Goal: Task Accomplishment & Management: Use online tool/utility

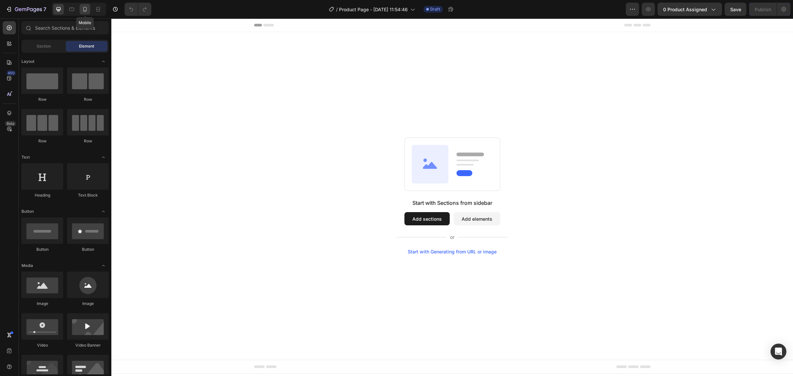
click at [86, 8] on icon at bounding box center [85, 9] width 7 height 7
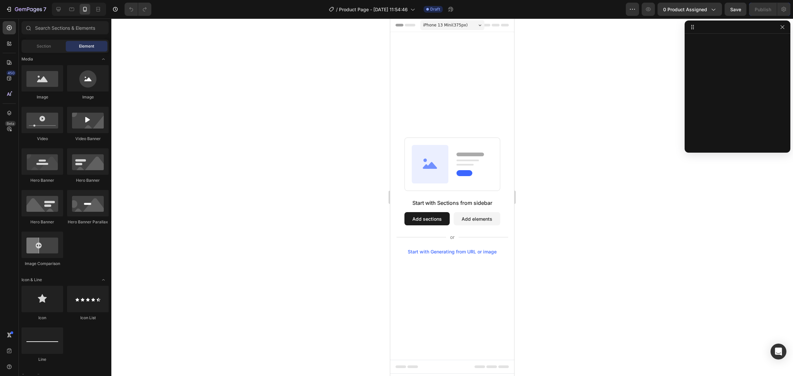
scroll to position [124, 0]
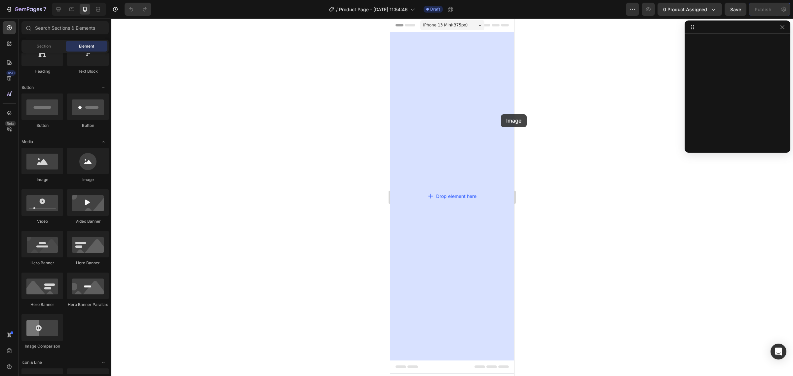
drag, startPoint x: 434, startPoint y: 184, endPoint x: 495, endPoint y: 114, distance: 92.3
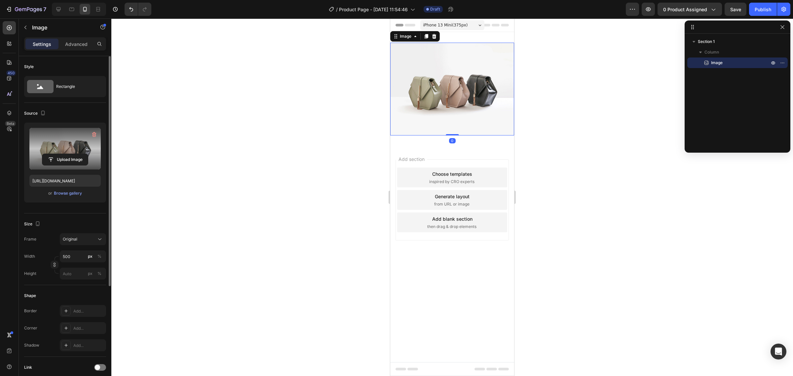
click at [73, 138] on label at bounding box center [64, 149] width 71 height 42
click at [73, 154] on input "file" at bounding box center [65, 159] width 46 height 11
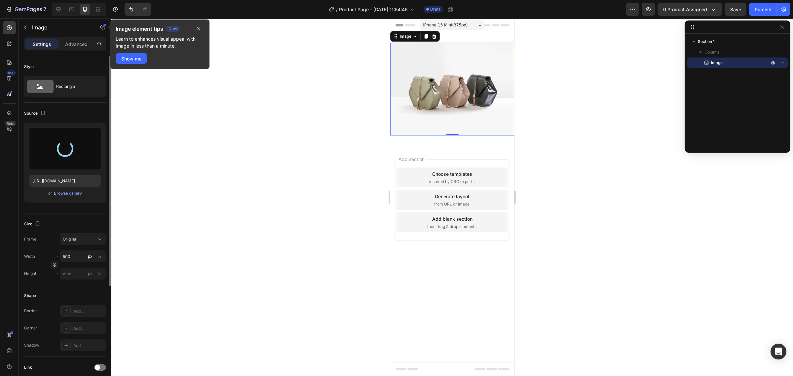
type input "[URL][DOMAIN_NAME]"
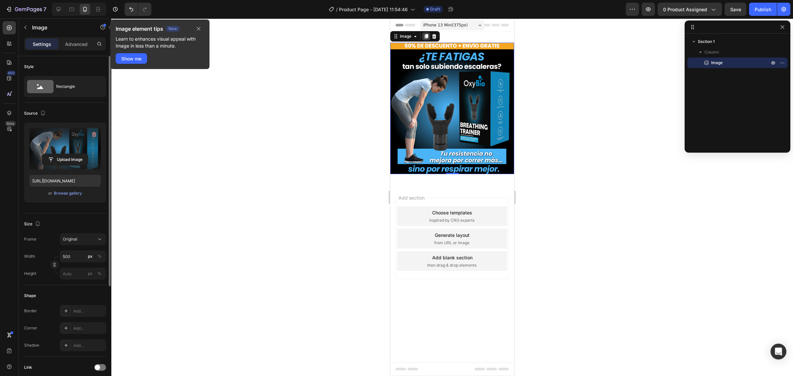
click at [428, 36] on icon at bounding box center [427, 36] width 4 height 5
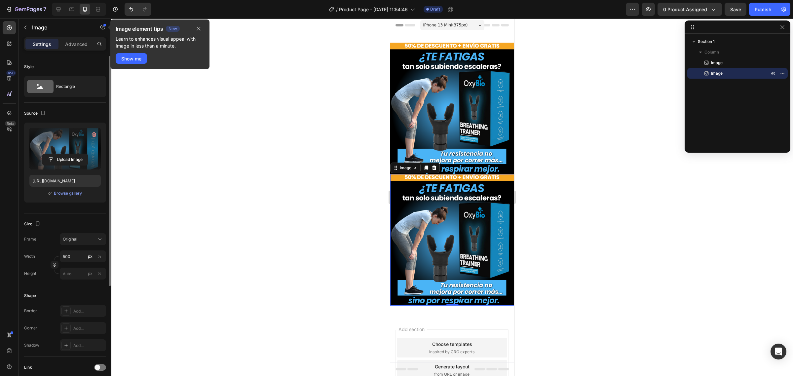
click at [68, 168] on label at bounding box center [64, 149] width 71 height 42
click at [68, 165] on input "file" at bounding box center [65, 159] width 46 height 11
type input "[URL][DOMAIN_NAME]"
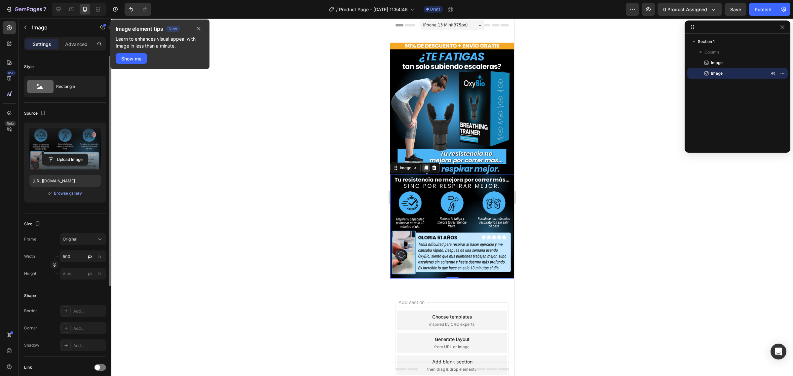
click at [427, 166] on icon at bounding box center [427, 168] width 4 height 5
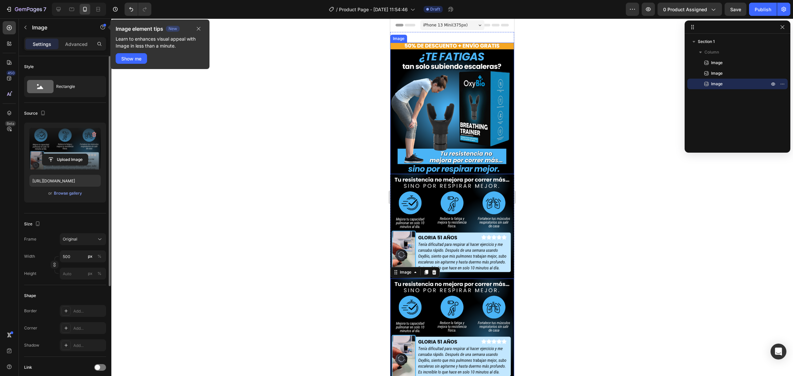
click at [66, 145] on label at bounding box center [64, 149] width 71 height 42
click at [66, 154] on input "file" at bounding box center [65, 159] width 46 height 11
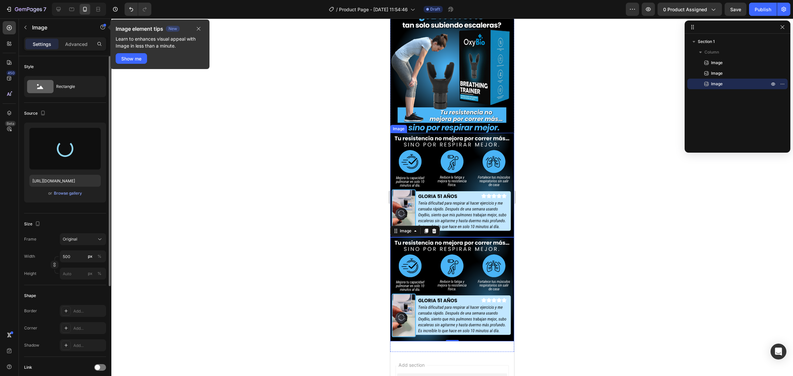
type input "[URL][DOMAIN_NAME]"
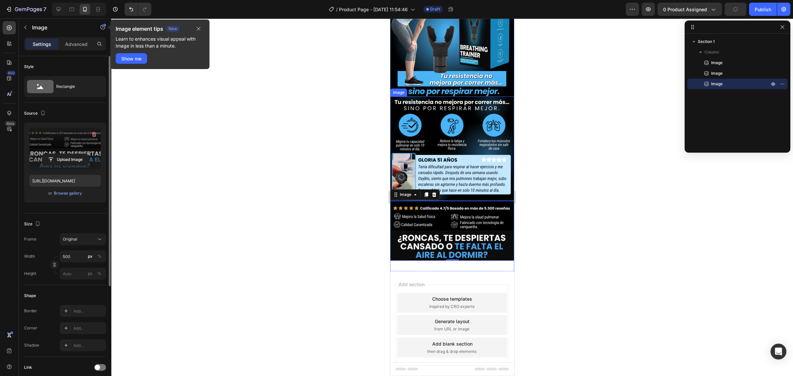
scroll to position [0, 0]
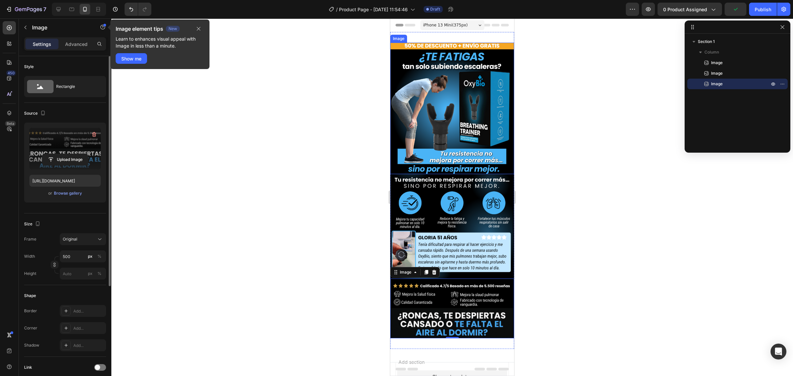
click at [449, 126] on img at bounding box center [452, 109] width 124 height 132
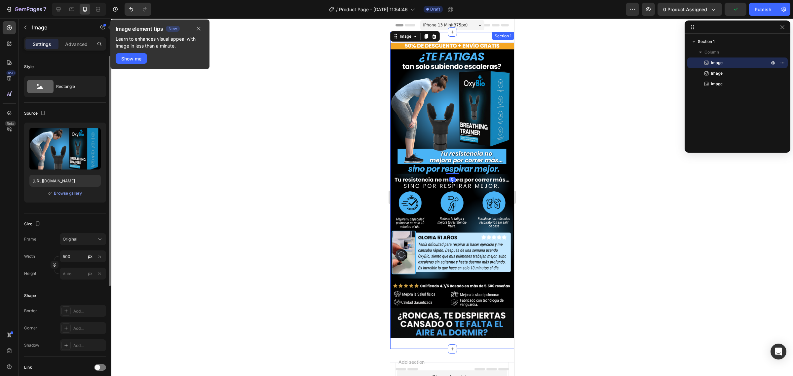
click at [473, 41] on div "Image 0 Image Image Section 1" at bounding box center [452, 190] width 124 height 317
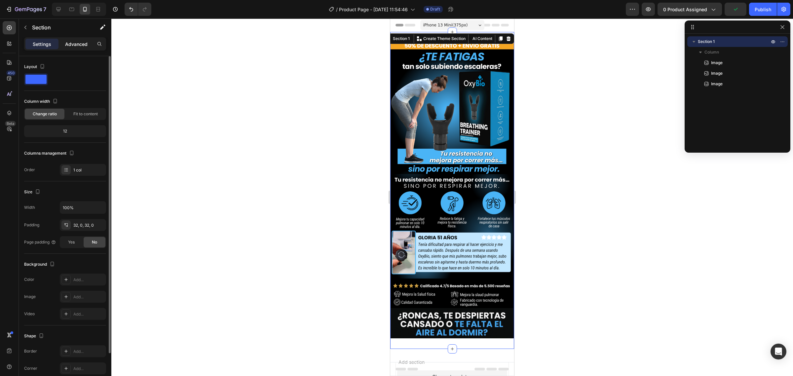
drag, startPoint x: 62, startPoint y: 44, endPoint x: 68, endPoint y: 44, distance: 5.9
click at [63, 44] on div "Advanced" at bounding box center [76, 44] width 33 height 11
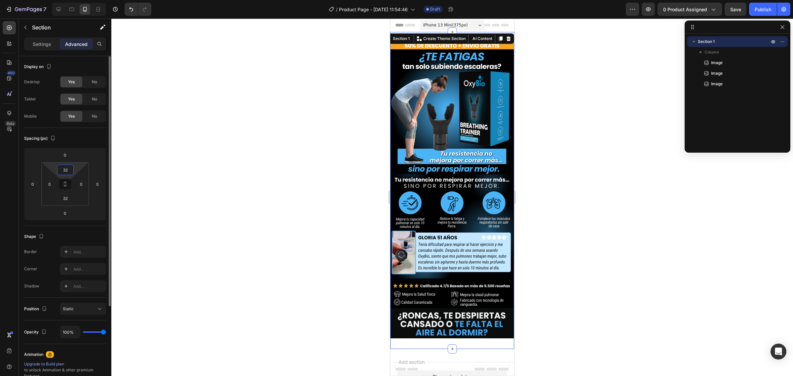
click at [65, 173] on input "32" at bounding box center [65, 170] width 13 height 10
type input "0"
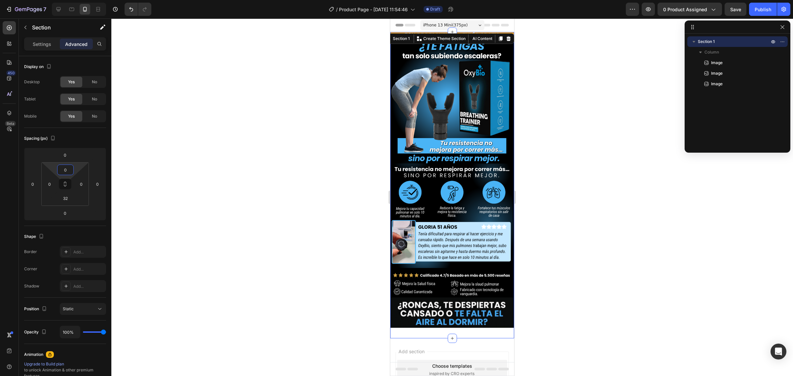
click at [257, 136] on div at bounding box center [452, 198] width 682 height 358
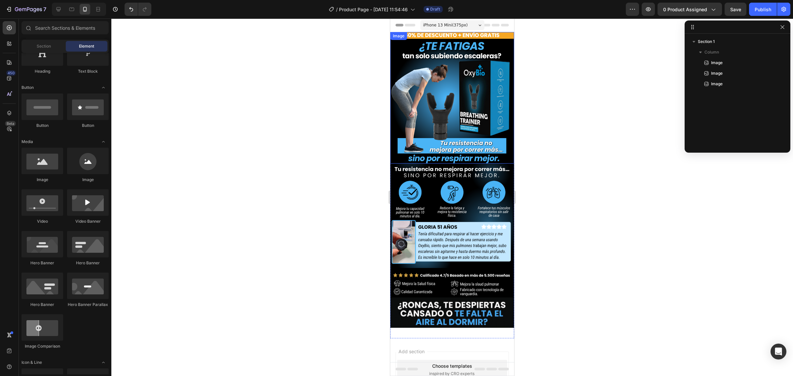
click at [443, 106] on img at bounding box center [452, 98] width 124 height 132
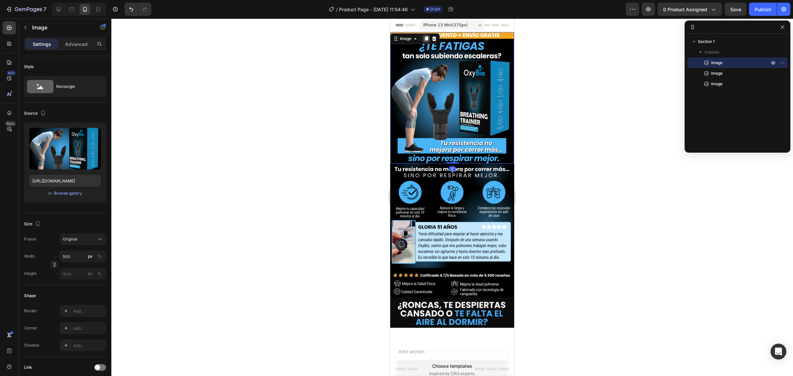
drag, startPoint x: 426, startPoint y: 37, endPoint x: 690, endPoint y: 114, distance: 274.9
click at [426, 37] on icon at bounding box center [427, 38] width 4 height 5
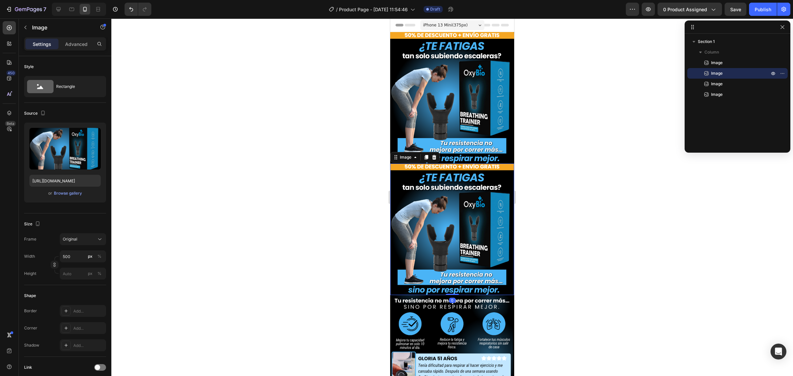
click at [297, 96] on div at bounding box center [452, 198] width 682 height 358
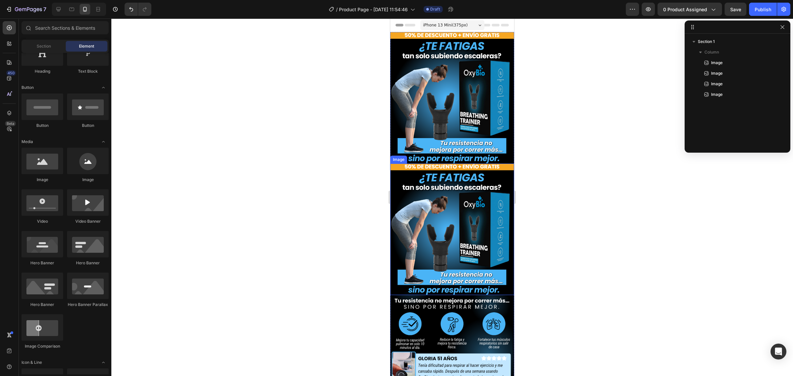
click at [494, 195] on img at bounding box center [452, 230] width 124 height 132
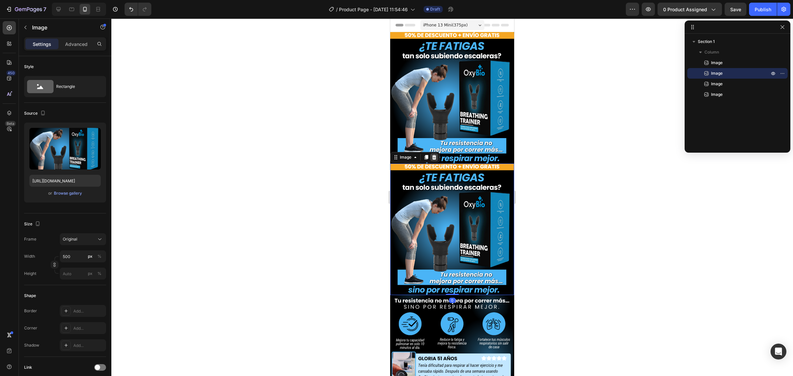
click at [436, 155] on icon at bounding box center [434, 157] width 4 height 5
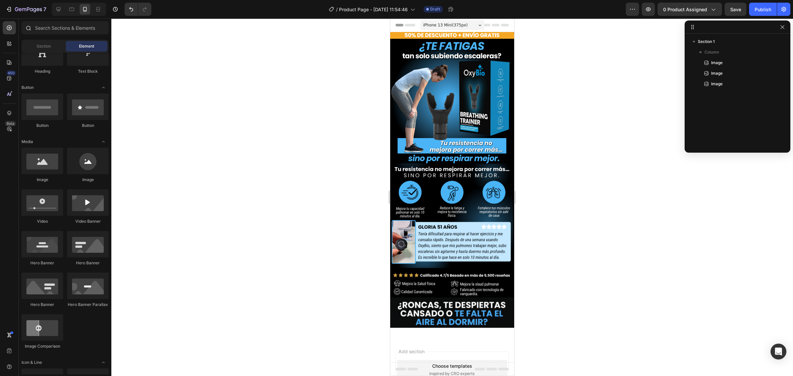
click at [34, 27] on div at bounding box center [27, 27] width 13 height 13
click at [59, 31] on input "text" at bounding box center [64, 27] width 87 height 13
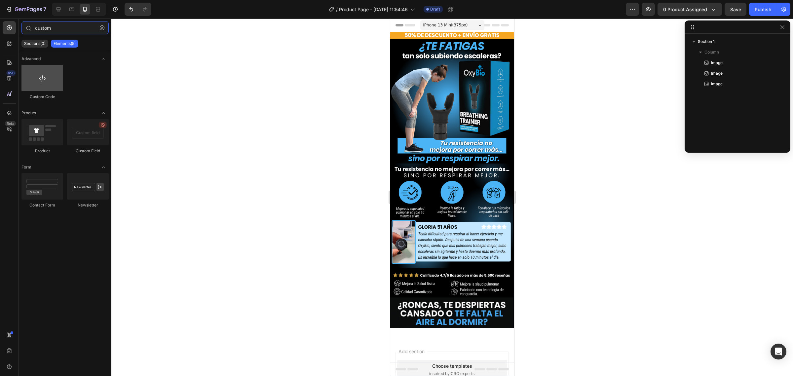
type input "custom"
drag, startPoint x: 447, startPoint y: 97, endPoint x: 441, endPoint y: 154, distance: 57.1
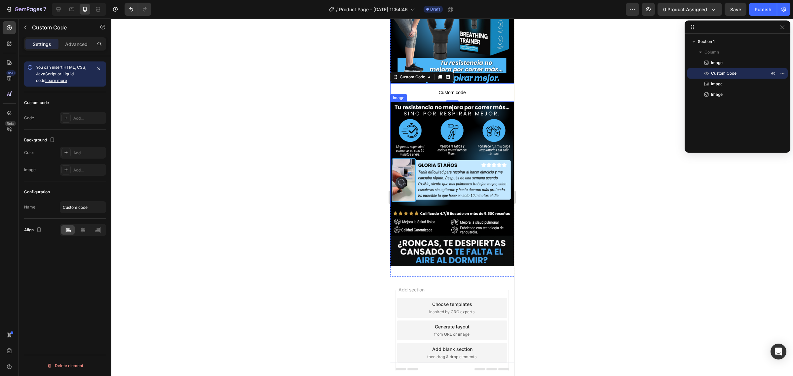
scroll to position [92, 0]
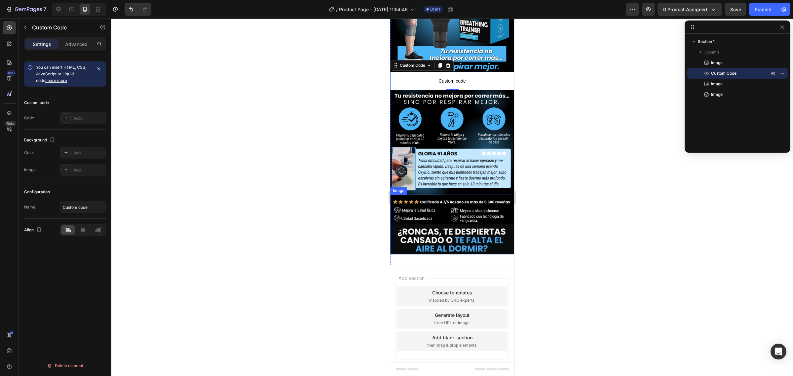
click at [453, 212] on img at bounding box center [452, 225] width 124 height 60
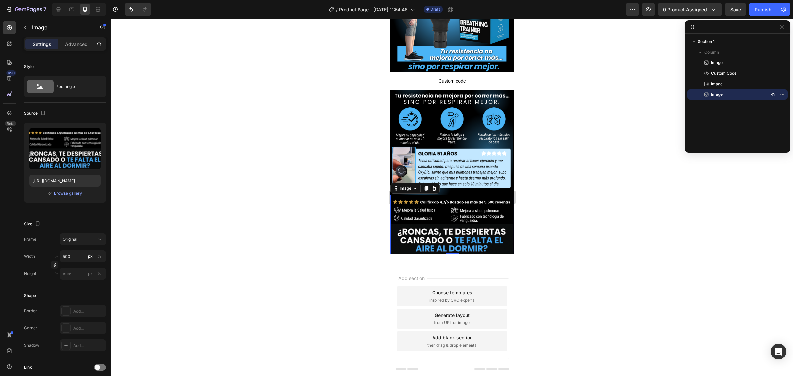
click at [428, 211] on img at bounding box center [452, 225] width 124 height 60
click at [451, 130] on img at bounding box center [452, 142] width 124 height 104
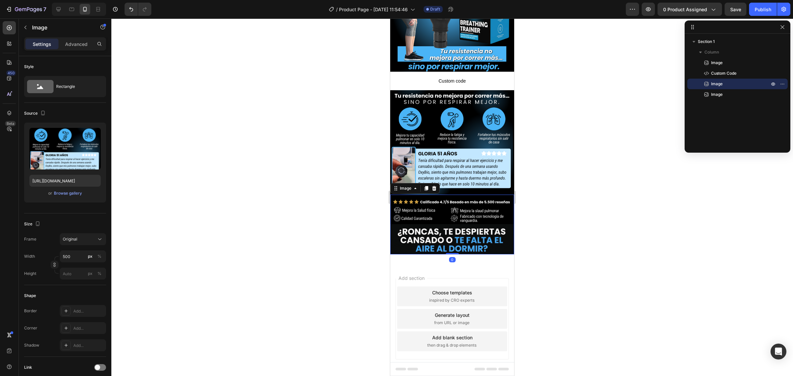
click at [427, 210] on img at bounding box center [452, 225] width 124 height 60
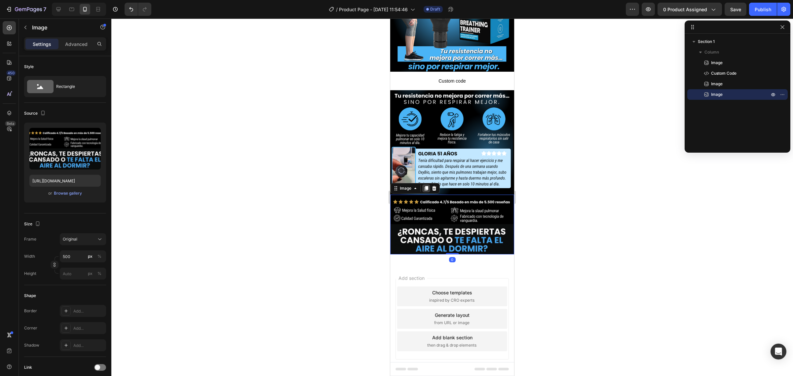
click at [425, 186] on icon at bounding box center [426, 188] width 5 height 5
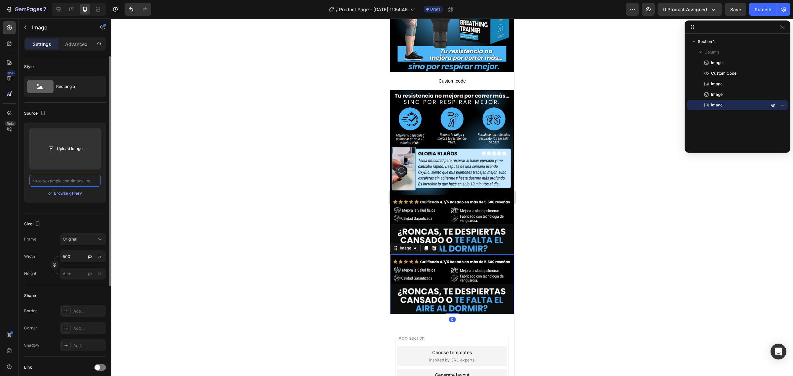
scroll to position [0, 0]
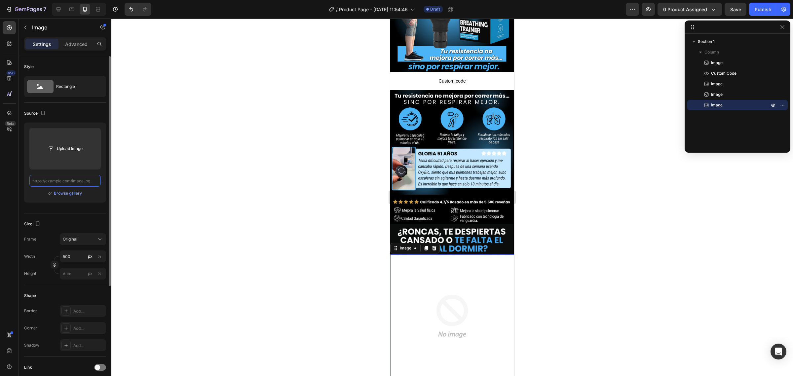
click at [93, 181] on input "text" at bounding box center [64, 181] width 71 height 12
paste input "[URL][DOMAIN_NAME]"
type input "[URL][DOMAIN_NAME]"
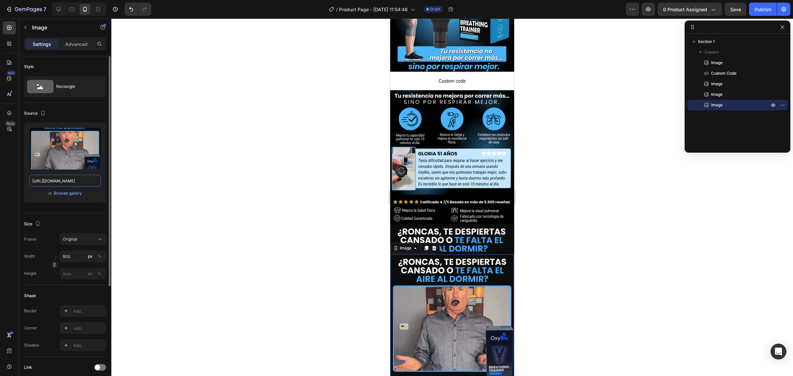
scroll to position [0, 0]
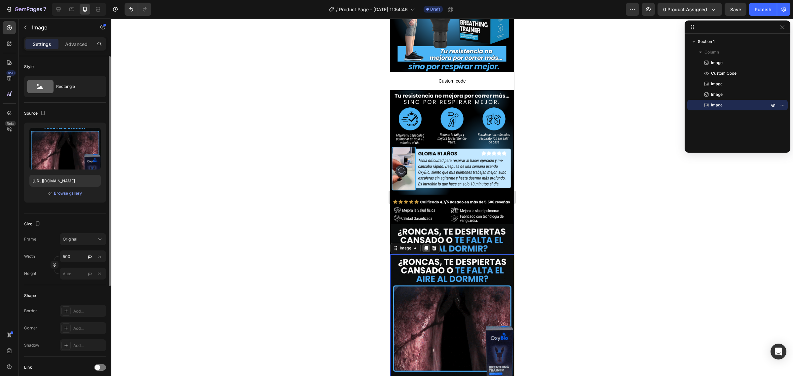
click at [428, 246] on icon at bounding box center [427, 248] width 4 height 5
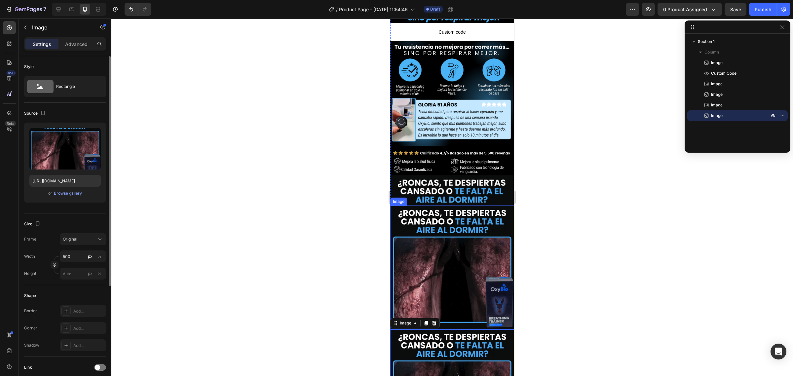
scroll to position [216, 0]
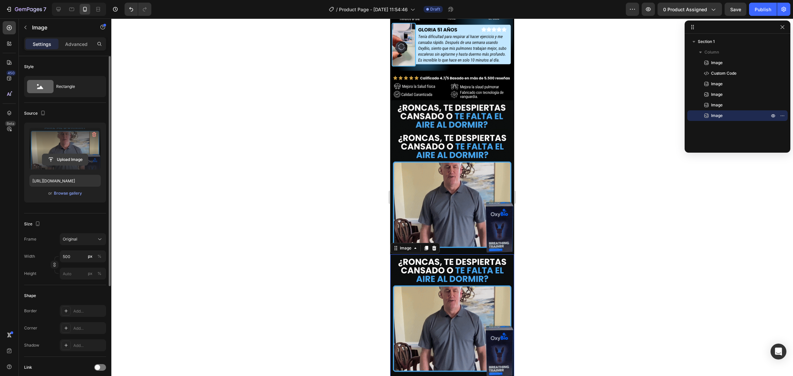
click at [80, 159] on input "file" at bounding box center [65, 159] width 46 height 11
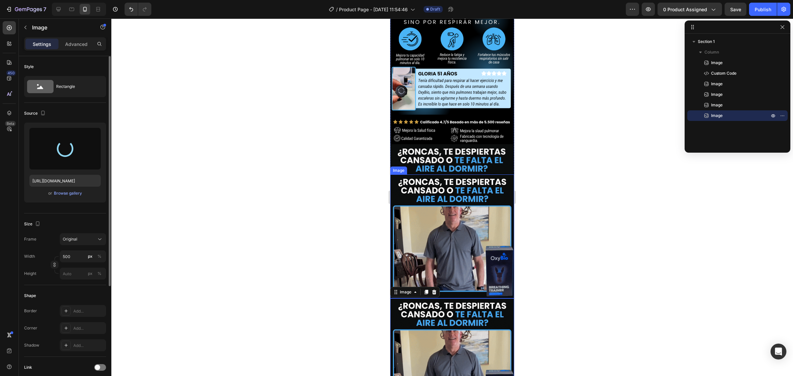
scroll to position [92, 0]
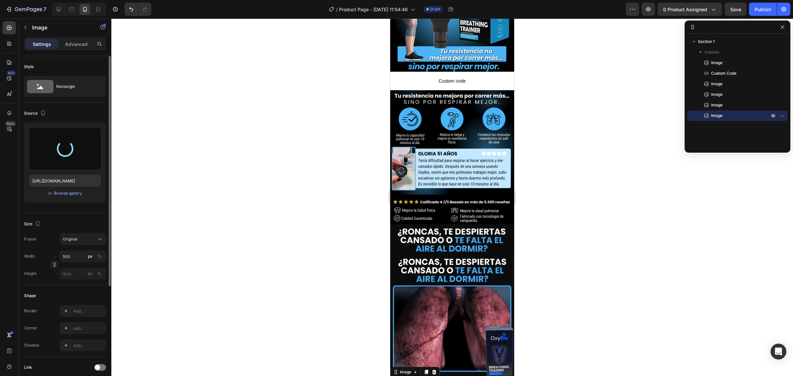
type input "[URL][DOMAIN_NAME]"
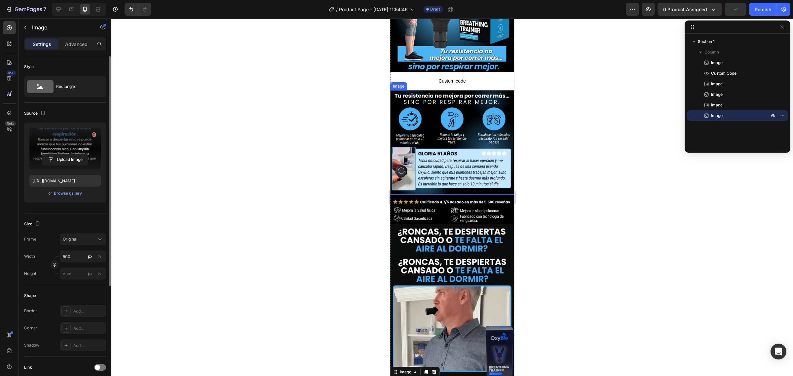
click at [441, 153] on img at bounding box center [452, 142] width 124 height 104
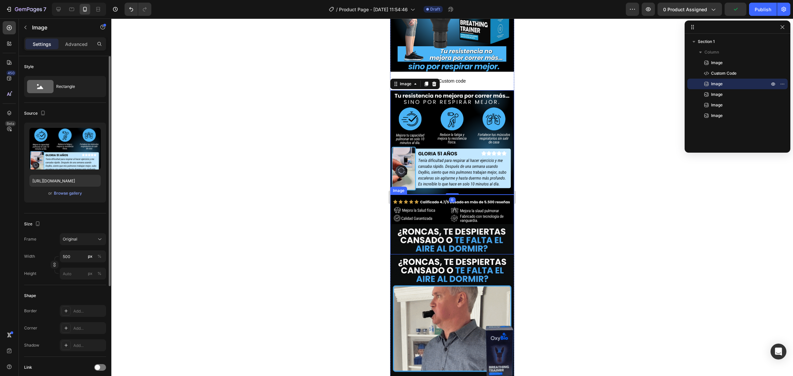
click at [458, 212] on img at bounding box center [452, 225] width 124 height 60
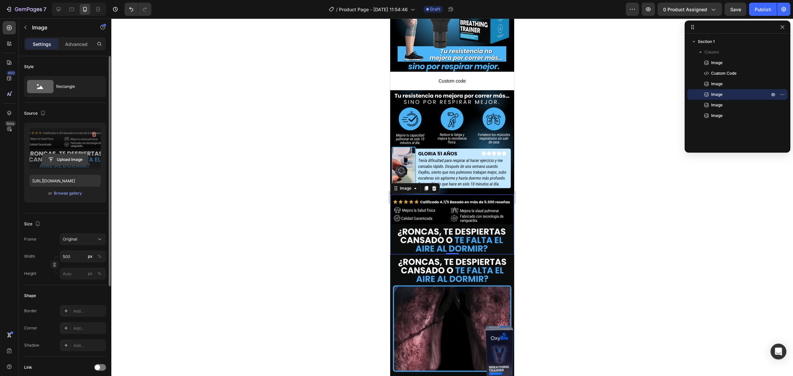
click at [70, 156] on input "file" at bounding box center [65, 159] width 46 height 11
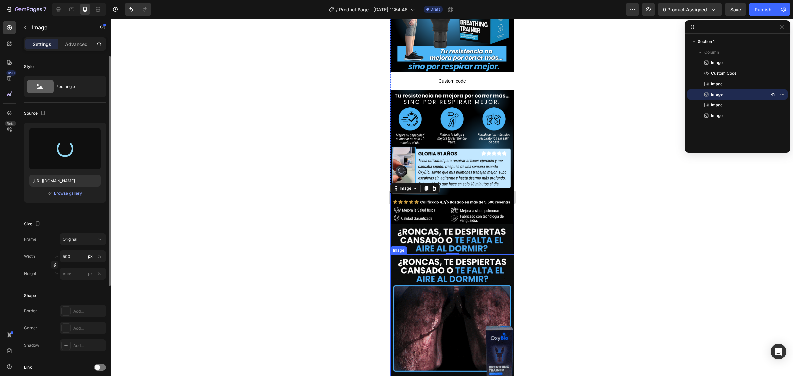
type input "[URL][DOMAIN_NAME]"
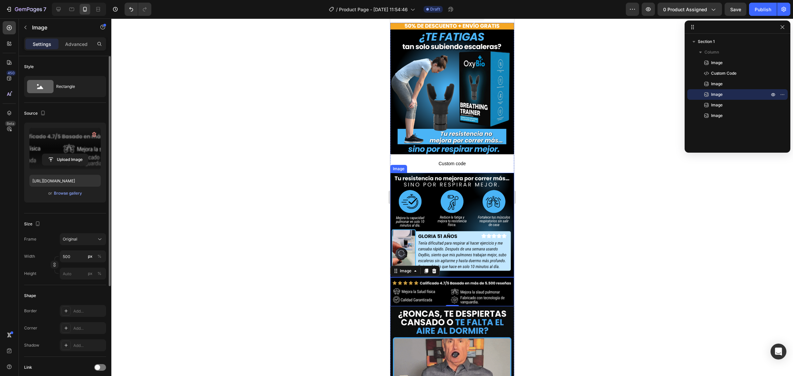
click at [477, 198] on img at bounding box center [452, 225] width 124 height 104
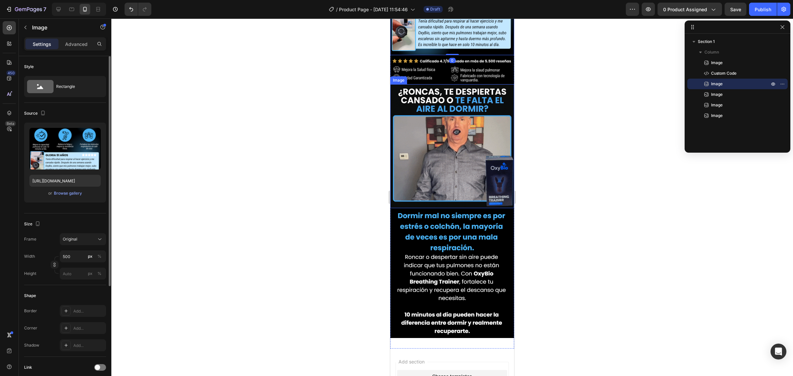
scroll to position [289, 0]
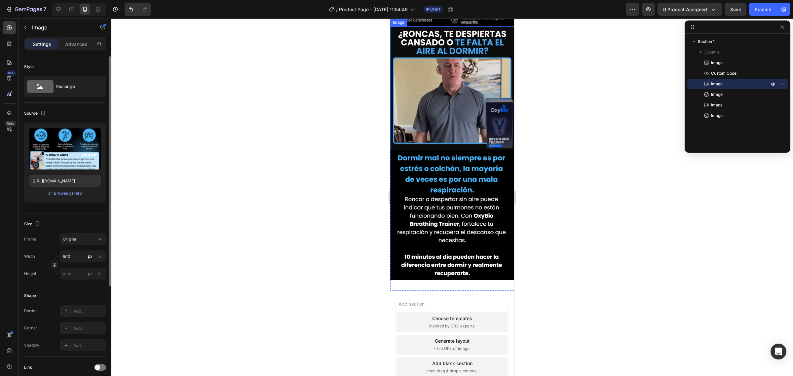
click at [480, 205] on img at bounding box center [452, 215] width 124 height 130
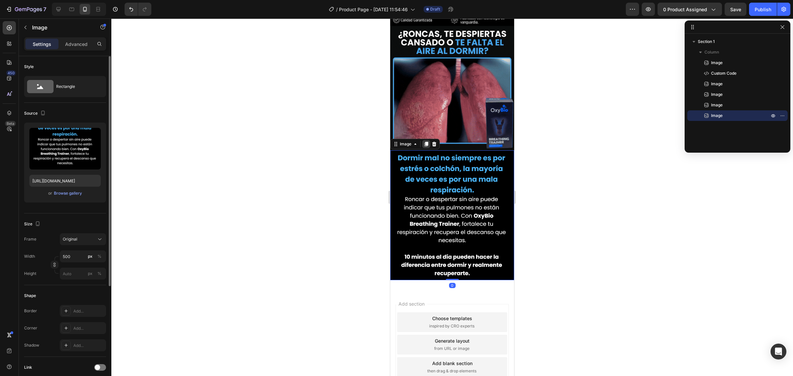
click at [426, 141] on icon at bounding box center [426, 143] width 5 height 5
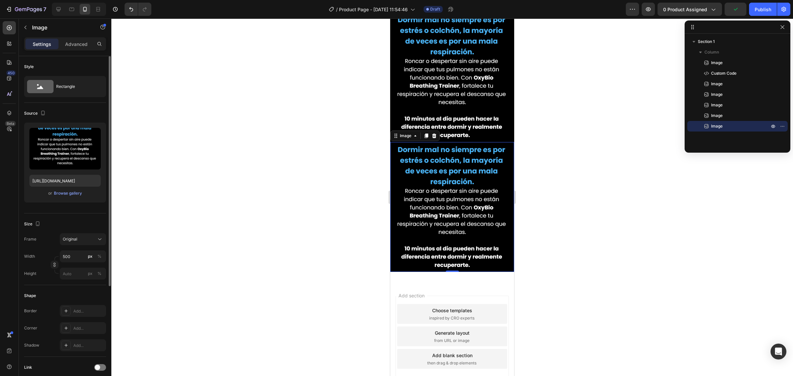
scroll to position [441, 0]
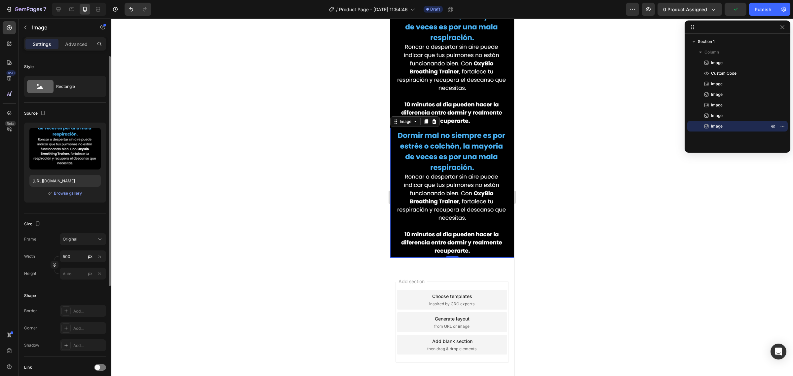
click at [448, 223] on img at bounding box center [452, 193] width 124 height 130
click at [432, 167] on img at bounding box center [452, 193] width 124 height 130
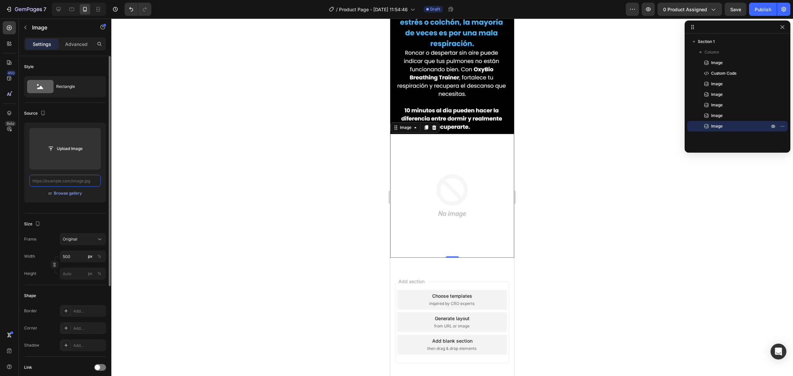
scroll to position [0, 0]
paste input "[URL][DOMAIN_NAME]"
type input "[URL][DOMAIN_NAME]"
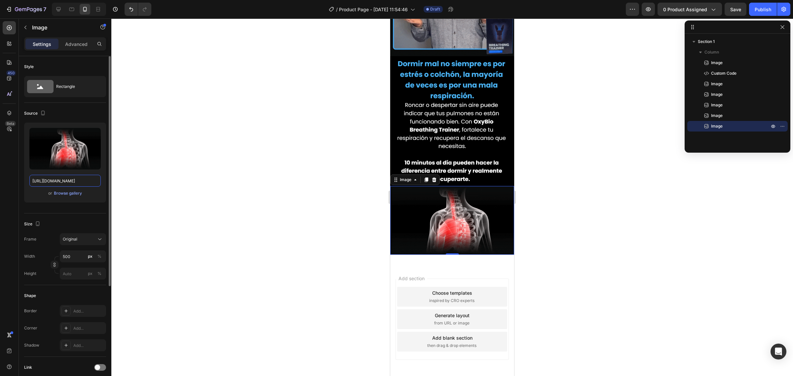
scroll to position [0, 0]
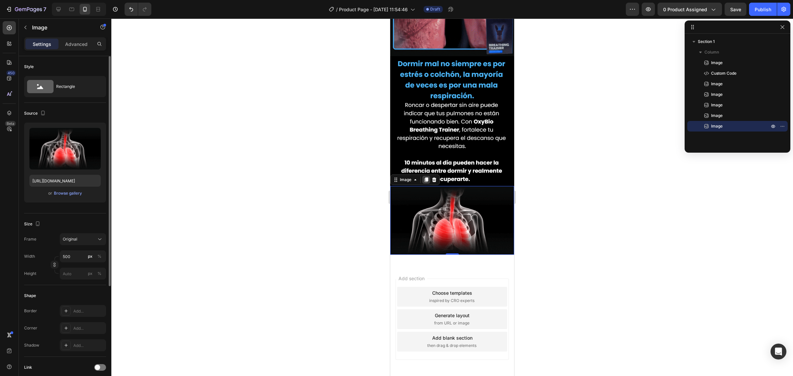
drag, startPoint x: 642, startPoint y: 181, endPoint x: 426, endPoint y: 151, distance: 218.4
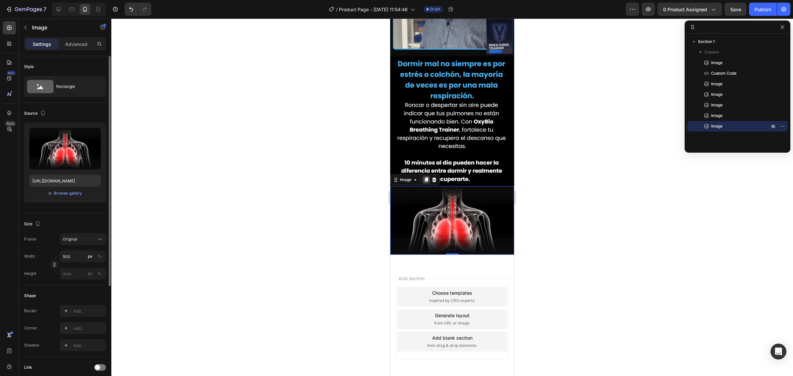
click at [426, 177] on icon at bounding box center [426, 179] width 5 height 5
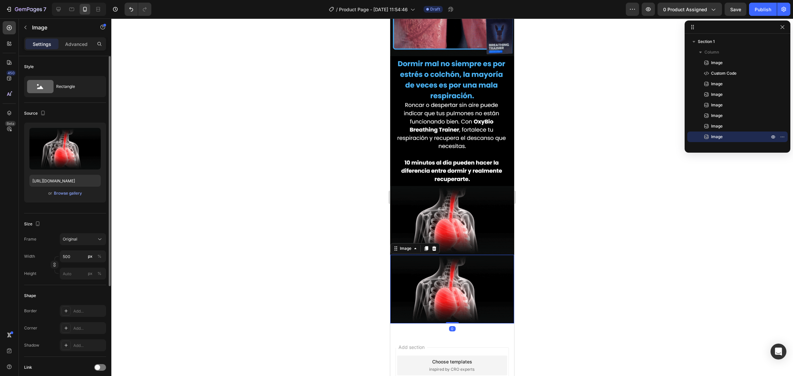
scroll to position [441, 0]
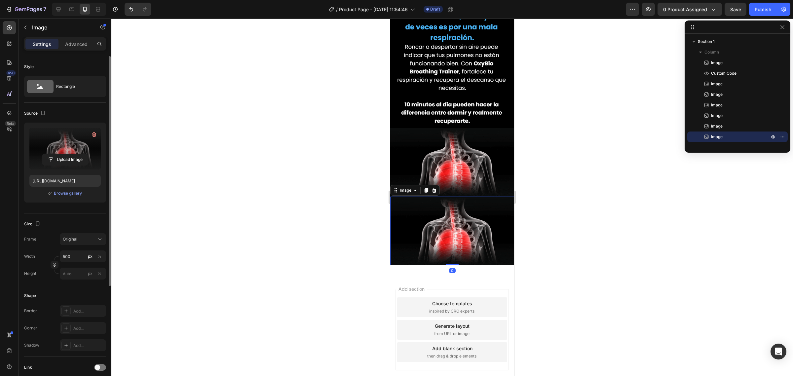
click at [68, 147] on label at bounding box center [64, 149] width 71 height 42
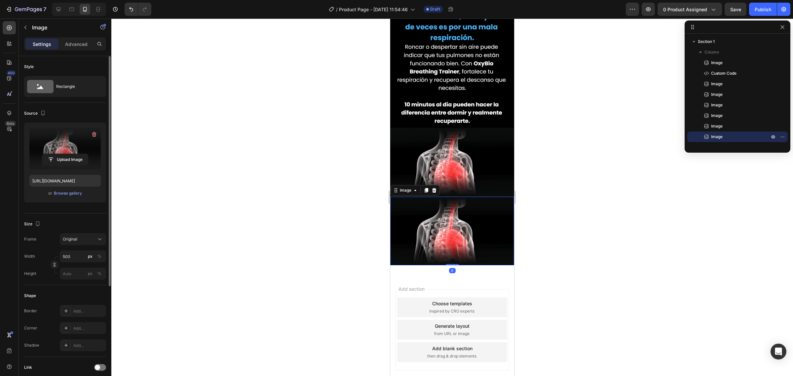
click at [68, 154] on input "file" at bounding box center [65, 159] width 46 height 11
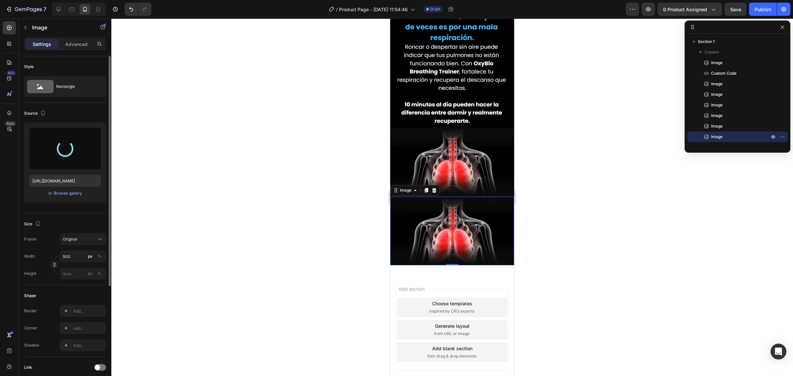
type input "[URL][DOMAIN_NAME]"
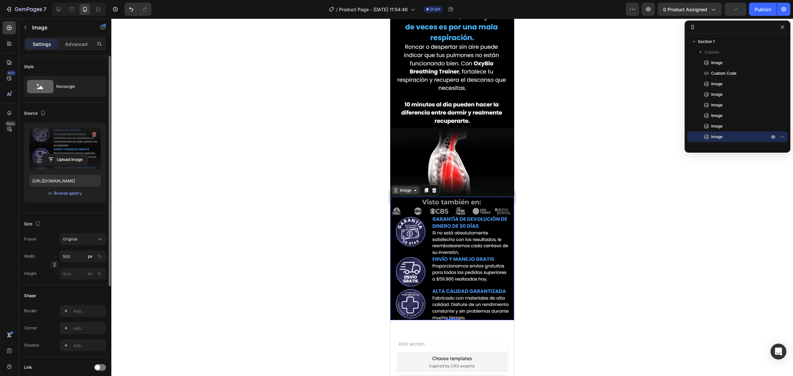
click at [425, 186] on div at bounding box center [426, 190] width 8 height 8
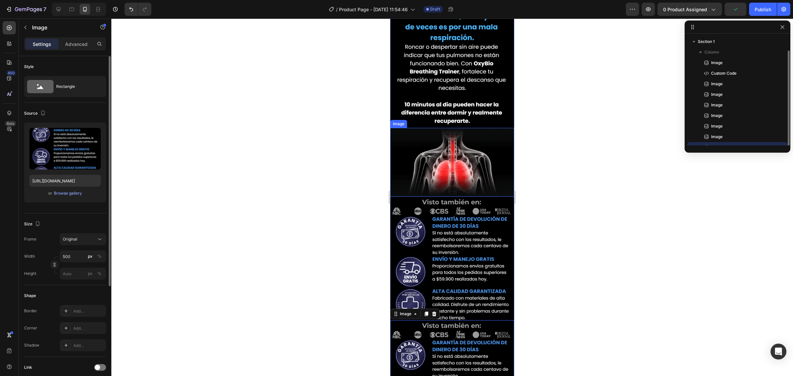
scroll to position [7, 0]
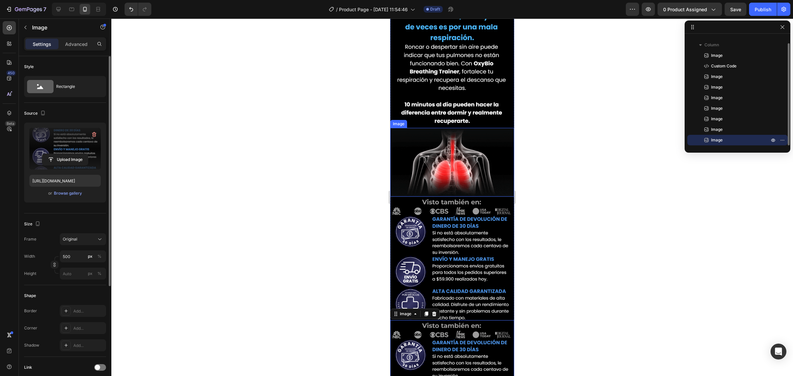
click at [63, 150] on label at bounding box center [64, 149] width 71 height 42
click at [63, 154] on input "file" at bounding box center [65, 159] width 46 height 11
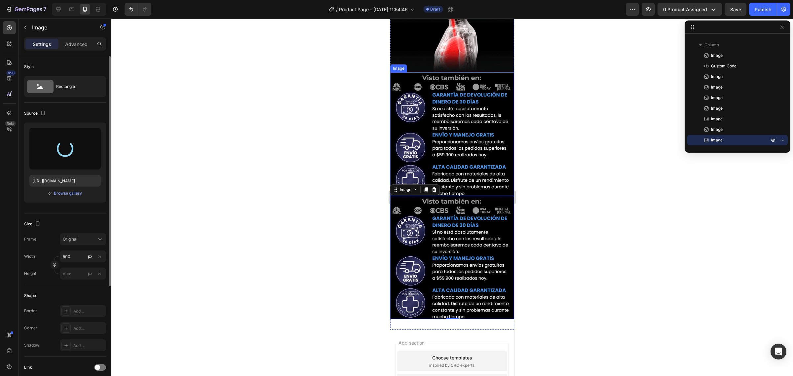
scroll to position [618, 0]
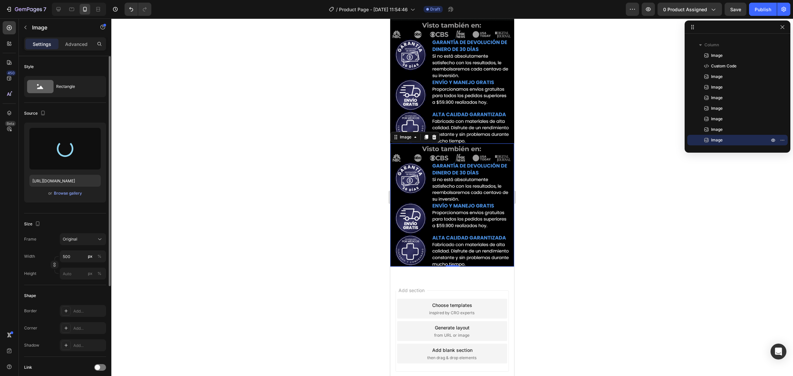
type input "[URL][DOMAIN_NAME]"
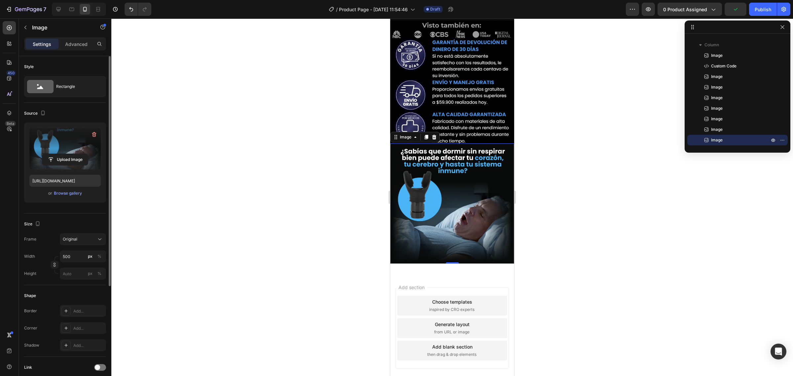
scroll to position [615, 0]
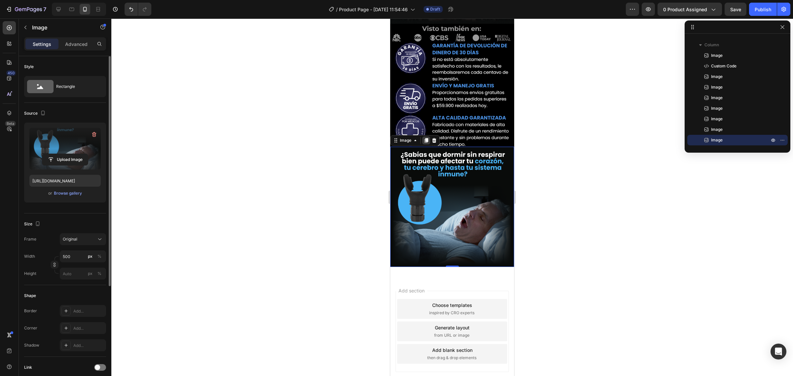
click at [427, 138] on icon at bounding box center [426, 140] width 5 height 5
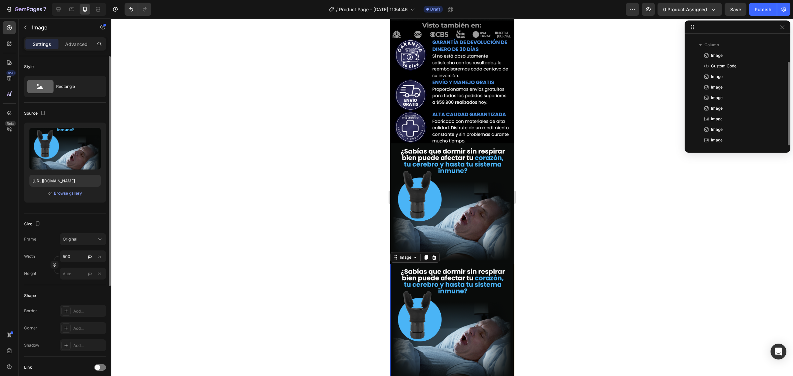
scroll to position [18, 0]
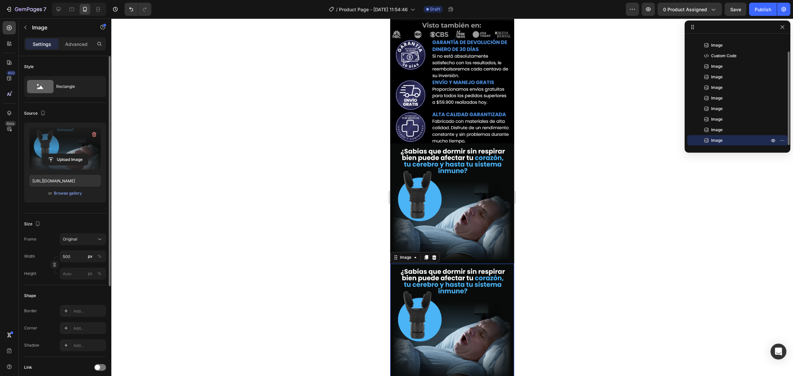
click at [94, 159] on div "Upload Image" at bounding box center [64, 160] width 71 height 12
click at [61, 144] on label at bounding box center [64, 149] width 71 height 42
click at [61, 154] on input "file" at bounding box center [65, 159] width 46 height 11
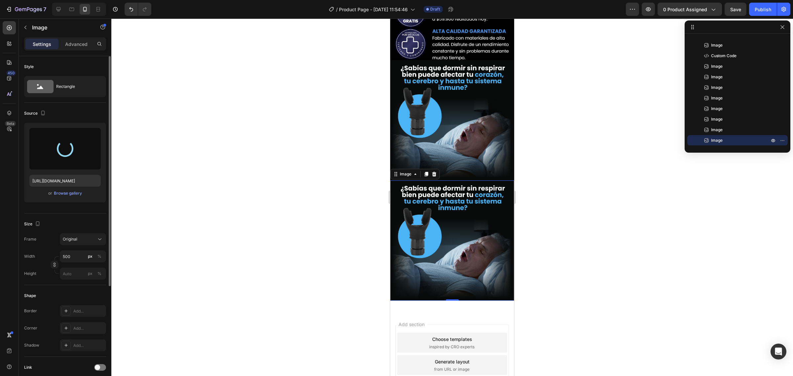
scroll to position [702, 0]
type input "[URL][DOMAIN_NAME]"
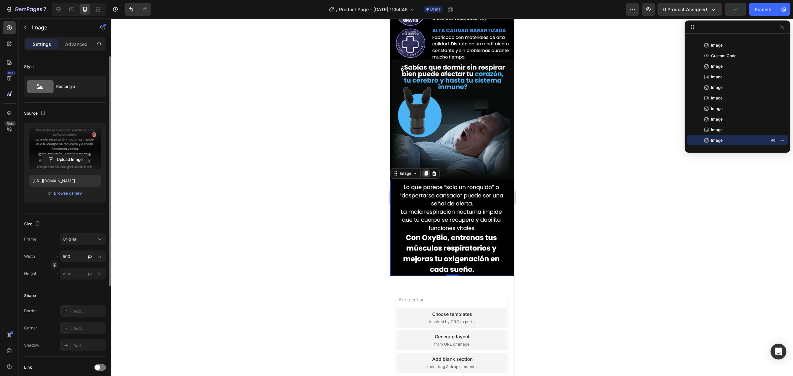
click at [426, 171] on icon at bounding box center [426, 173] width 5 height 5
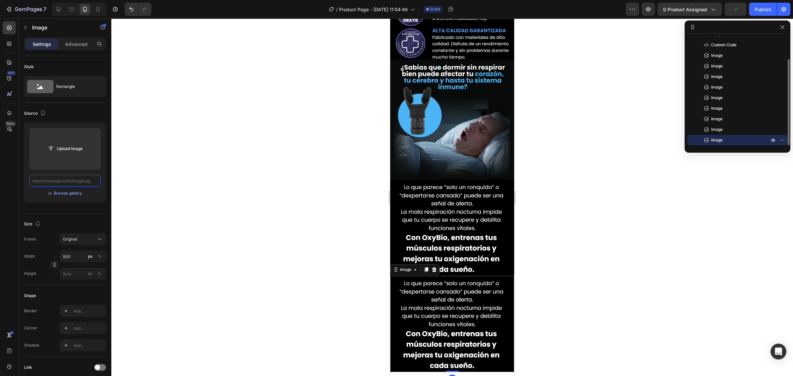
scroll to position [0, 0]
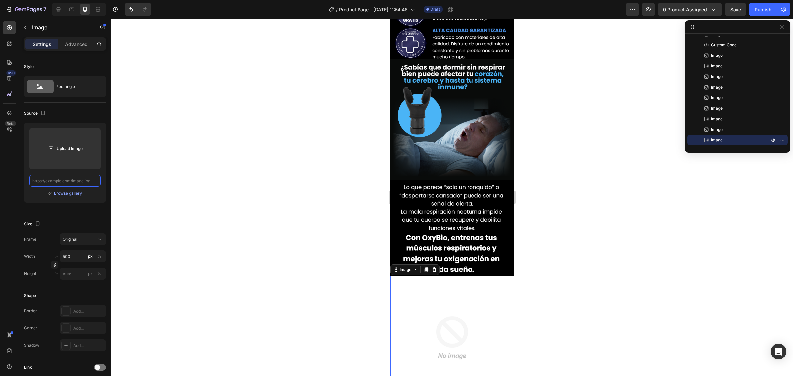
paste input "[URL][DOMAIN_NAME]"
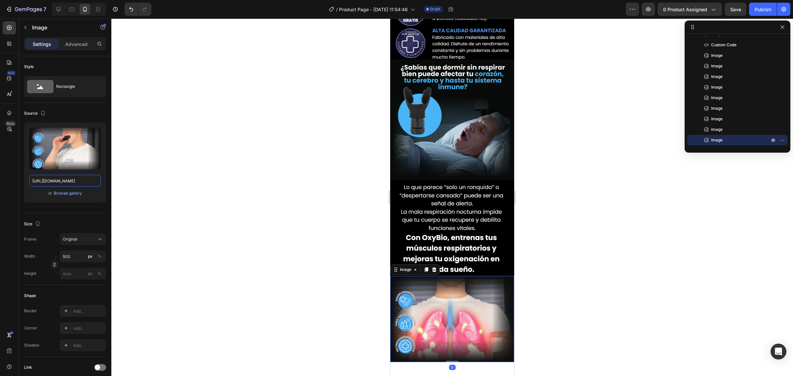
type input "[URL][DOMAIN_NAME]"
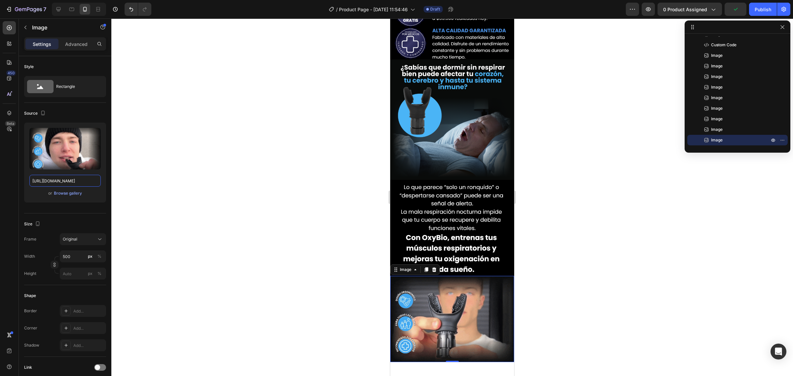
scroll to position [0, 0]
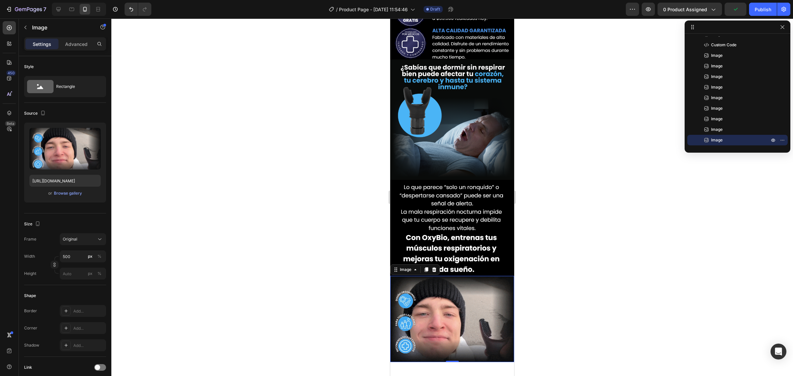
drag, startPoint x: 426, startPoint y: 226, endPoint x: 399, endPoint y: 186, distance: 48.8
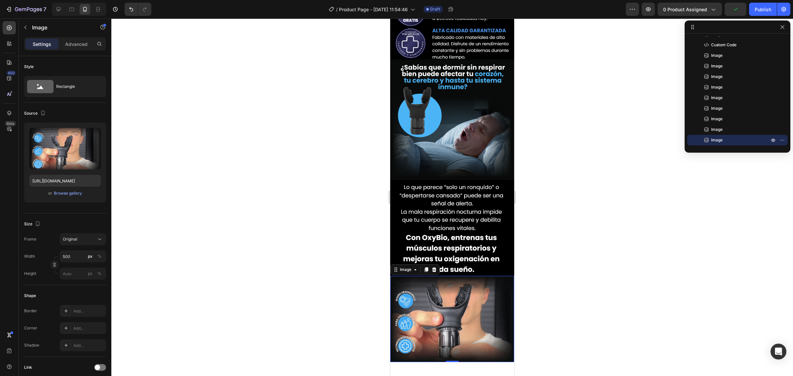
click at [427, 266] on div at bounding box center [426, 270] width 8 height 8
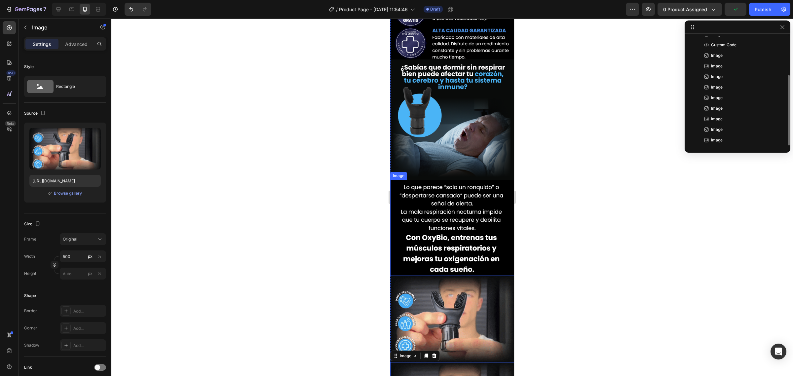
scroll to position [39, 0]
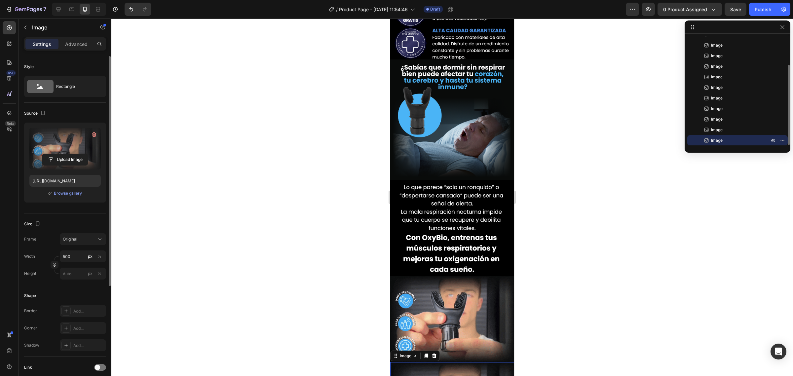
click at [65, 142] on label at bounding box center [64, 149] width 71 height 42
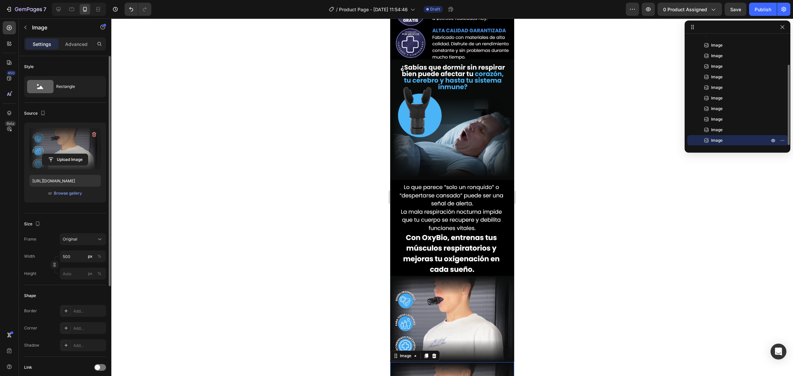
click at [65, 154] on input "file" at bounding box center [65, 159] width 46 height 11
type input "[URL][DOMAIN_NAME]"
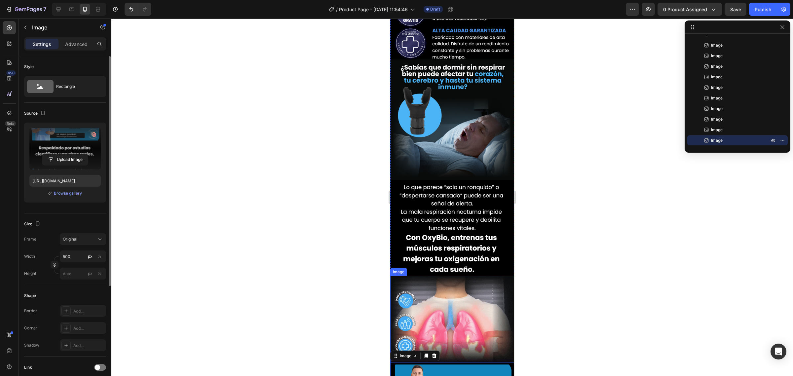
scroll to position [826, 0]
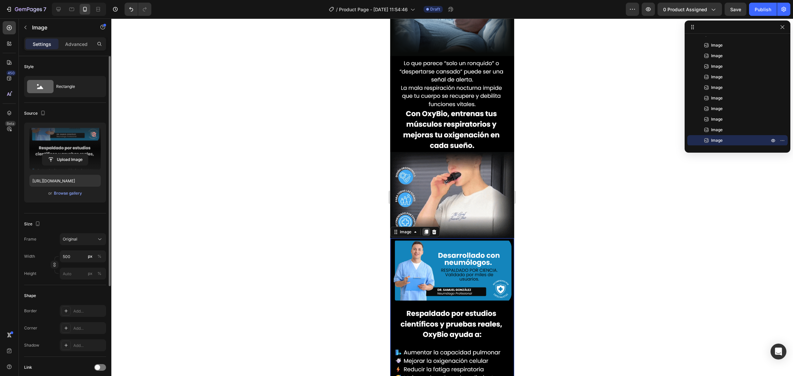
drag, startPoint x: 425, startPoint y: 184, endPoint x: 716, endPoint y: 187, distance: 290.5
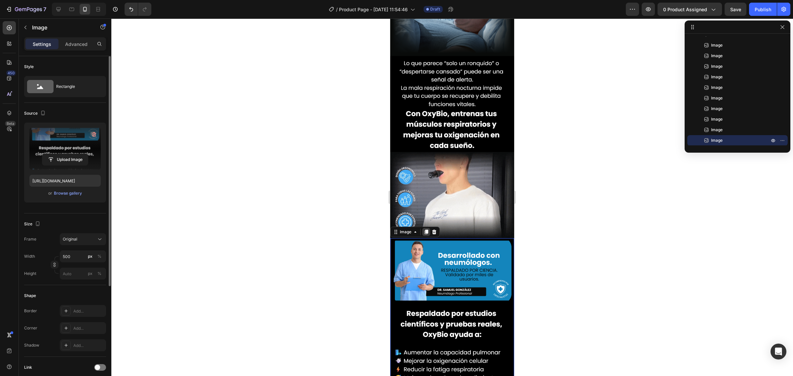
click at [425, 229] on icon at bounding box center [426, 231] width 5 height 5
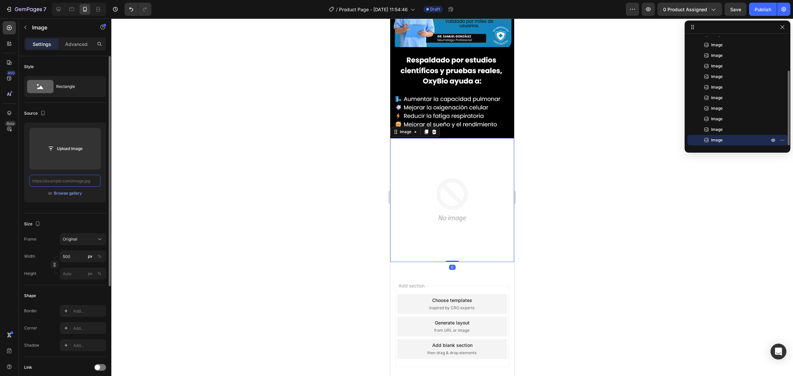
scroll to position [1052, 0]
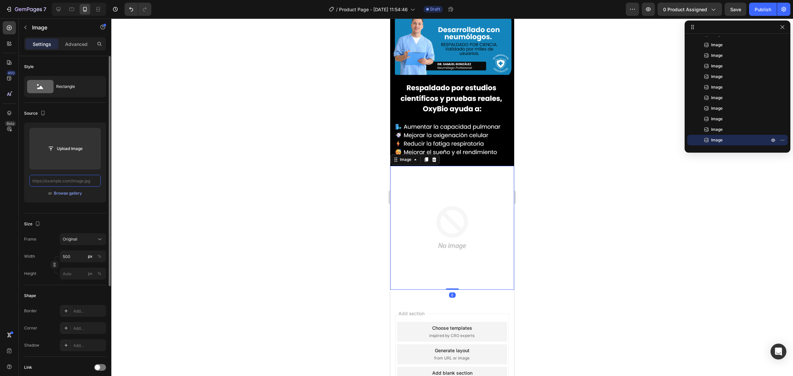
paste input "[URL][DOMAIN_NAME]"
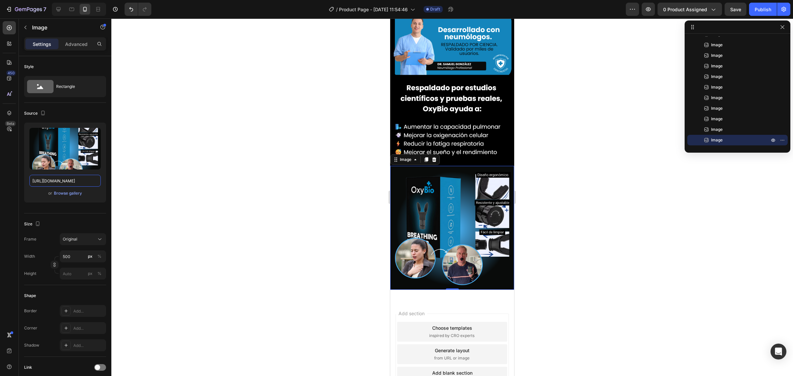
type input "[URL][DOMAIN_NAME]"
click at [426, 157] on icon at bounding box center [427, 159] width 4 height 5
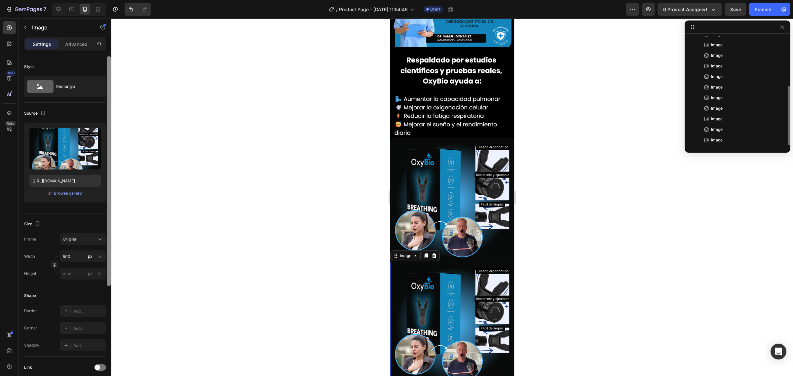
scroll to position [60, 0]
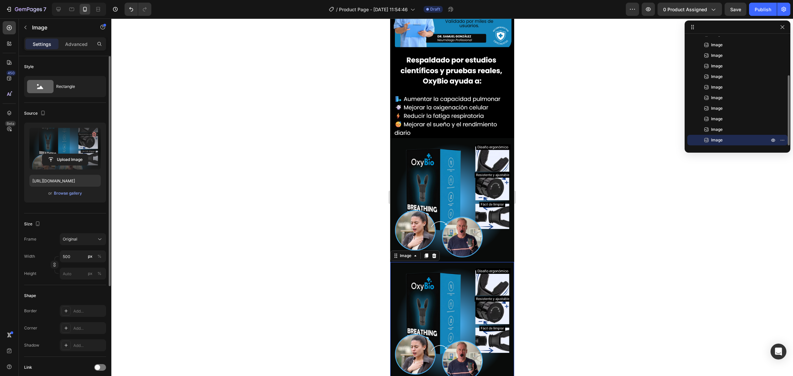
click at [64, 134] on label at bounding box center [64, 149] width 71 height 42
click at [64, 154] on input "file" at bounding box center [65, 159] width 46 height 11
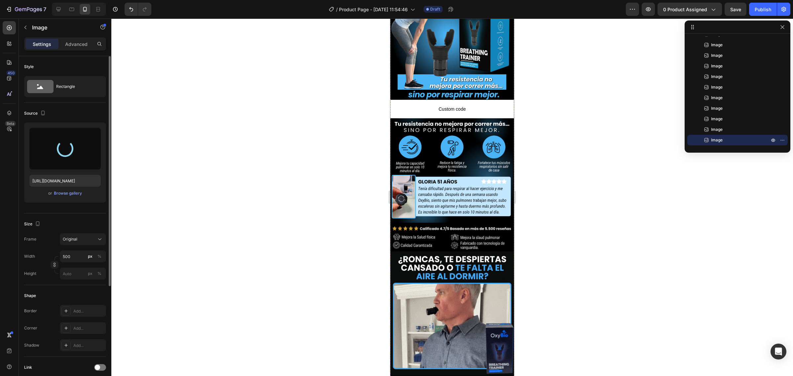
scroll to position [0, 0]
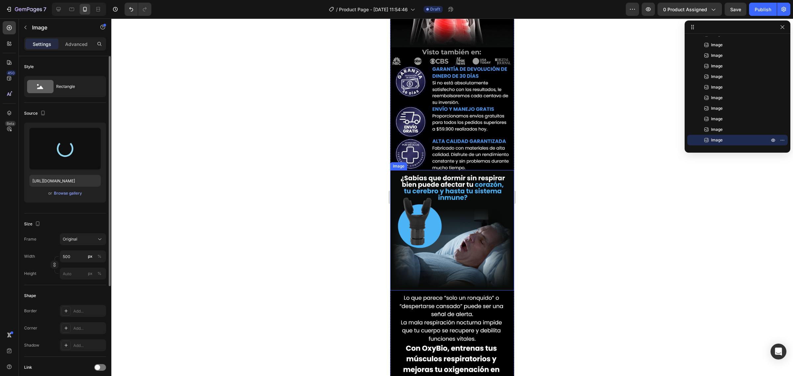
type input "[URL][DOMAIN_NAME]"
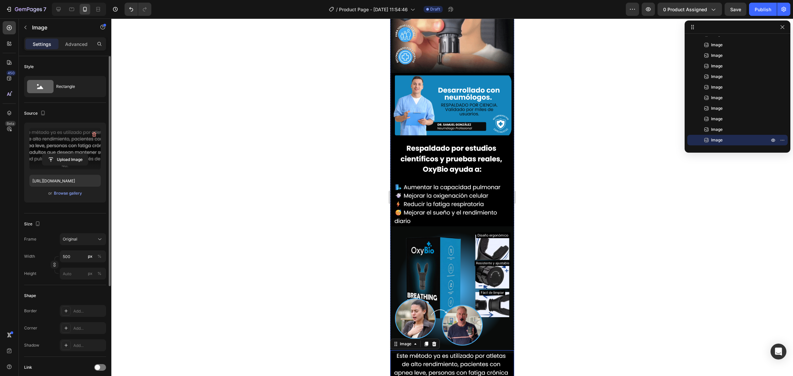
scroll to position [1102, 0]
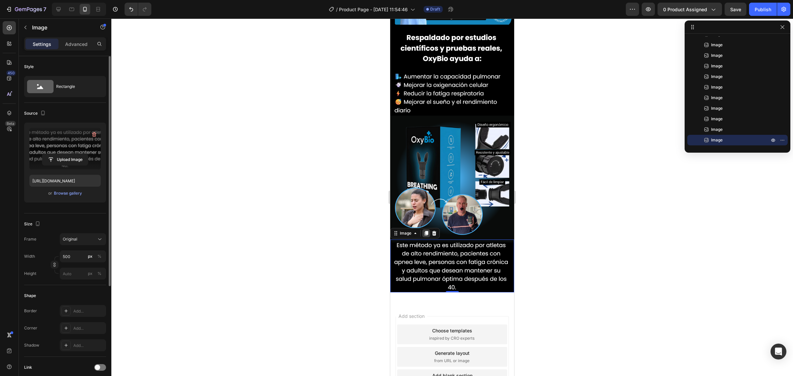
click at [424, 231] on icon at bounding box center [426, 233] width 5 height 5
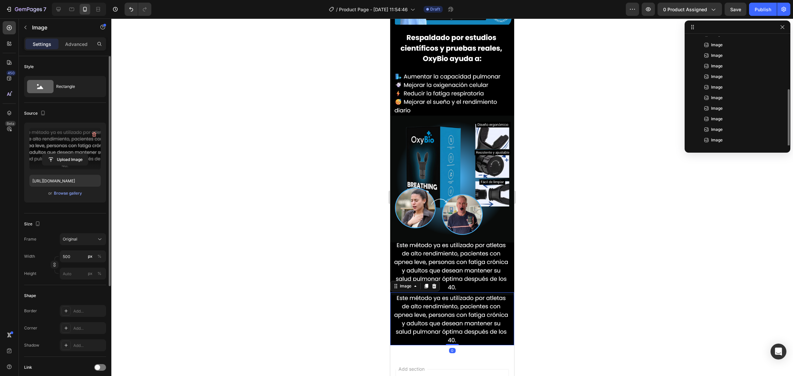
scroll to position [70, 0]
click at [20, 144] on div "Style Rectangle Source Upload Image [URL][DOMAIN_NAME] or Browse gallery Size F…" at bounding box center [65, 305] width 93 height 499
click at [56, 146] on label at bounding box center [64, 149] width 71 height 42
click at [56, 154] on input "file" at bounding box center [65, 159] width 46 height 11
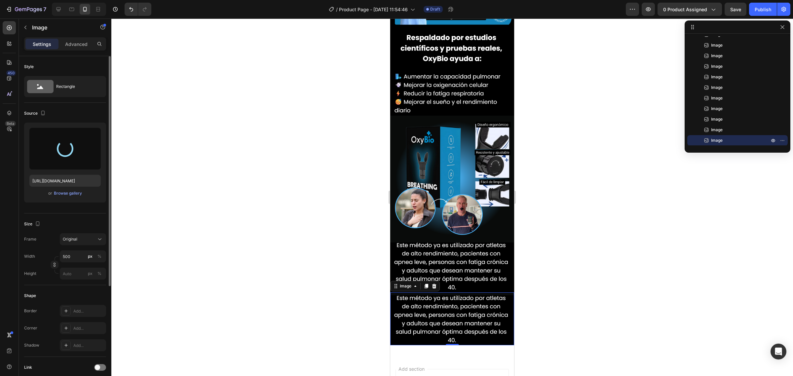
type input "[URL][DOMAIN_NAME]"
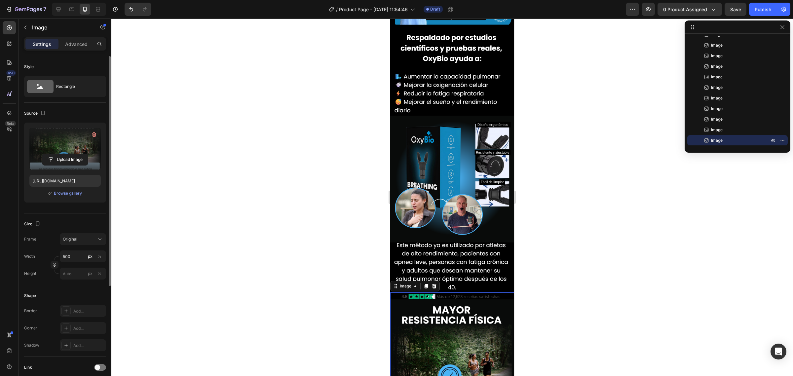
click at [428, 284] on icon at bounding box center [426, 286] width 5 height 5
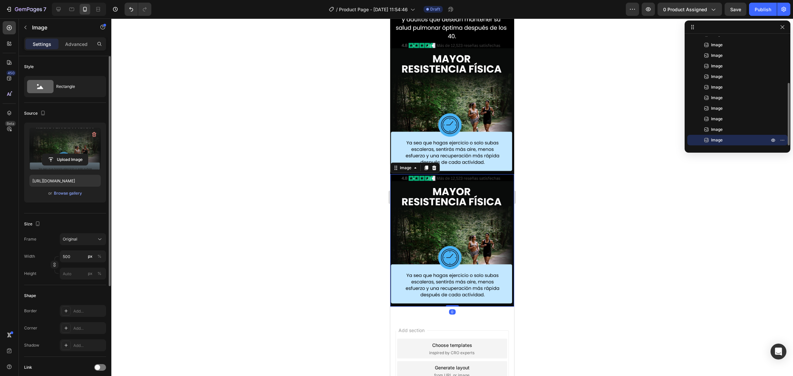
scroll to position [1354, 0]
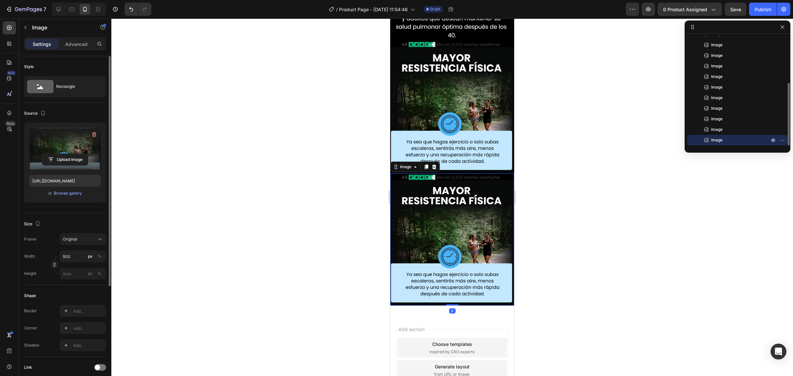
click at [63, 153] on label at bounding box center [64, 149] width 71 height 42
click at [63, 154] on input "file" at bounding box center [65, 159] width 46 height 11
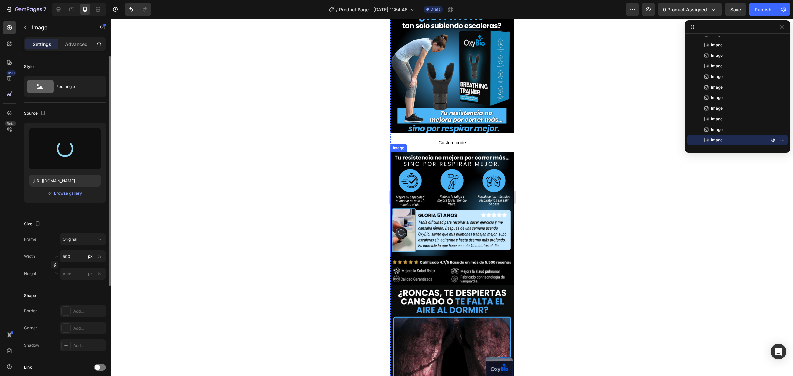
scroll to position [0, 0]
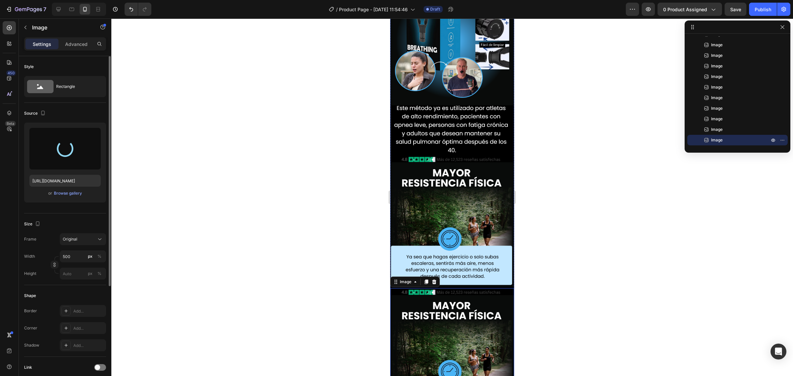
type input "[URL][DOMAIN_NAME]"
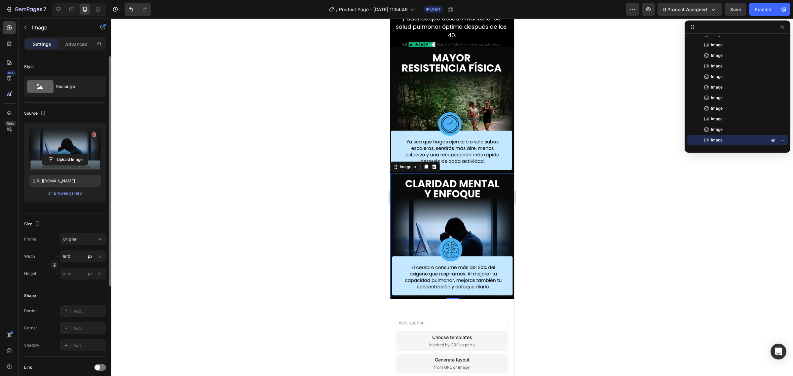
scroll to position [1348, 0]
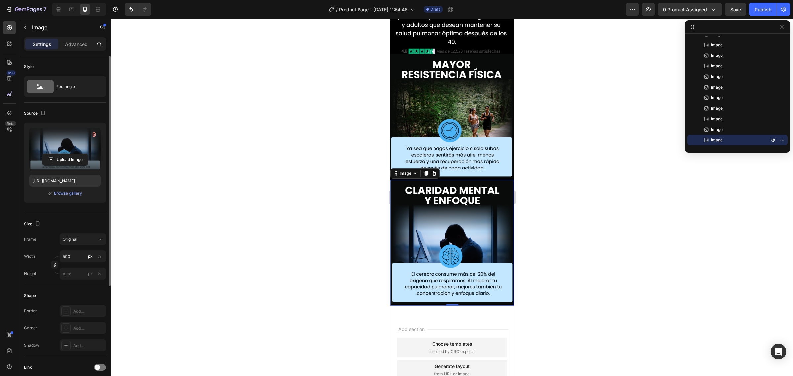
click at [425, 171] on icon at bounding box center [426, 173] width 5 height 5
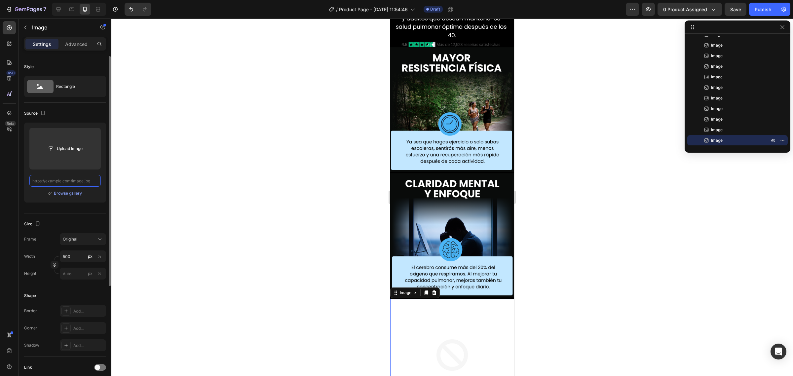
scroll to position [0, 0]
paste input "[URL][DOMAIN_NAME]"
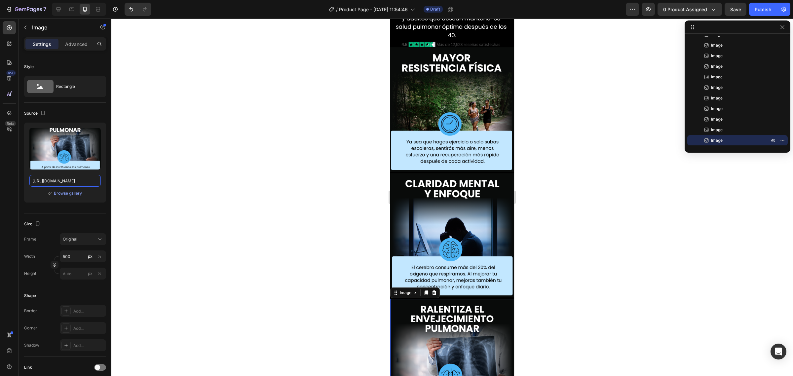
type input "[URL][DOMAIN_NAME]"
click at [326, 180] on div at bounding box center [452, 198] width 682 height 358
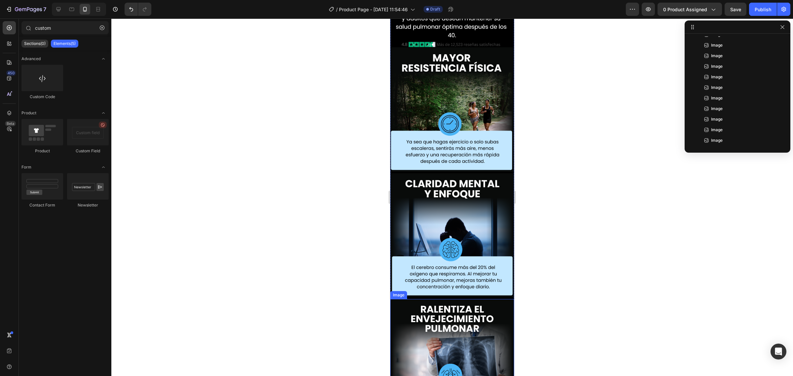
click at [439, 299] on img at bounding box center [452, 361] width 124 height 124
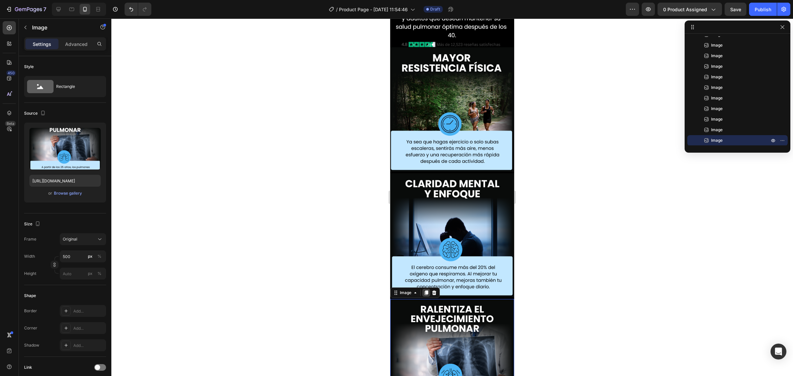
drag, startPoint x: 426, startPoint y: 212, endPoint x: 731, endPoint y: 214, distance: 304.3
click at [426, 290] on icon at bounding box center [427, 292] width 4 height 5
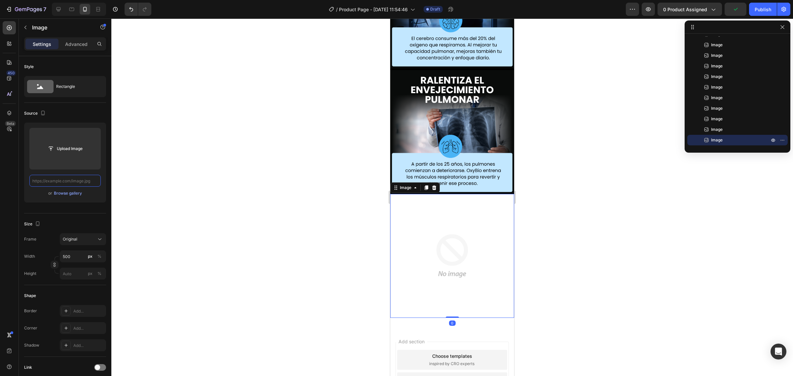
paste input "[URL][DOMAIN_NAME]"
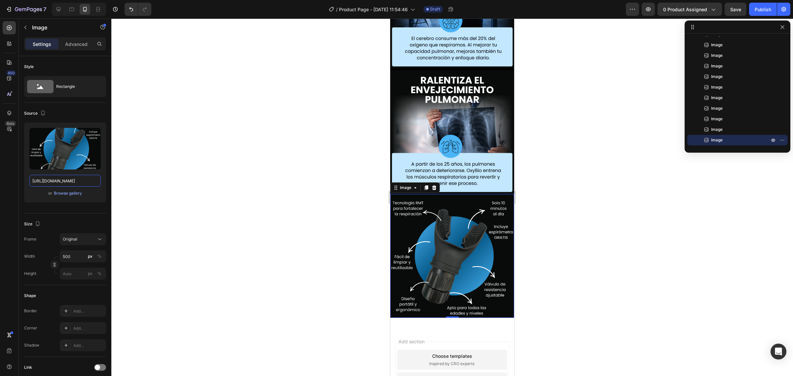
type input "[URL][DOMAIN_NAME]"
click at [429, 184] on div at bounding box center [426, 188] width 8 height 8
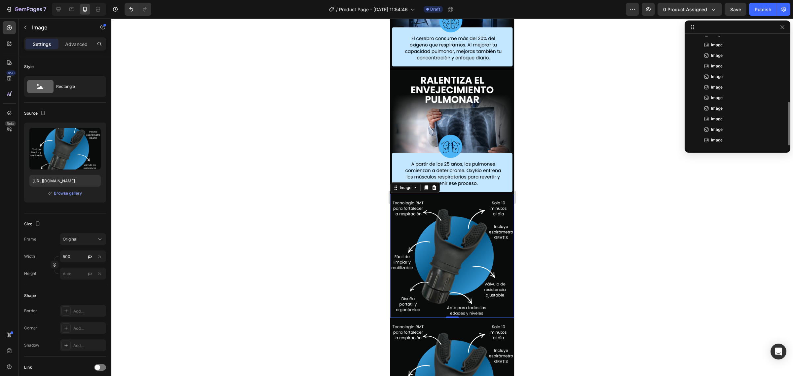
scroll to position [113, 0]
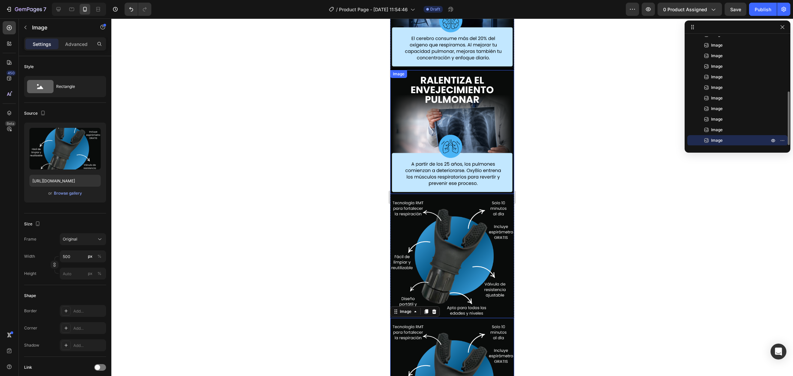
click at [452, 194] on img at bounding box center [452, 256] width 124 height 124
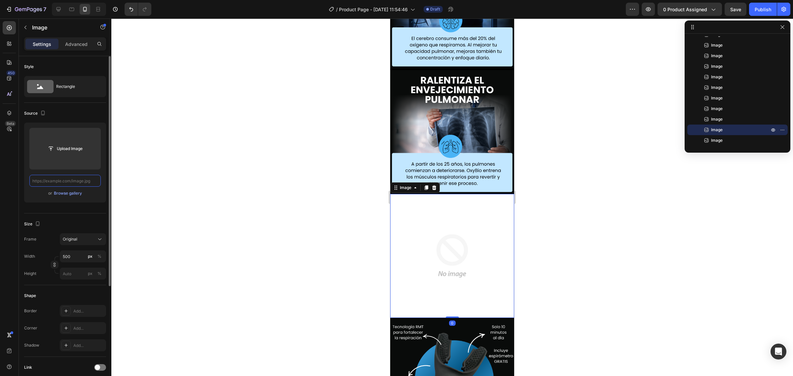
scroll to position [0, 0]
paste input "[URL][DOMAIN_NAME]"
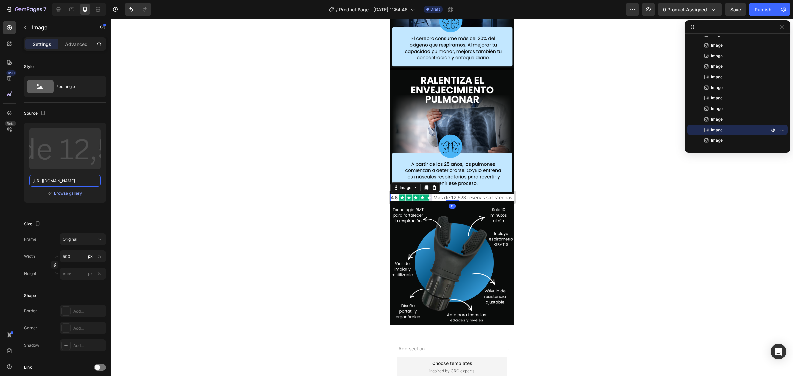
type input "[URL][DOMAIN_NAME]"
click at [237, 152] on div at bounding box center [452, 198] width 682 height 358
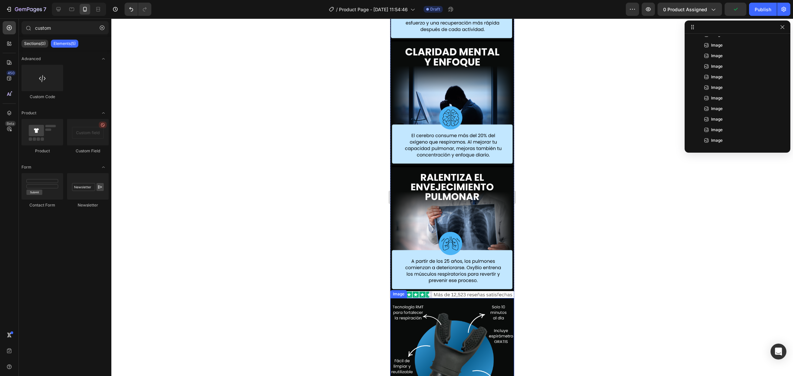
scroll to position [1500, 0]
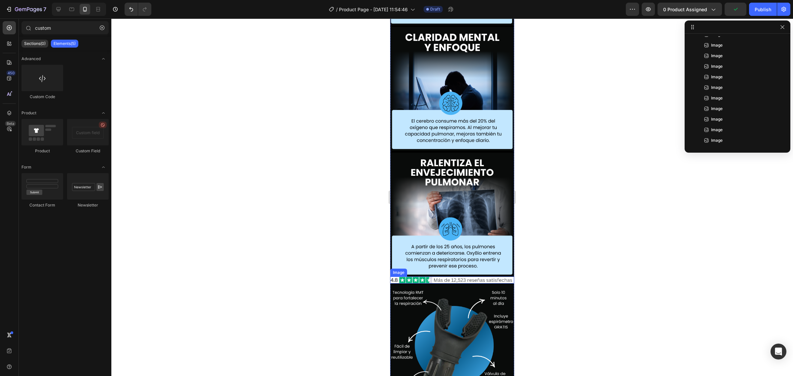
click at [444, 277] on img at bounding box center [452, 280] width 124 height 7
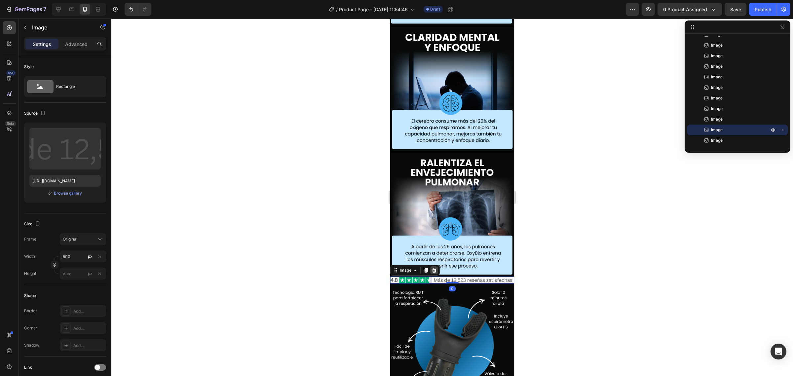
click at [435, 268] on icon at bounding box center [434, 270] width 4 height 5
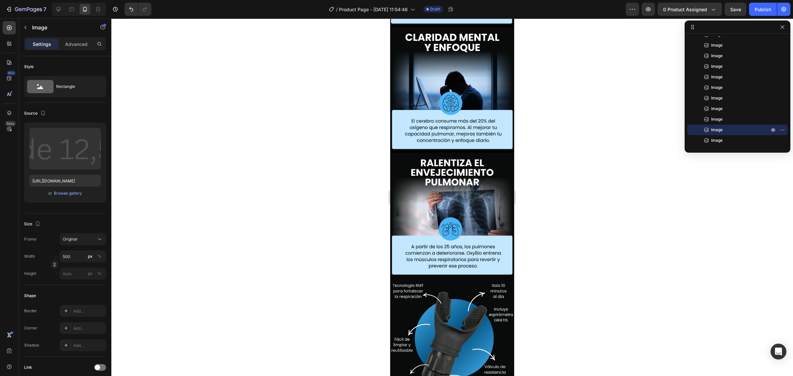
scroll to position [102, 0]
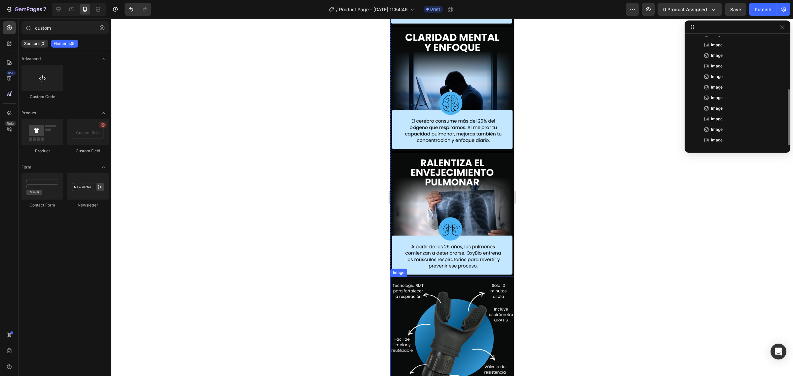
click at [455, 277] on img at bounding box center [452, 339] width 124 height 124
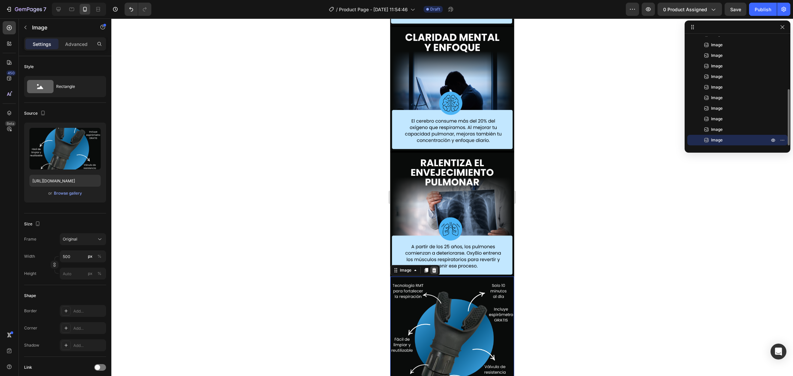
click at [432, 268] on icon at bounding box center [434, 270] width 5 height 5
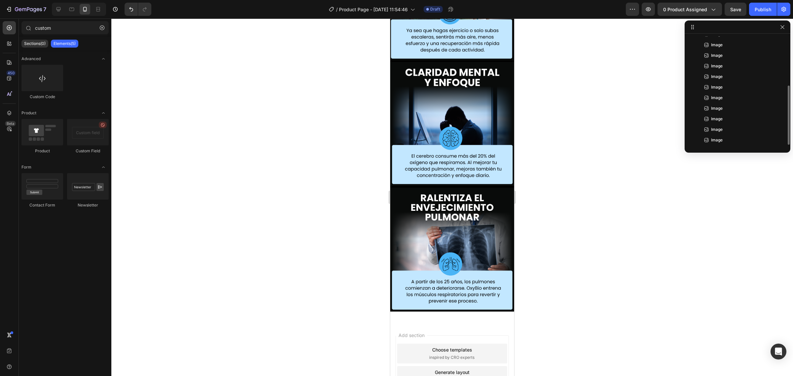
scroll to position [92, 0]
click at [448, 188] on img at bounding box center [452, 250] width 124 height 124
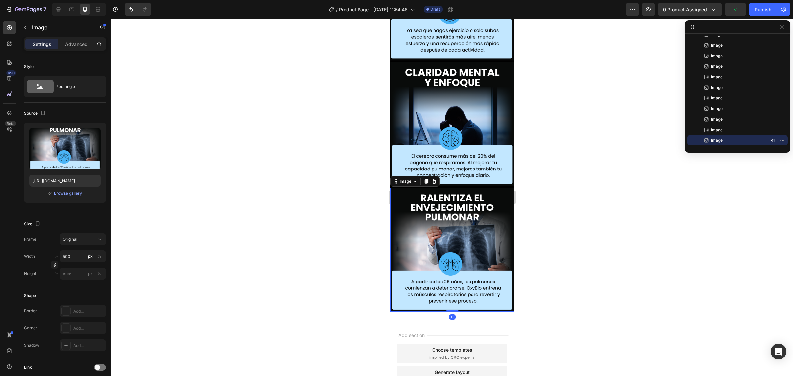
click at [427, 176] on div "Image" at bounding box center [415, 181] width 50 height 11
click at [426, 179] on icon at bounding box center [427, 181] width 4 height 5
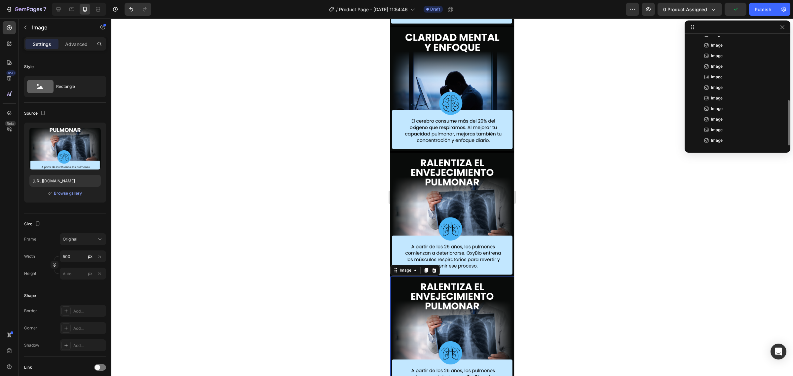
scroll to position [102, 0]
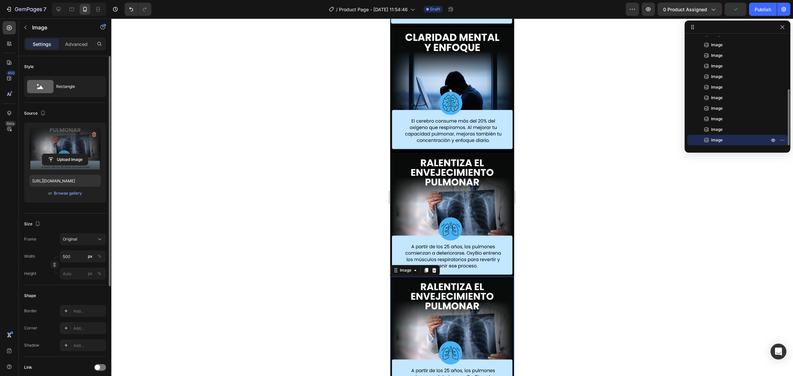
click at [90, 153] on label at bounding box center [64, 149] width 71 height 42
click at [88, 154] on input "file" at bounding box center [65, 159] width 46 height 11
type input "[URL][DOMAIN_NAME]"
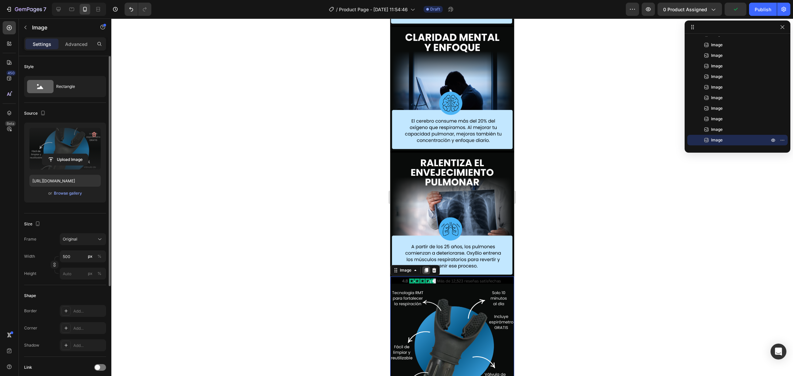
click at [424, 268] on icon at bounding box center [426, 270] width 5 height 5
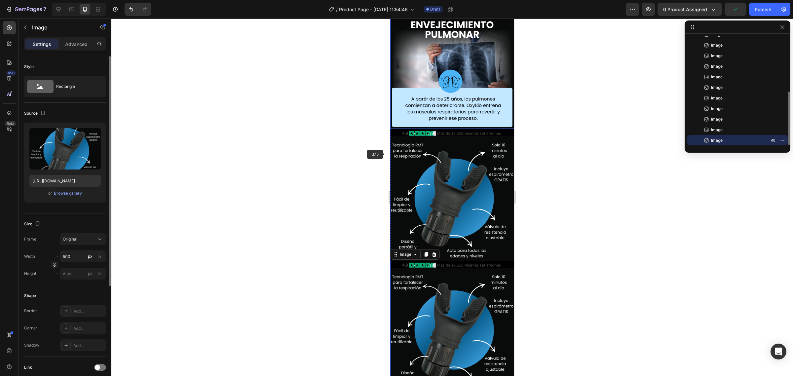
scroll to position [1716, 0]
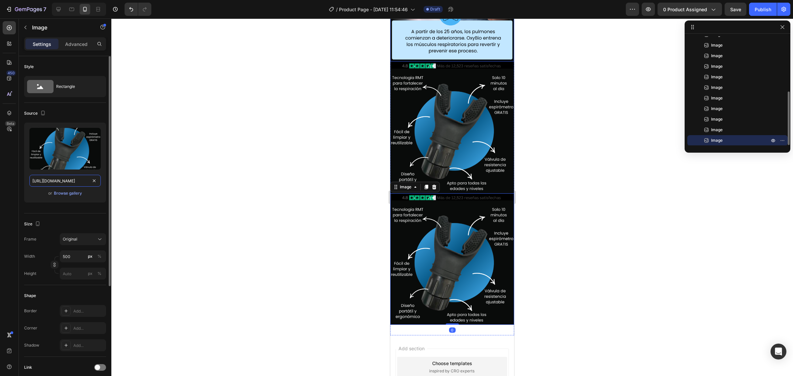
drag, startPoint x: 91, startPoint y: 185, endPoint x: 93, endPoint y: 182, distance: 4.3
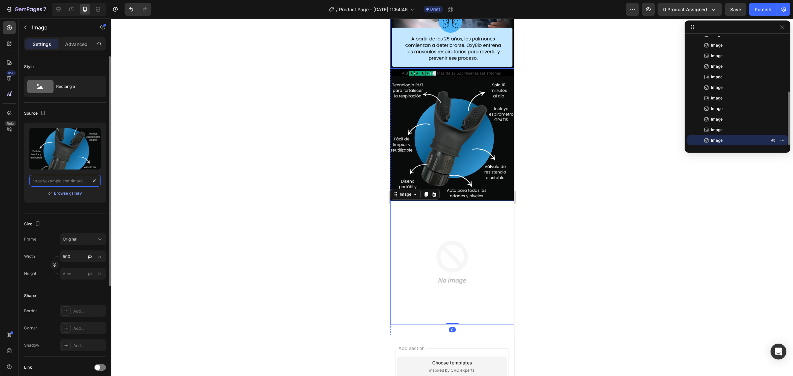
scroll to position [0, 0]
click at [93, 182] on input "text" at bounding box center [64, 181] width 71 height 12
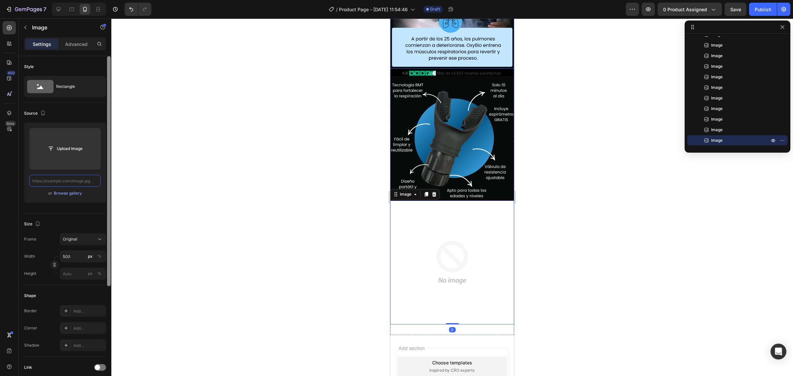
paste input "[URL][DOMAIN_NAME]"
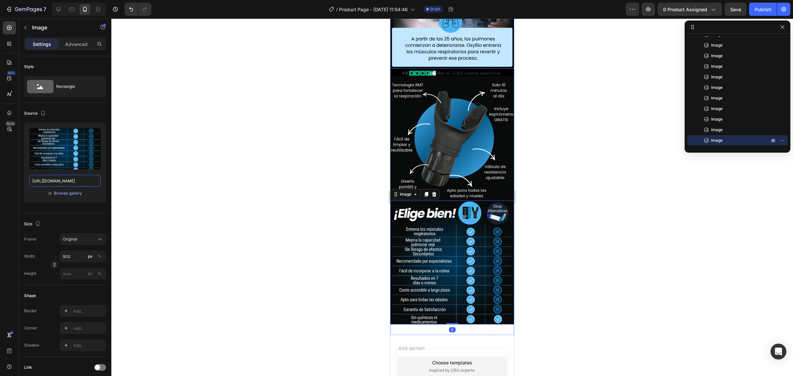
scroll to position [0, 60]
type input "[URL][DOMAIN_NAME]"
click at [424, 192] on icon at bounding box center [426, 194] width 5 height 5
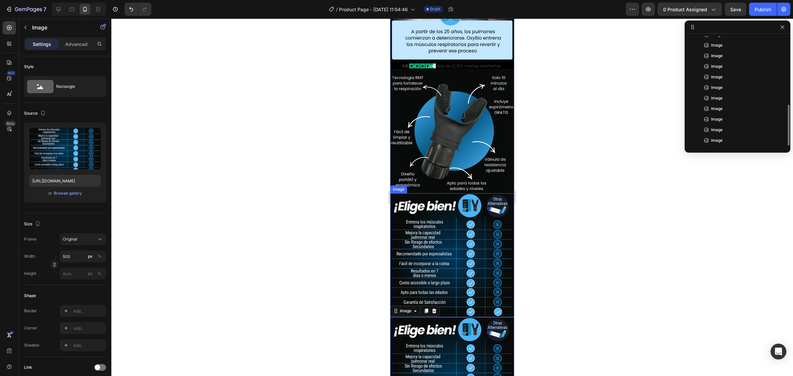
scroll to position [123, 0]
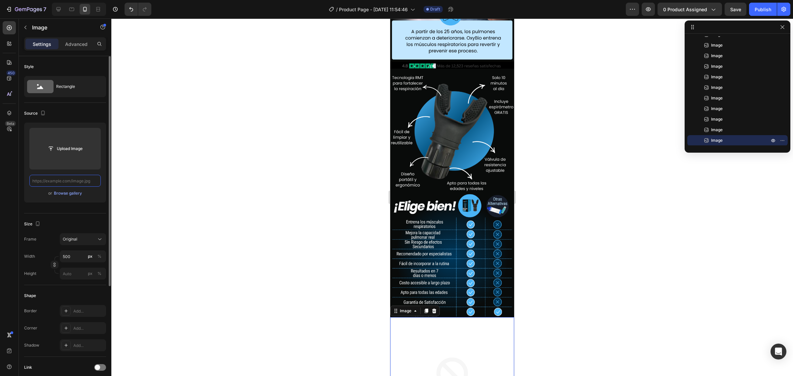
paste input "[URL][DOMAIN_NAME]"
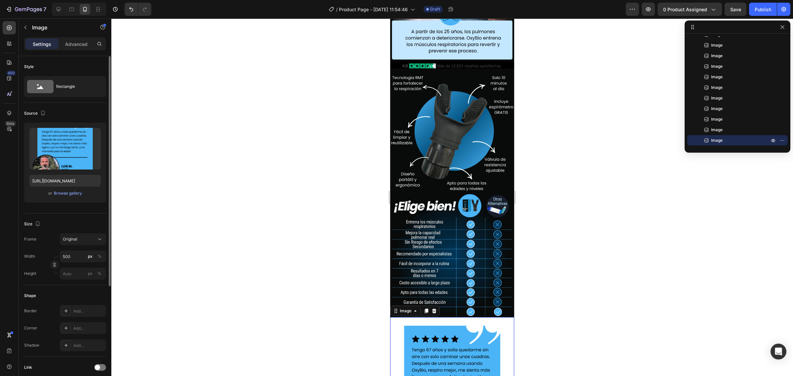
click at [431, 317] on img at bounding box center [452, 379] width 124 height 124
click at [72, 148] on label at bounding box center [64, 149] width 71 height 42
click at [72, 154] on input "file" at bounding box center [65, 159] width 46 height 11
type input "[URL][DOMAIN_NAME]"
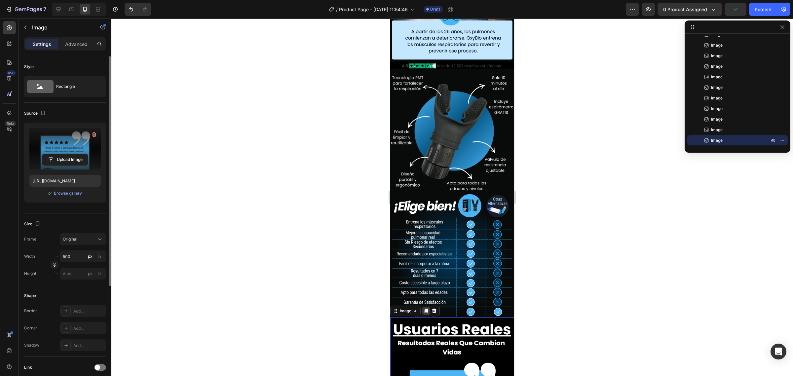
click at [427, 309] on icon at bounding box center [427, 311] width 4 height 5
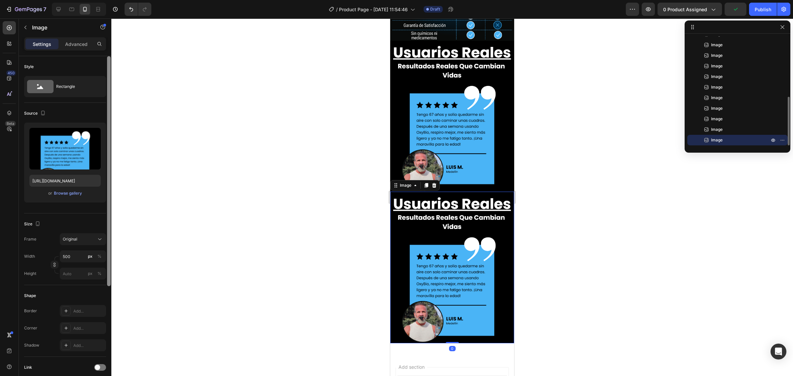
scroll to position [1996, 0]
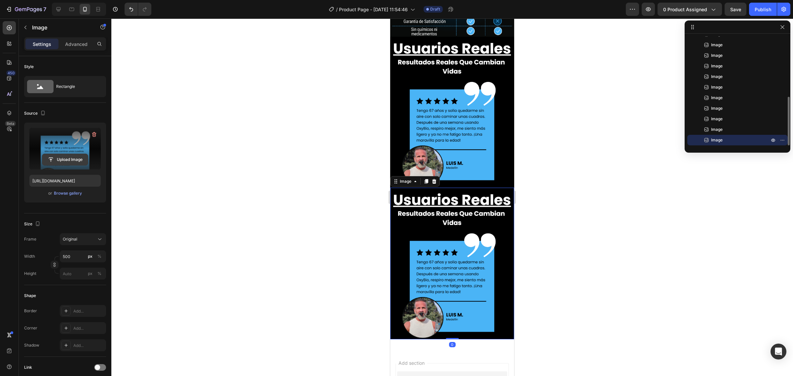
click at [52, 154] on input "file" at bounding box center [65, 159] width 46 height 11
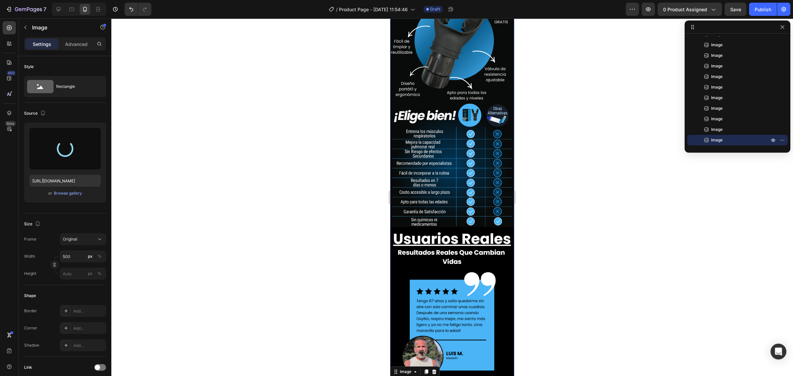
type input "[URL][DOMAIN_NAME]"
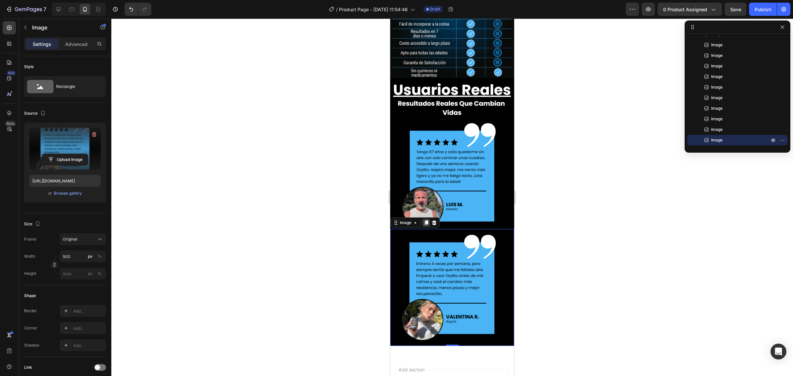
click at [428, 221] on icon at bounding box center [427, 223] width 4 height 5
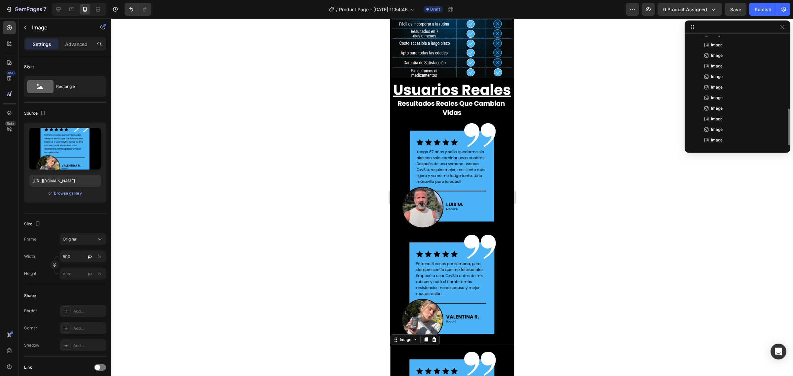
scroll to position [144, 0]
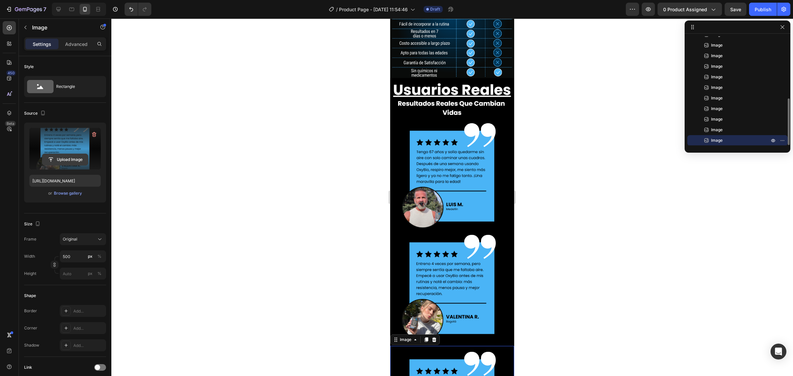
click at [65, 164] on input "file" at bounding box center [65, 159] width 46 height 11
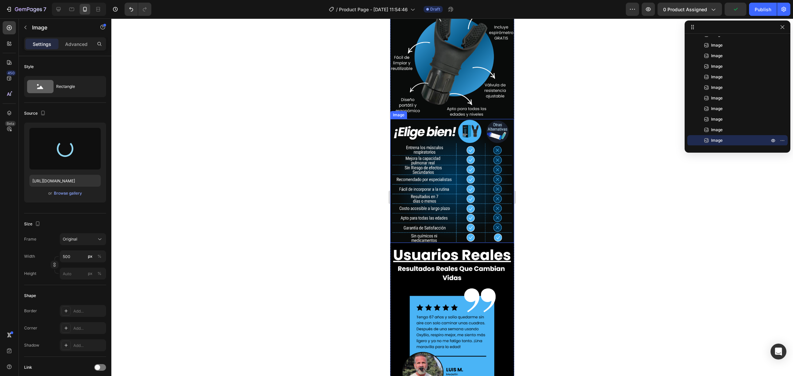
scroll to position [1955, 0]
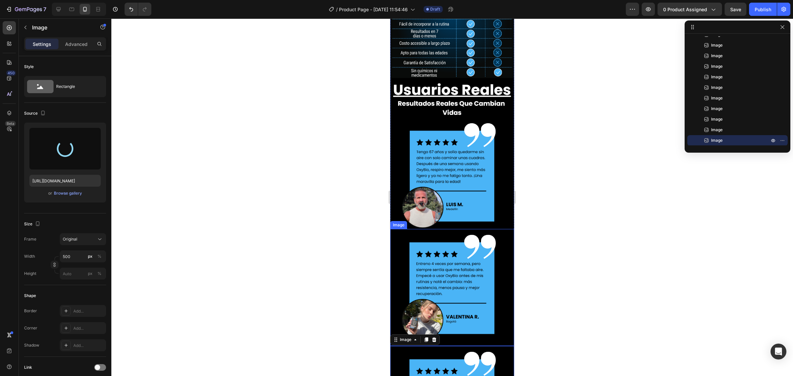
type input "[URL][DOMAIN_NAME]"
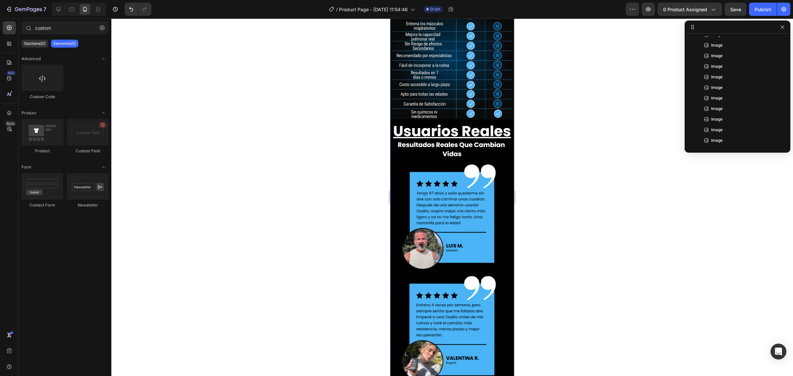
scroll to position [2072, 0]
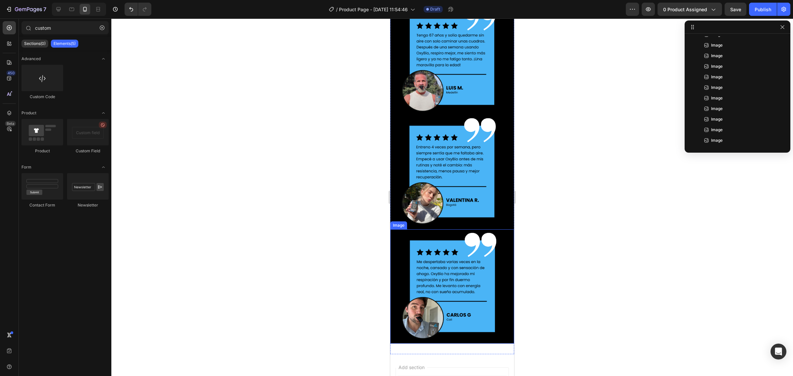
click at [441, 229] on img at bounding box center [452, 286] width 124 height 114
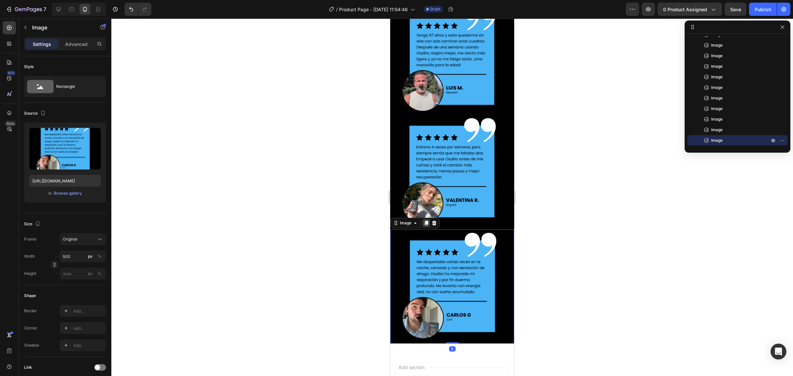
click at [425, 220] on icon at bounding box center [426, 222] width 5 height 5
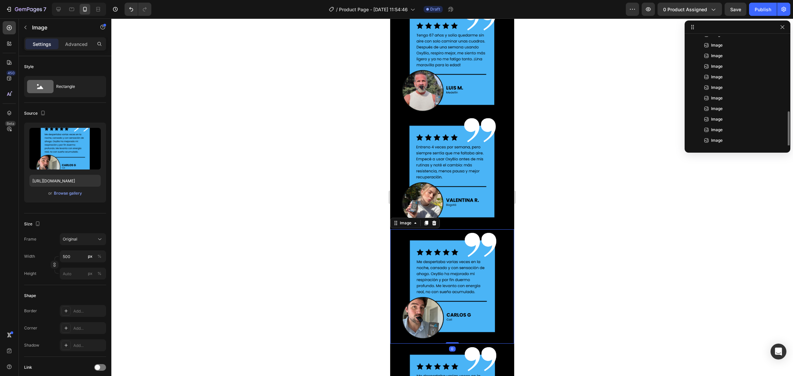
scroll to position [155, 0]
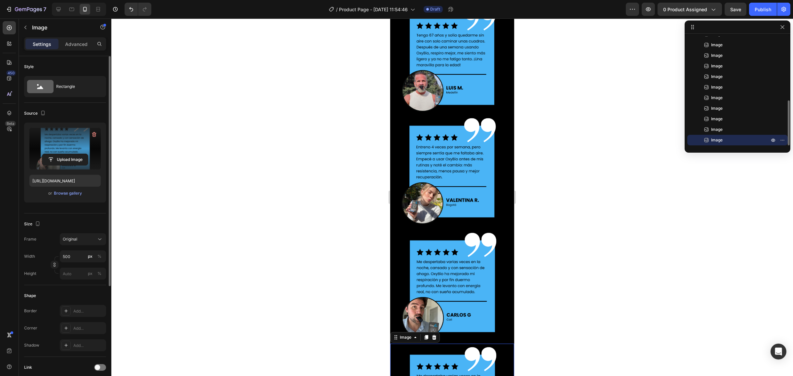
click at [72, 151] on label at bounding box center [64, 149] width 71 height 42
click at [72, 154] on input "file" at bounding box center [65, 159] width 46 height 11
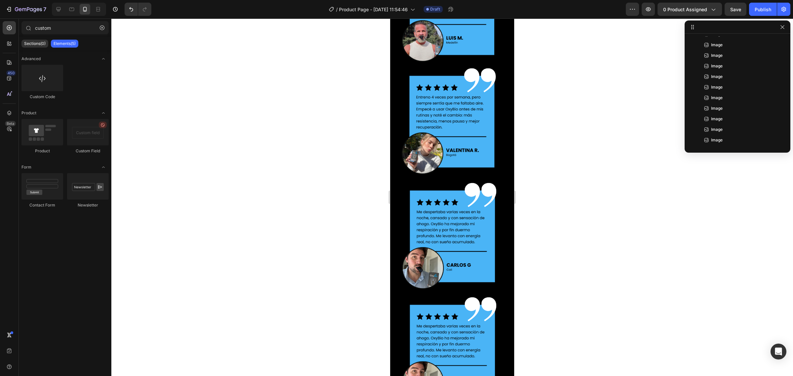
scroll to position [2180, 0]
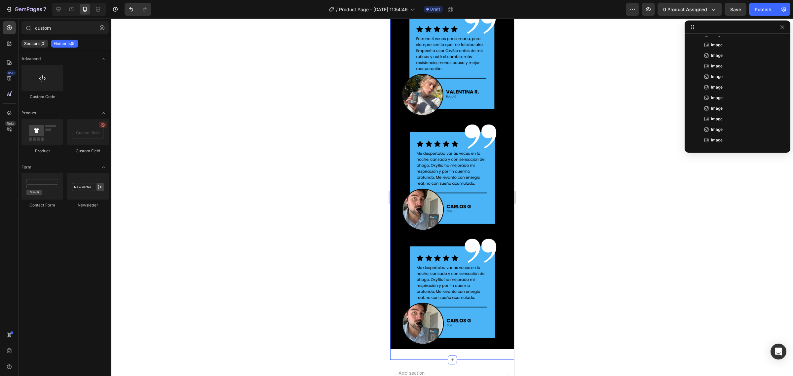
click at [465, 235] on img at bounding box center [452, 292] width 124 height 114
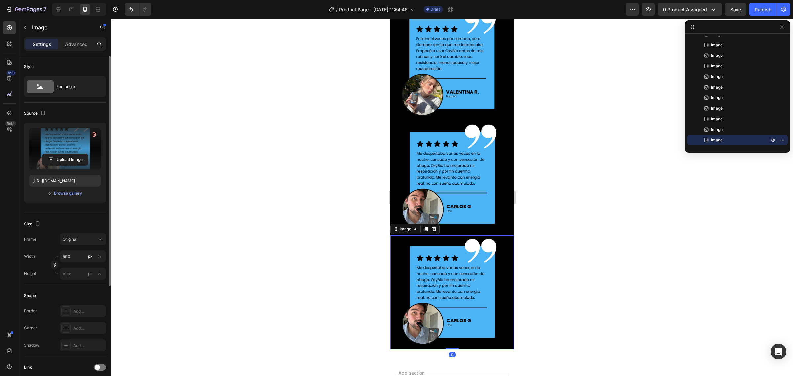
click at [63, 140] on label at bounding box center [64, 149] width 71 height 42
click at [63, 154] on input "file" at bounding box center [65, 159] width 46 height 11
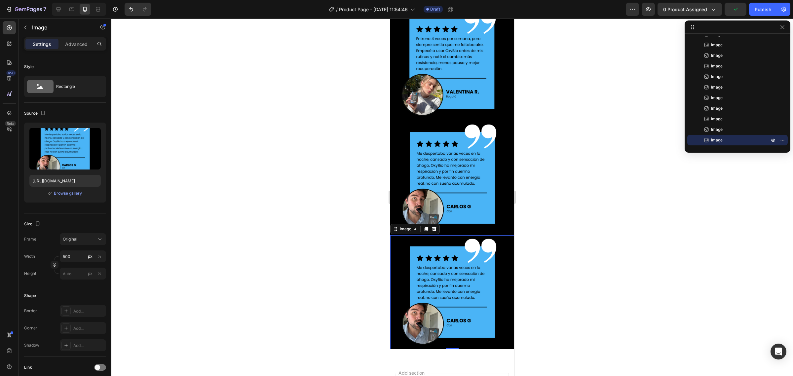
type input "[URL][DOMAIN_NAME]"
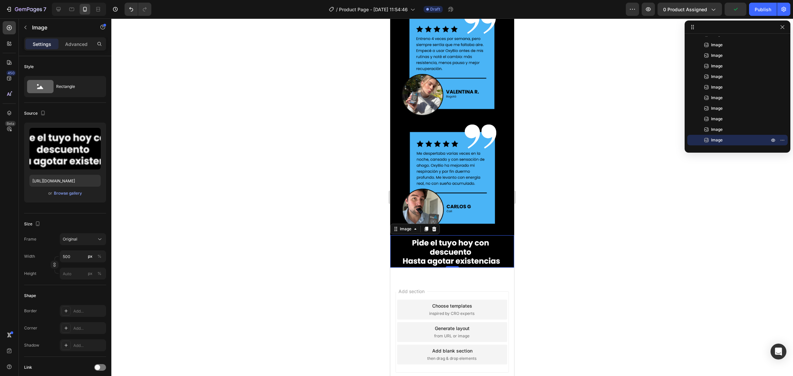
scroll to position [2103, 0]
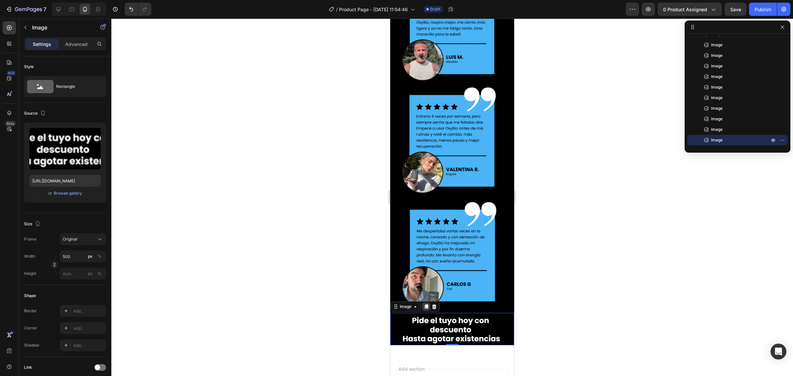
click at [426, 304] on icon at bounding box center [427, 306] width 4 height 5
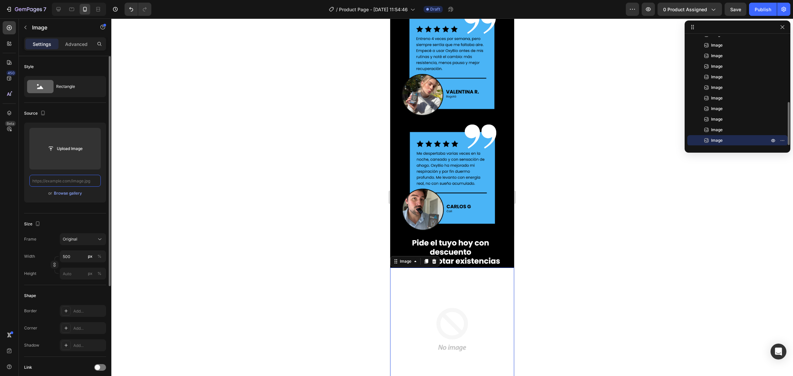
scroll to position [0, 0]
paste input "[URL][DOMAIN_NAME]"
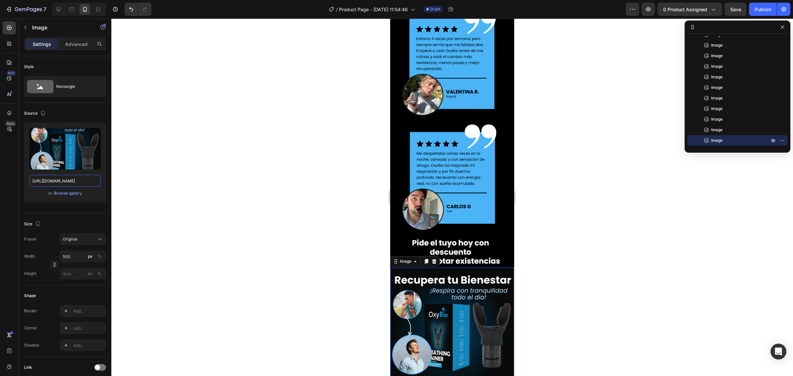
scroll to position [0, 60]
type input "[URL][DOMAIN_NAME]"
click at [425, 259] on icon at bounding box center [426, 261] width 5 height 5
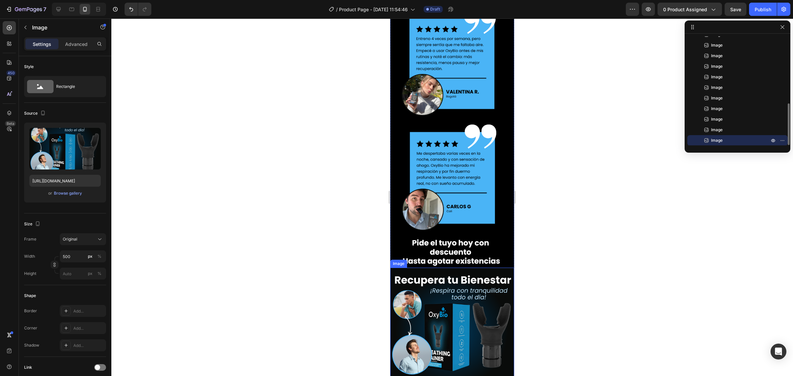
click at [427, 268] on img at bounding box center [452, 330] width 124 height 124
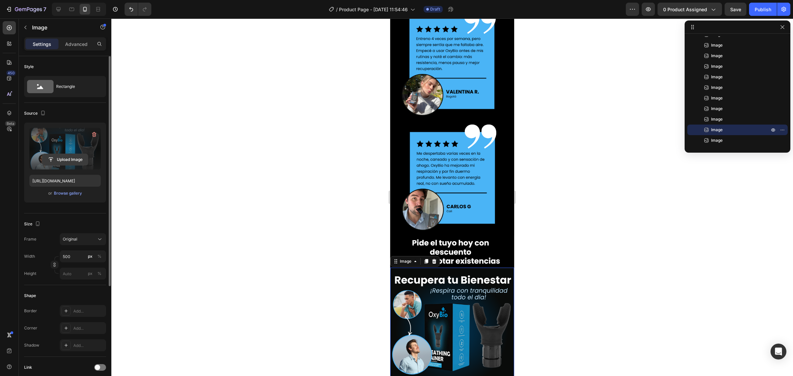
click at [82, 155] on input "file" at bounding box center [65, 159] width 46 height 11
type input "[URL][DOMAIN_NAME]"
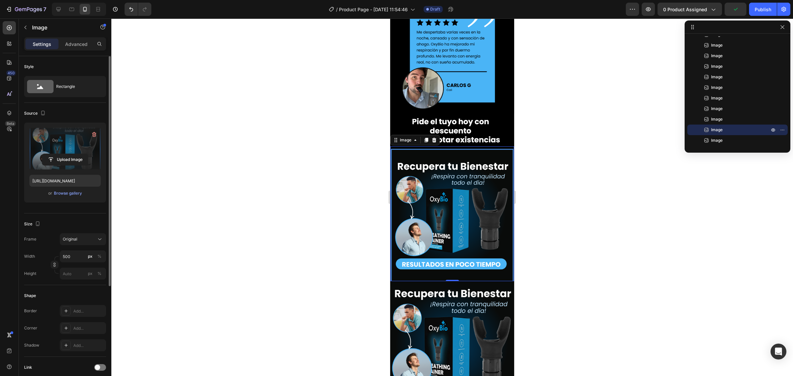
scroll to position [2304, 0]
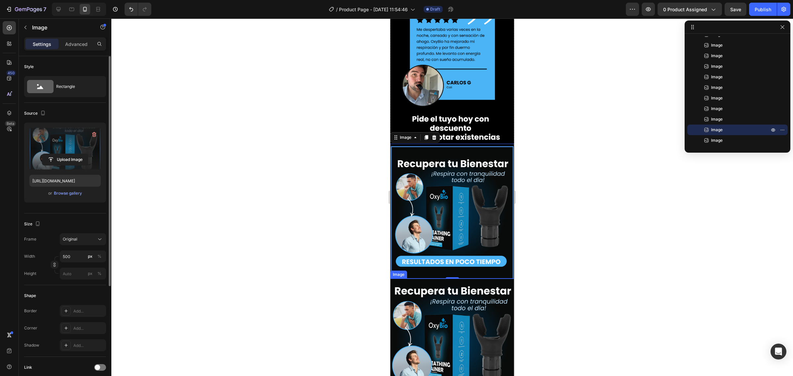
click at [443, 279] on img at bounding box center [452, 341] width 124 height 124
click at [73, 152] on label at bounding box center [64, 149] width 71 height 42
click at [73, 154] on input "file" at bounding box center [65, 159] width 46 height 11
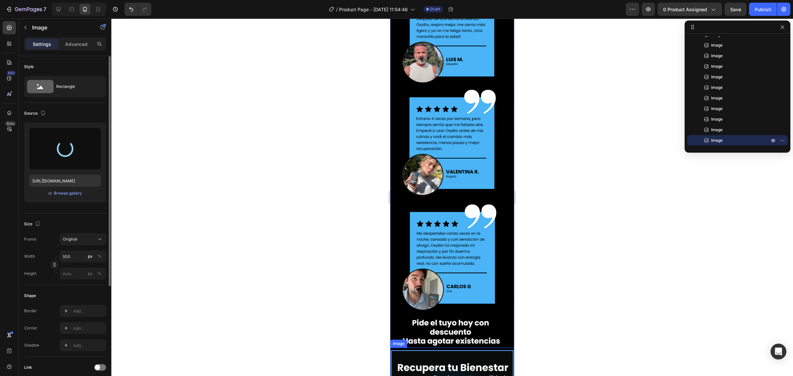
scroll to position [2098, 0]
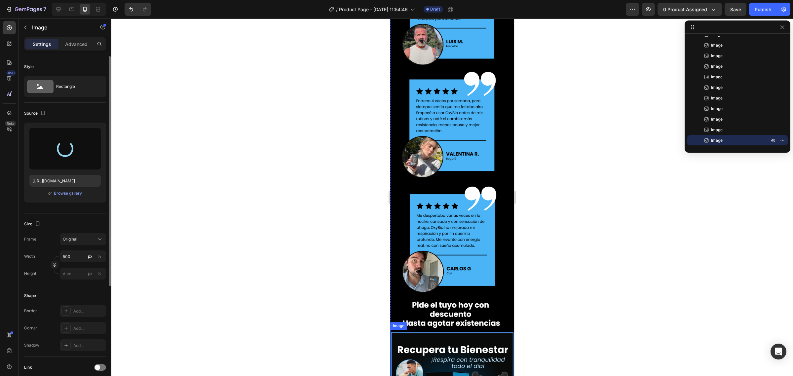
type input "[URL][DOMAIN_NAME]"
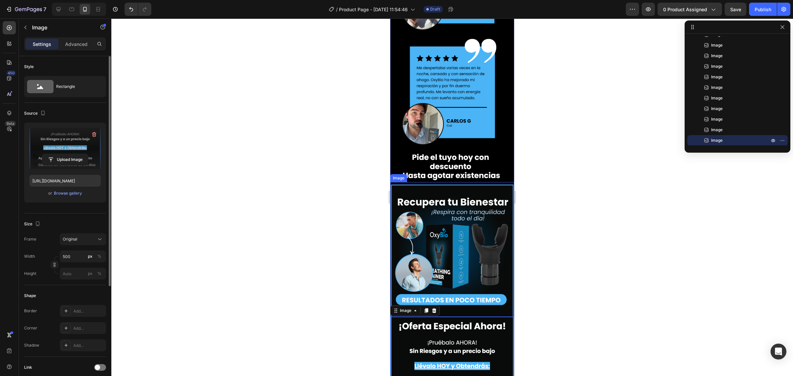
scroll to position [2263, 0]
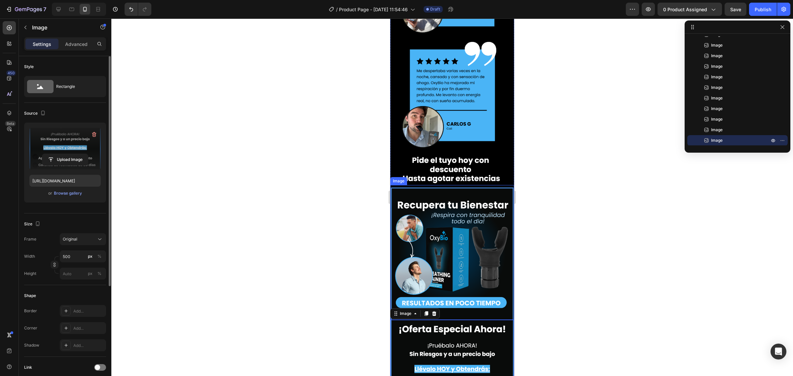
click at [462, 185] on img at bounding box center [452, 252] width 124 height 135
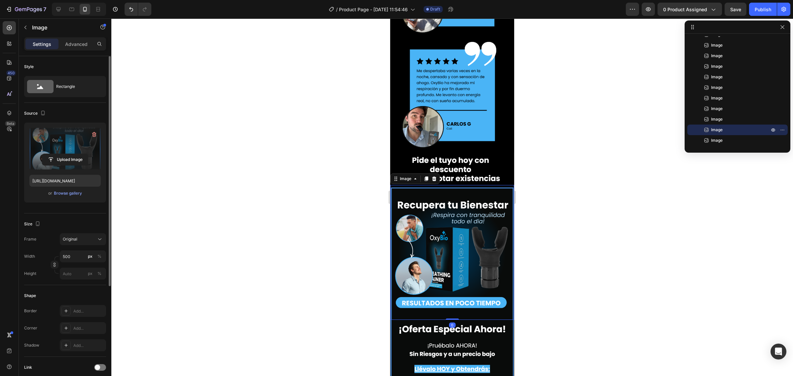
click at [89, 163] on div "Upload Image" at bounding box center [64, 160] width 71 height 12
click at [77, 140] on label at bounding box center [64, 149] width 71 height 42
click at [77, 154] on input "file" at bounding box center [65, 159] width 46 height 11
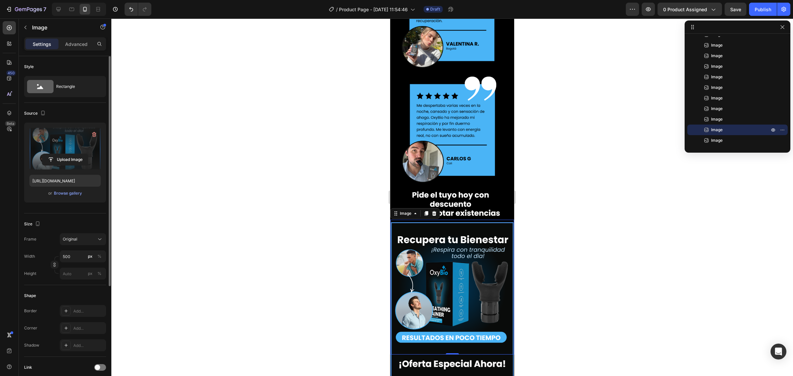
scroll to position [2180, 0]
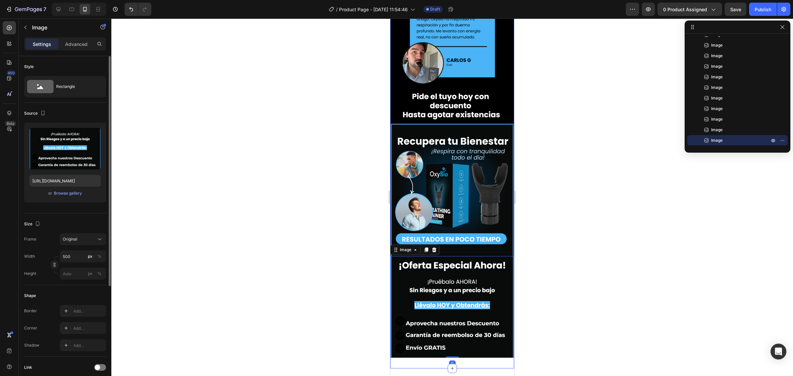
scroll to position [2327, 0]
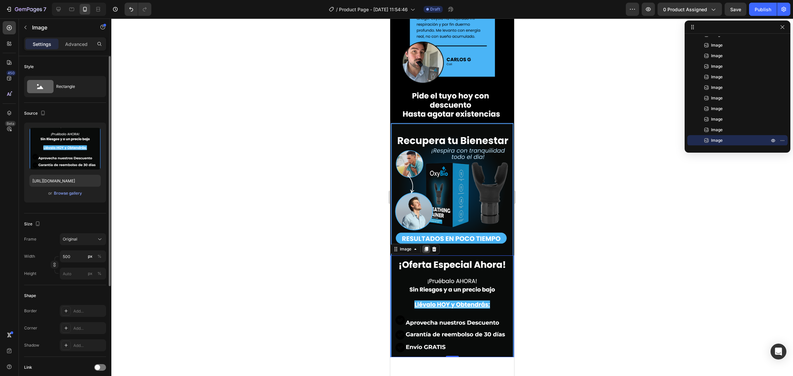
click at [425, 247] on icon at bounding box center [427, 249] width 4 height 5
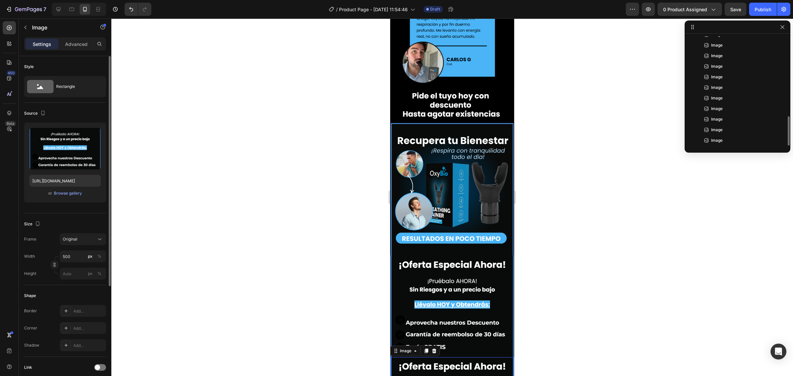
scroll to position [187, 0]
click at [88, 159] on input "file" at bounding box center [65, 159] width 46 height 11
type input "[URL][DOMAIN_NAME]"
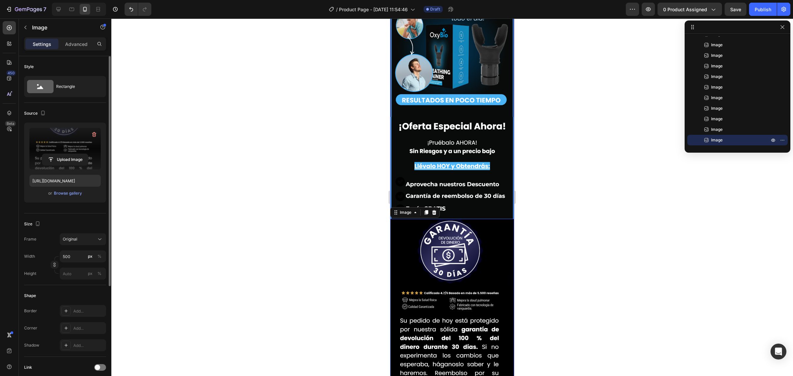
scroll to position [2490, 0]
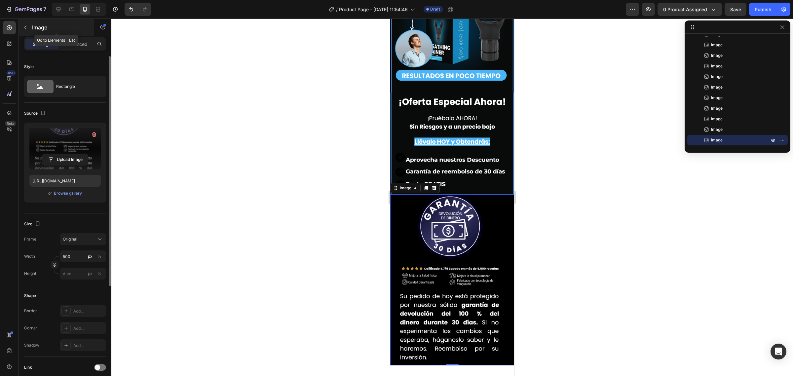
click at [26, 27] on icon "button" at bounding box center [25, 27] width 5 height 5
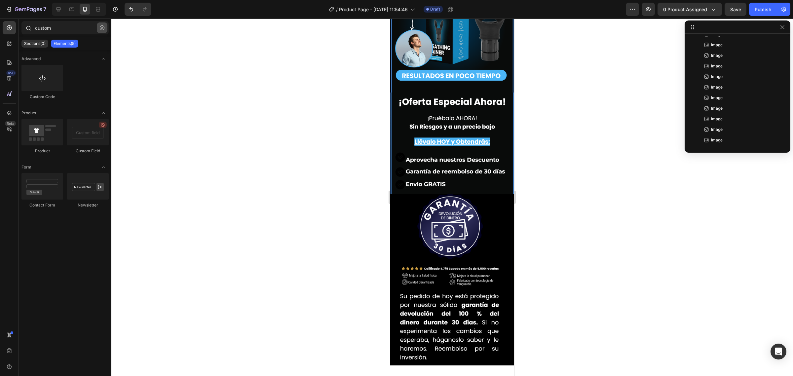
click at [102, 25] on icon "button" at bounding box center [102, 27] width 5 height 5
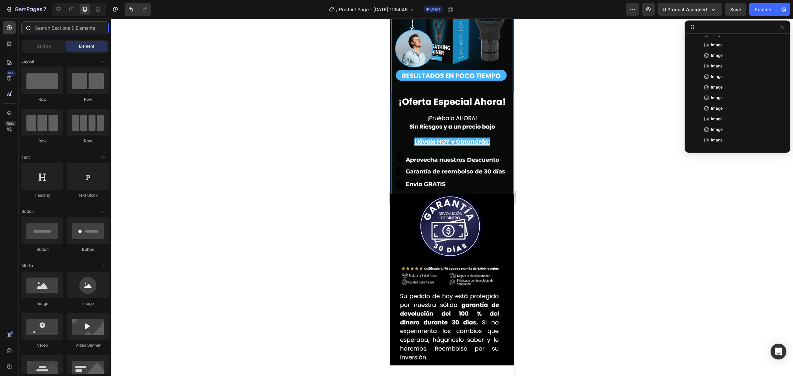
click at [91, 25] on input "text" at bounding box center [64, 27] width 87 height 13
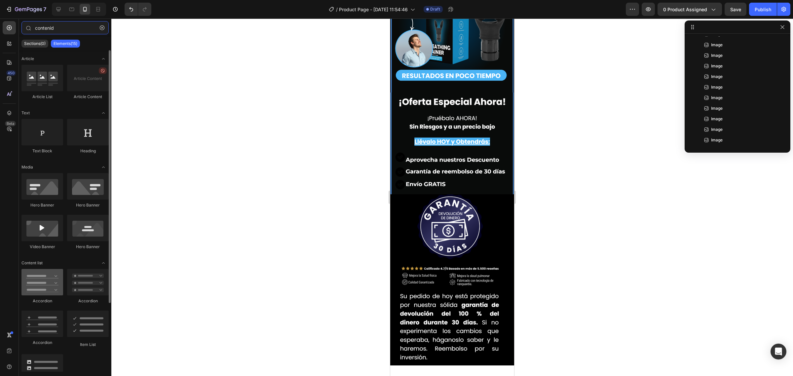
type input "contenid"
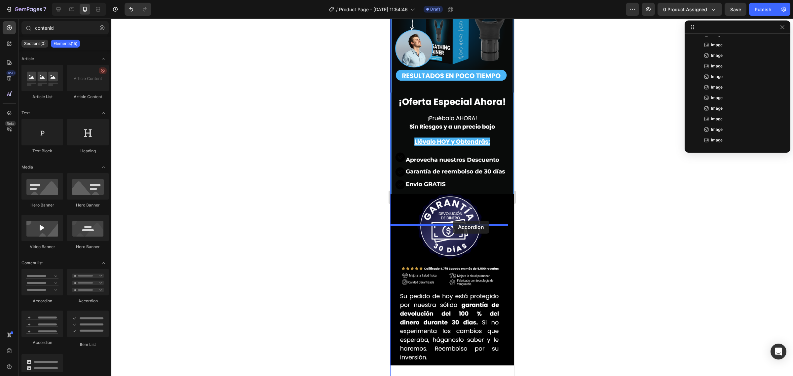
drag, startPoint x: 429, startPoint y: 295, endPoint x: 452, endPoint y: 220, distance: 78.5
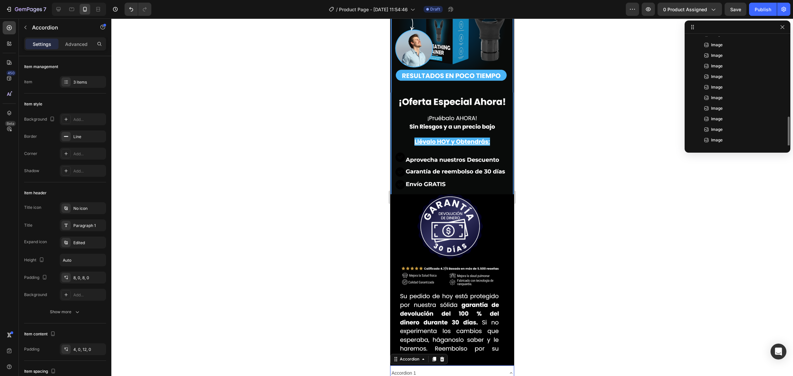
scroll to position [197, 0]
click at [405, 368] on div "Accordion 1" at bounding box center [404, 373] width 26 height 10
click at [405, 369] on p "Accordion 1" at bounding box center [404, 373] width 24 height 8
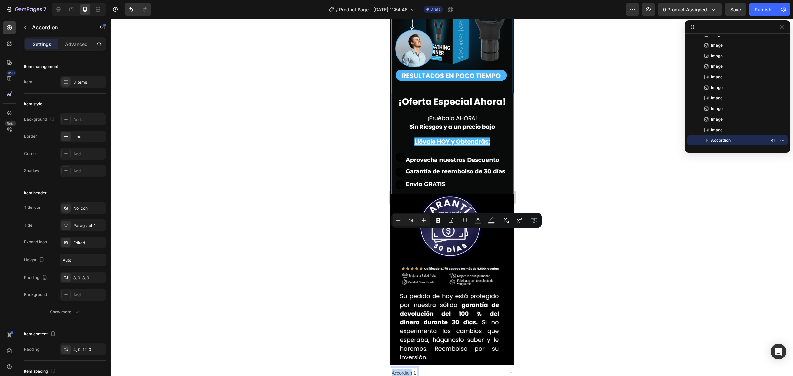
click at [394, 369] on p "Accordion 1" at bounding box center [404, 373] width 24 height 8
drag, startPoint x: 393, startPoint y: 232, endPoint x: 423, endPoint y: 232, distance: 30.7
click at [423, 368] on div "Accordion 1" at bounding box center [447, 373] width 113 height 10
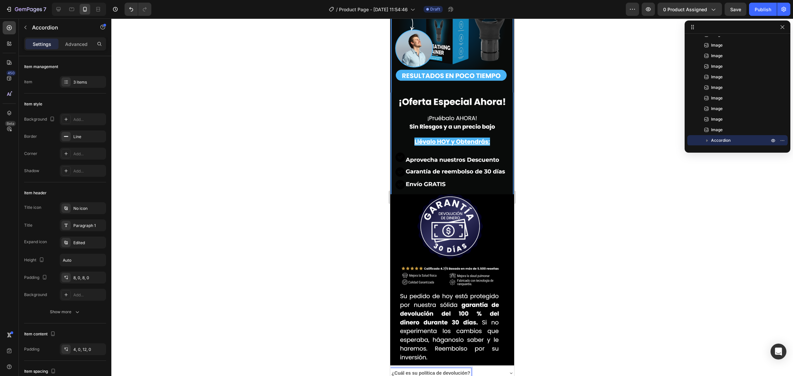
click at [562, 241] on div at bounding box center [452, 198] width 682 height 358
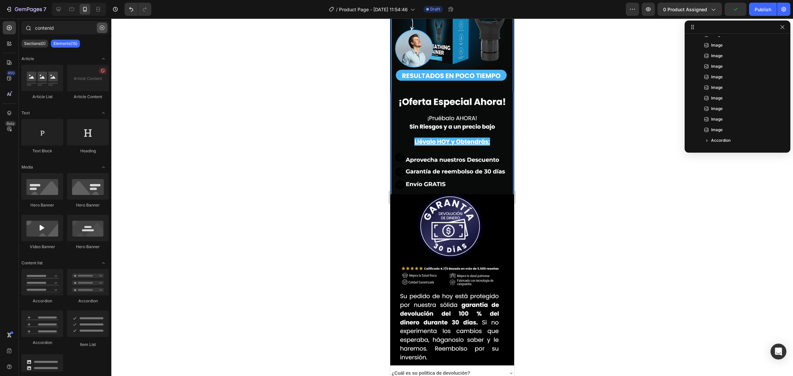
click at [100, 29] on icon "button" at bounding box center [102, 27] width 5 height 5
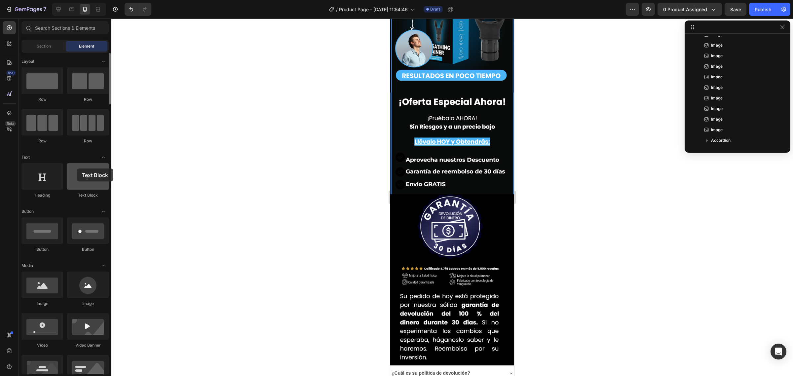
drag, startPoint x: 88, startPoint y: 182, endPoint x: 77, endPoint y: 169, distance: 17.3
click at [77, 169] on div at bounding box center [88, 176] width 42 height 26
click at [456, 370] on strong "¿Cuál es su política de devolución?" at bounding box center [431, 372] width 79 height 5
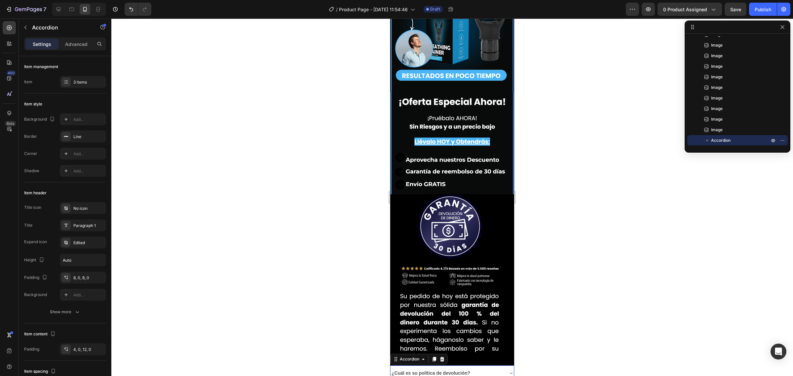
scroll to position [252, 0]
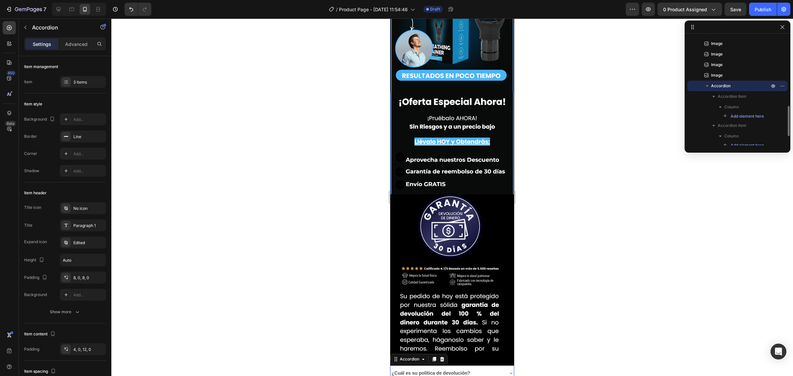
click at [501, 365] on div "¿Cuál es su política de devolución?" at bounding box center [452, 373] width 123 height 16
click at [24, 26] on icon "button" at bounding box center [25, 27] width 5 height 5
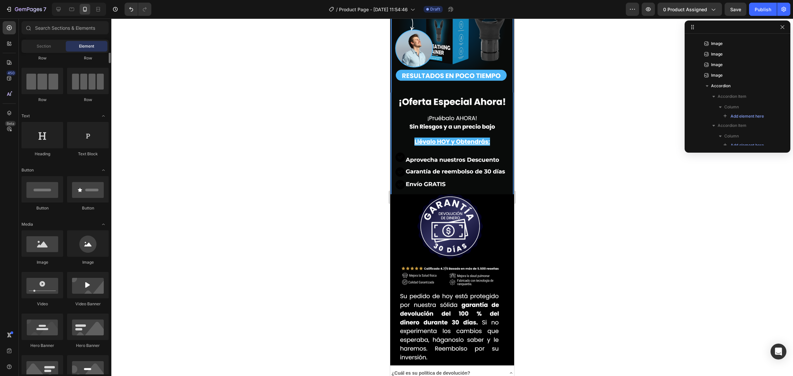
scroll to position [0, 0]
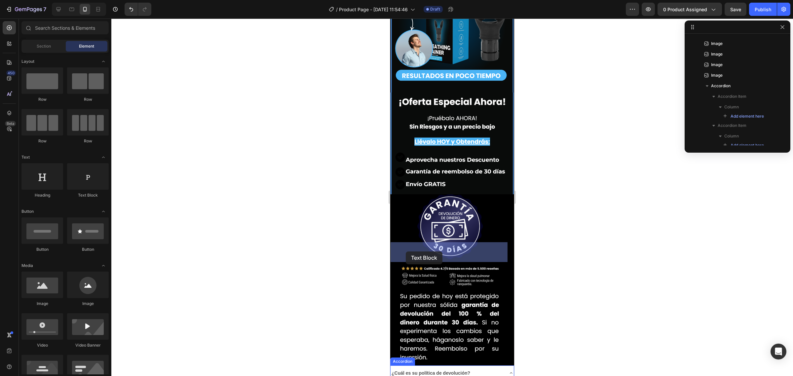
drag, startPoint x: 476, startPoint y: 193, endPoint x: 960, endPoint y: 341, distance: 506.2
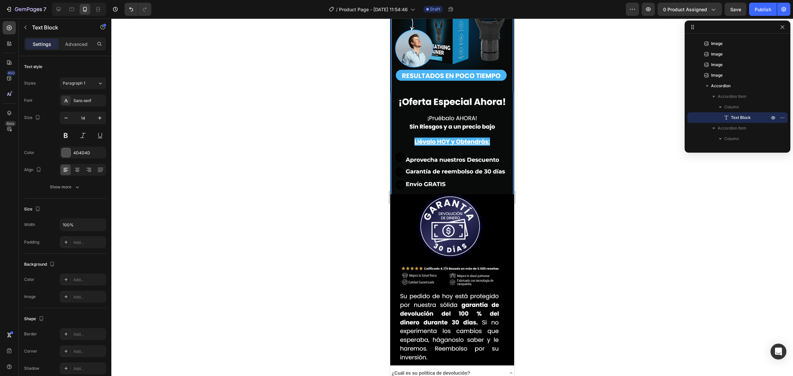
drag, startPoint x: 465, startPoint y: 247, endPoint x: 391, endPoint y: 246, distance: 74.0
click at [371, 240] on div at bounding box center [452, 198] width 682 height 358
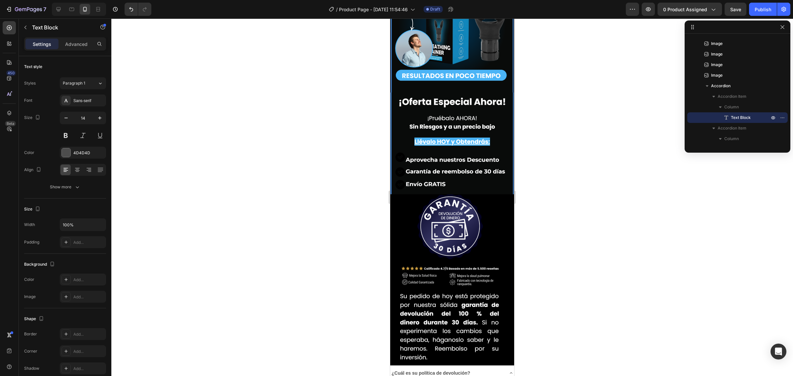
drag, startPoint x: 446, startPoint y: 271, endPoint x: 392, endPoint y: 245, distance: 59.7
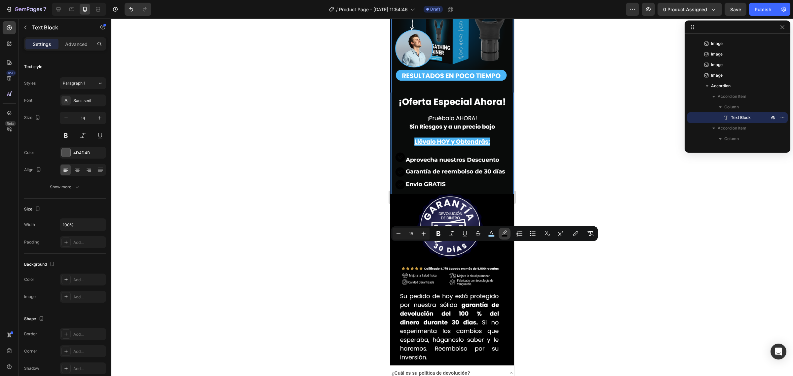
click at [505, 234] on icon "Editor contextual toolbar" at bounding box center [504, 233] width 7 height 7
type input "000000"
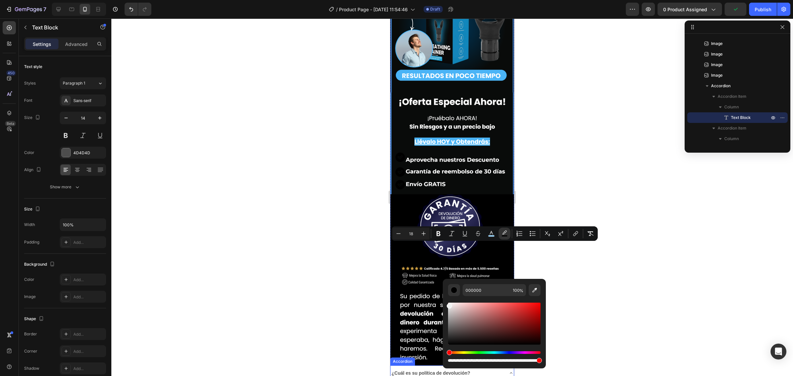
drag, startPoint x: 848, startPoint y: 328, endPoint x: 418, endPoint y: 286, distance: 431.9
type input "F2F2F2"
click at [131, 9] on icon "Undo/Redo" at bounding box center [131, 9] width 4 height 4
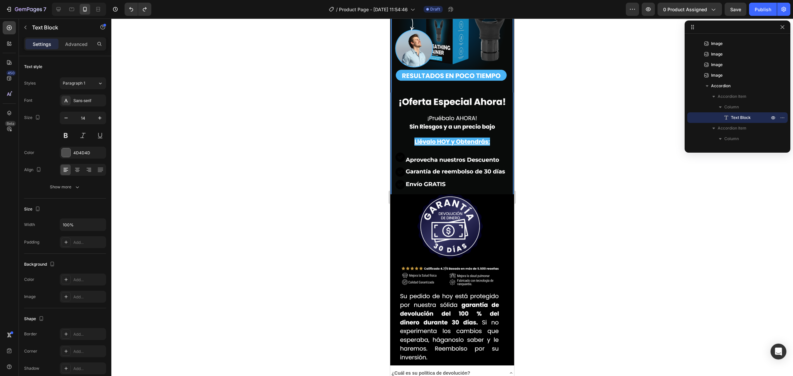
drag, startPoint x: 417, startPoint y: 256, endPoint x: 771, endPoint y: 254, distance: 354.2
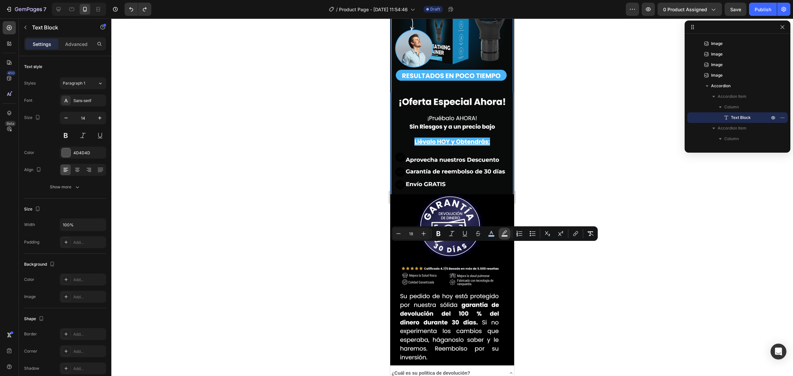
click at [508, 237] on button "color" at bounding box center [505, 234] width 12 height 12
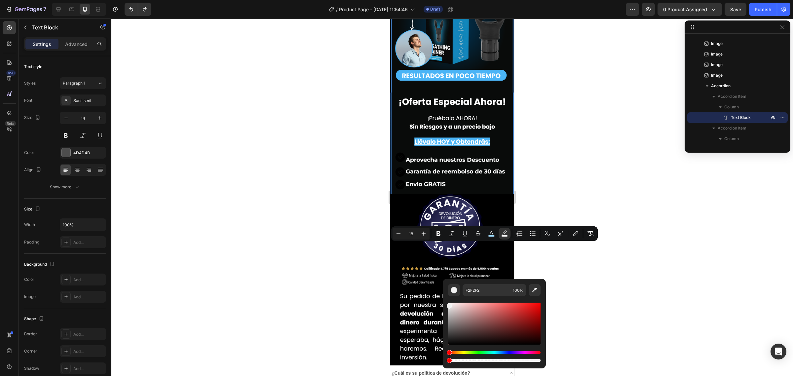
type input "0"
drag, startPoint x: 848, startPoint y: 379, endPoint x: 427, endPoint y: 359, distance: 421.5
drag, startPoint x: 850, startPoint y: 329, endPoint x: 438, endPoint y: 354, distance: 412.2
click at [451, 341] on div "Editor contextual toolbar" at bounding box center [449, 343] width 5 height 5
drag, startPoint x: 451, startPoint y: 341, endPoint x: 443, endPoint y: 347, distance: 10.4
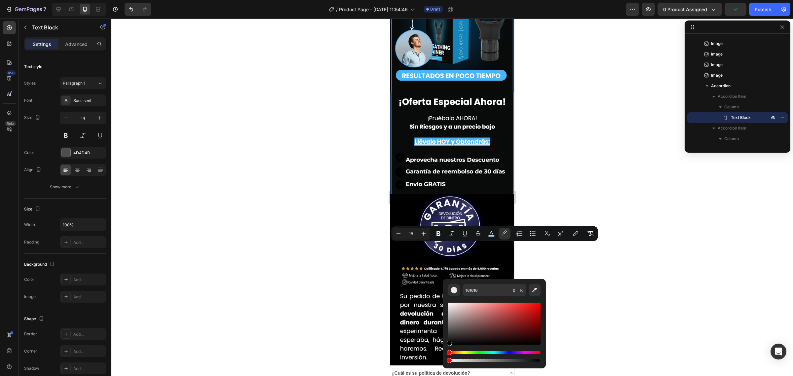
click at [443, 346] on div "161616 0 %" at bounding box center [494, 321] width 103 height 84
type input "000000"
click at [491, 230] on icon "Editor contextual toolbar" at bounding box center [491, 233] width 7 height 7
type input "9AD7FF"
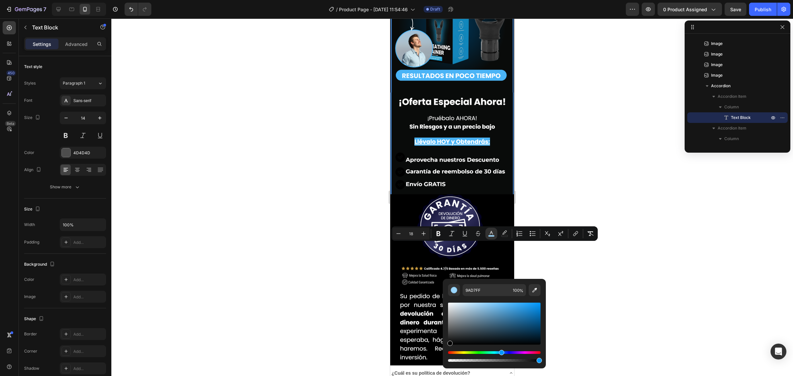
drag, startPoint x: 476, startPoint y: 305, endPoint x: 450, endPoint y: 346, distance: 49.1
click at [450, 346] on div "Editor contextual toolbar" at bounding box center [494, 332] width 93 height 62
type input "000000"
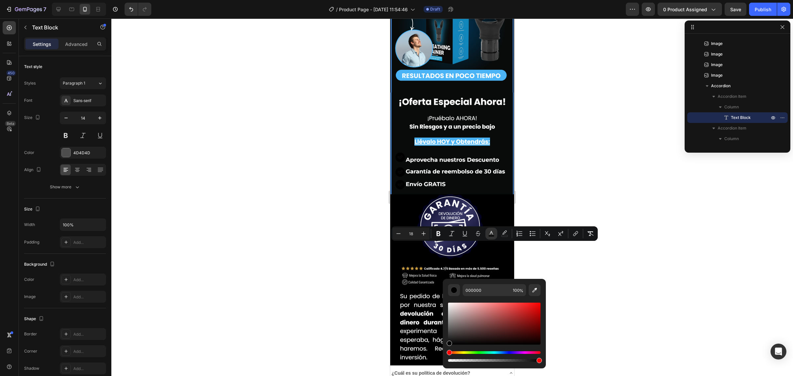
click at [316, 292] on div at bounding box center [452, 198] width 682 height 358
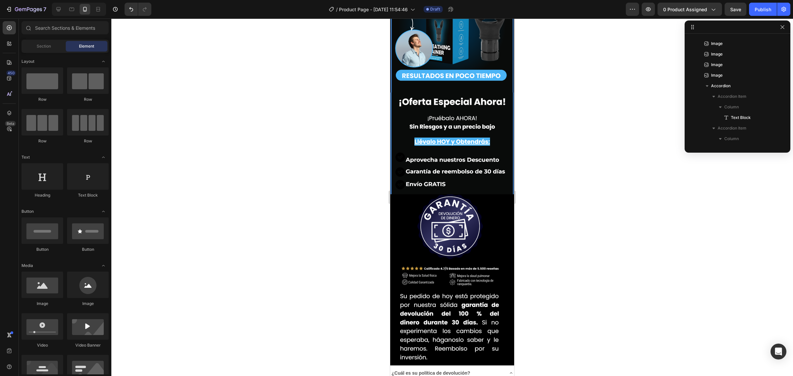
click at [316, 292] on div at bounding box center [452, 198] width 682 height 358
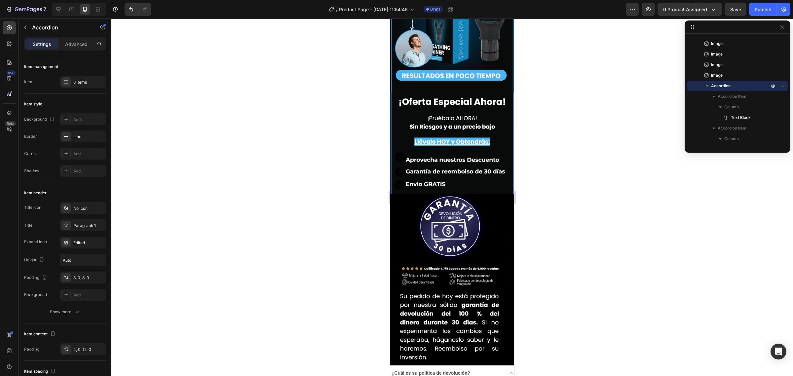
drag, startPoint x: 393, startPoint y: 293, endPoint x: 425, endPoint y: 292, distance: 32.4
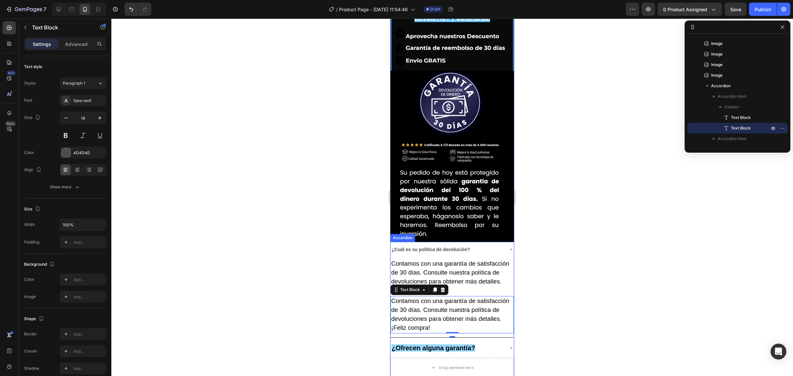
scroll to position [2614, 0]
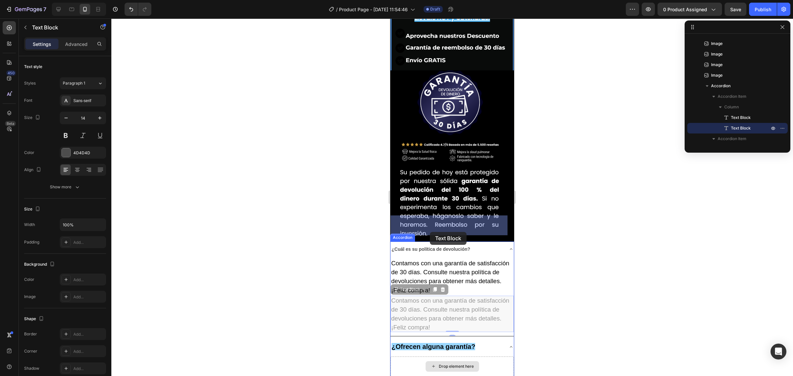
drag, startPoint x: 409, startPoint y: 151, endPoint x: 424, endPoint y: 224, distance: 74.2
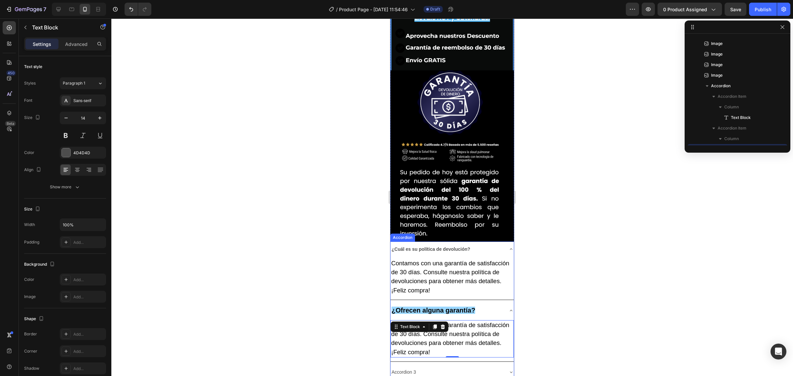
click at [437, 367] on div "Accordion 3" at bounding box center [447, 372] width 113 height 10
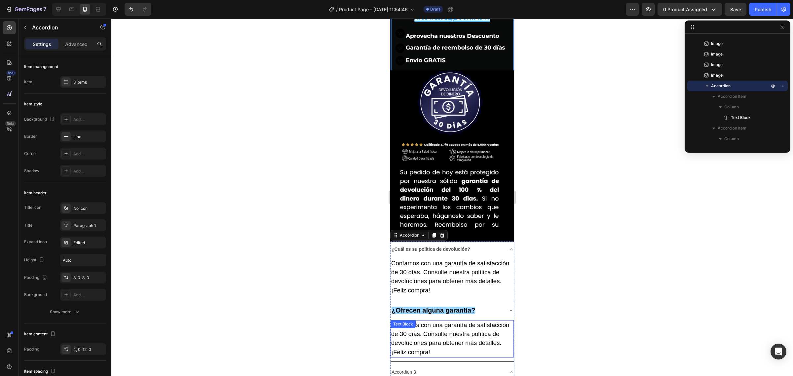
click at [457, 322] on span "Contamos con una garantía de satisfacción de 30 días. Consulte nuestra política…" at bounding box center [450, 339] width 118 height 34
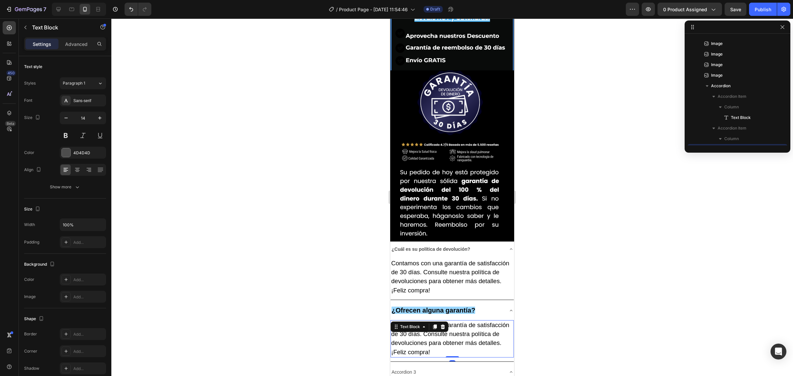
scroll to position [290, 0]
click at [458, 321] on p "Contamos con una garantía de satisfacción de 30 días. Consulte nuestra política…" at bounding box center [452, 339] width 122 height 36
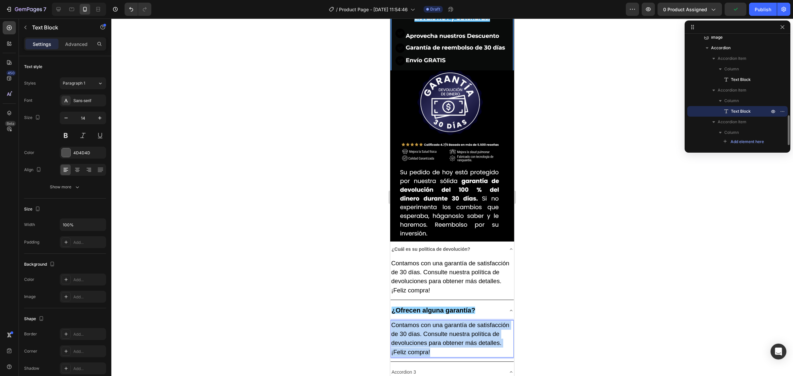
drag, startPoint x: 457, startPoint y: 209, endPoint x: 389, endPoint y: 186, distance: 72.0
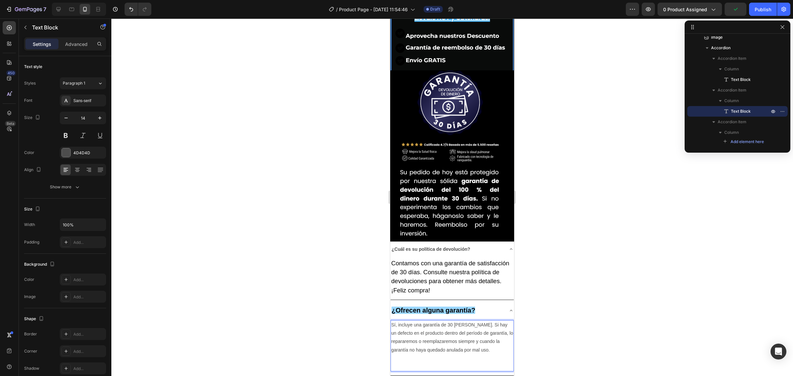
click at [344, 176] on div at bounding box center [452, 198] width 682 height 358
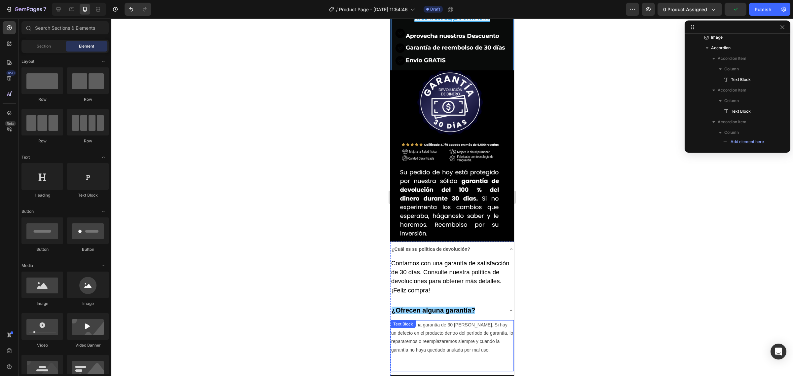
drag, startPoint x: 463, startPoint y: 219, endPoint x: 430, endPoint y: 218, distance: 33.0
click at [462, 354] on p "Rich Text Editor. Editing area: main" at bounding box center [452, 362] width 122 height 17
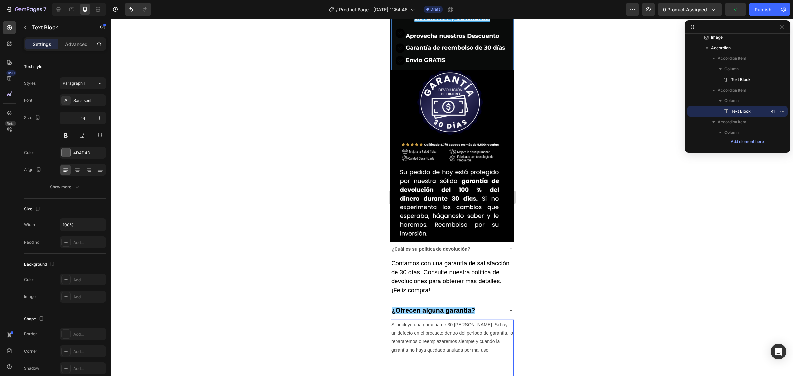
click at [405, 354] on p "⁠⁠⁠⁠⁠⁠⁠" at bounding box center [452, 366] width 122 height 25
click at [407, 321] on p "Sí, incluye una garantía de 30 [PERSON_NAME]. Si hay un defecto en el producto …" at bounding box center [452, 342] width 122 height 42
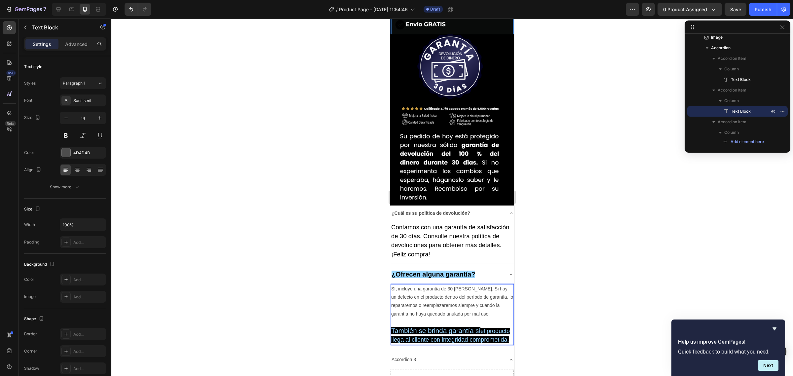
scroll to position [2685, 0]
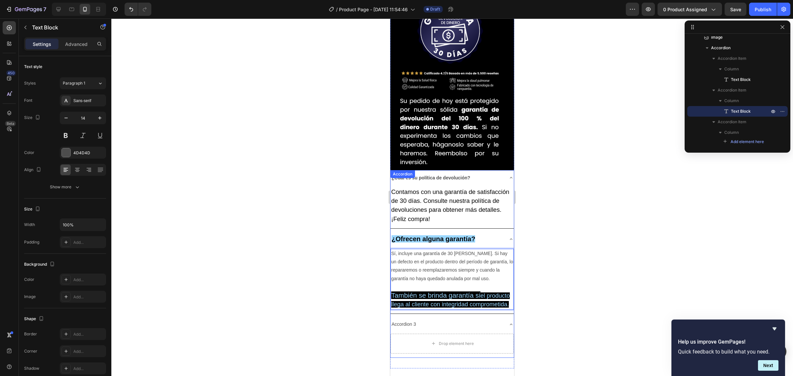
click at [405, 320] on p "Accordion 3" at bounding box center [404, 324] width 24 height 8
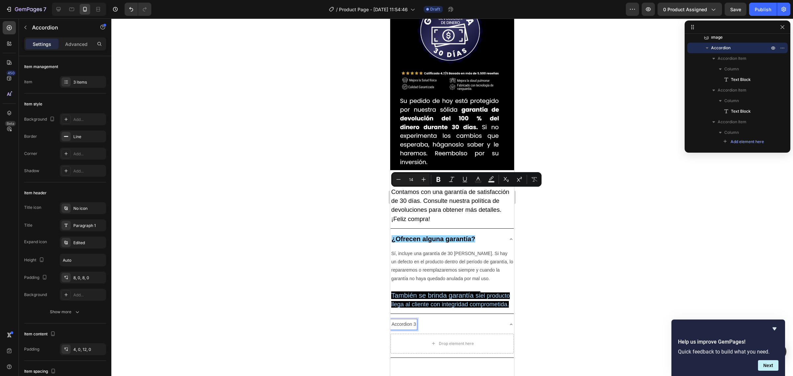
click at [394, 320] on p "Accordion 3" at bounding box center [404, 324] width 24 height 8
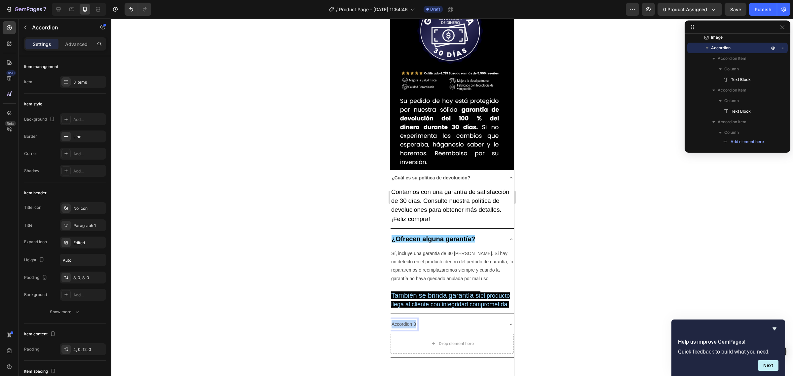
drag, startPoint x: 393, startPoint y: 193, endPoint x: 427, endPoint y: 193, distance: 34.7
click at [427, 319] on div "Accordion 3" at bounding box center [447, 324] width 113 height 10
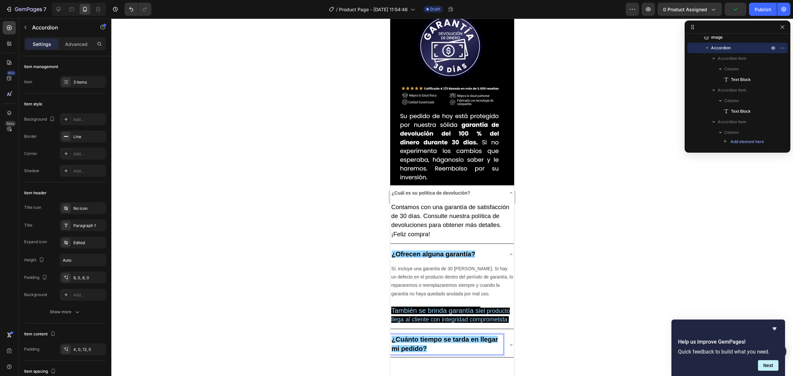
scroll to position [2670, 0]
click at [450, 265] on p "Sí, incluye una garantía de 30 [PERSON_NAME]. Si hay un defecto en el producto …" at bounding box center [452, 281] width 122 height 33
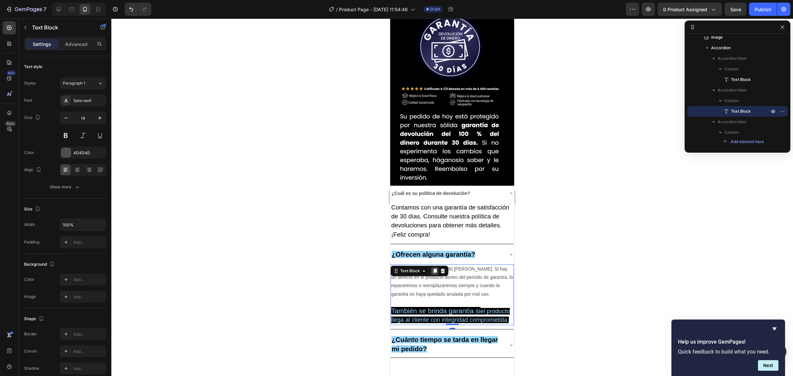
click at [432, 267] on div at bounding box center [435, 271] width 8 height 8
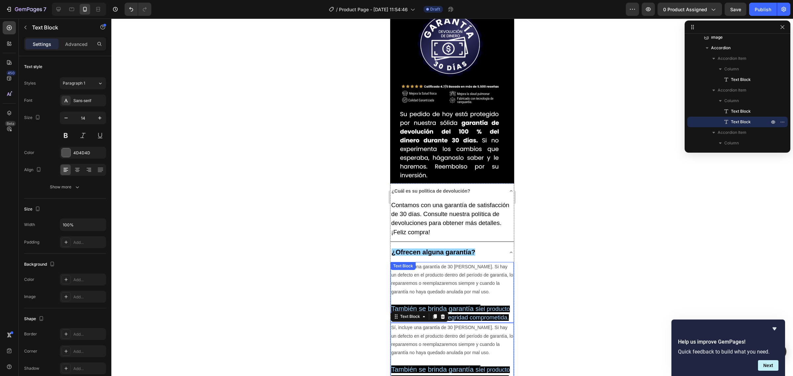
scroll to position [2739, 0]
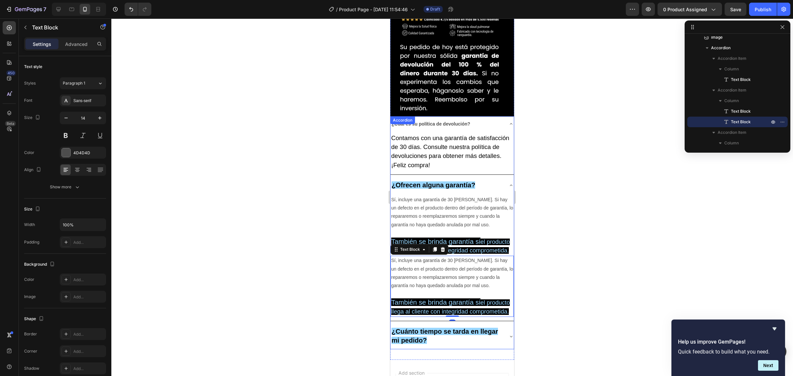
click at [482, 327] on p "¿Cuánto tiempo se tarda en llegar mi pedido?" at bounding box center [447, 336] width 111 height 18
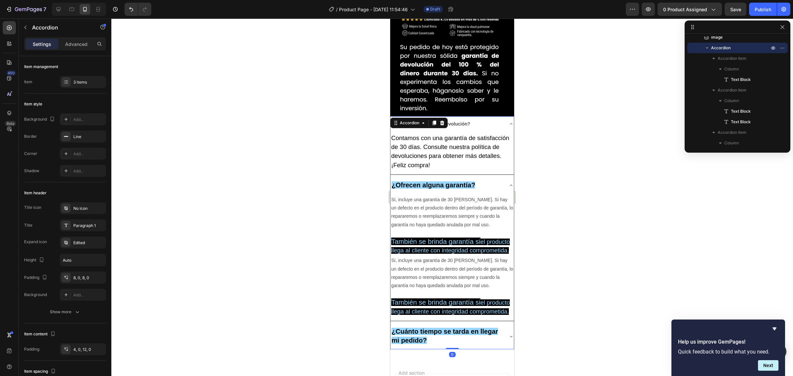
click at [501, 324] on div "¿Cuánto tiempo se tarda en llegar mi pedido?" at bounding box center [452, 336] width 123 height 25
click at [445, 299] on span "el producto llega al cliente con integridad comprometida." at bounding box center [450, 306] width 119 height 15
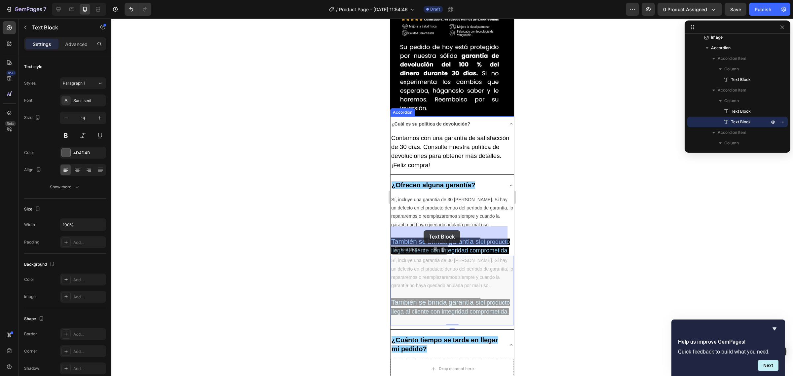
drag, startPoint x: 406, startPoint y: 115, endPoint x: 424, endPoint y: 230, distance: 116.9
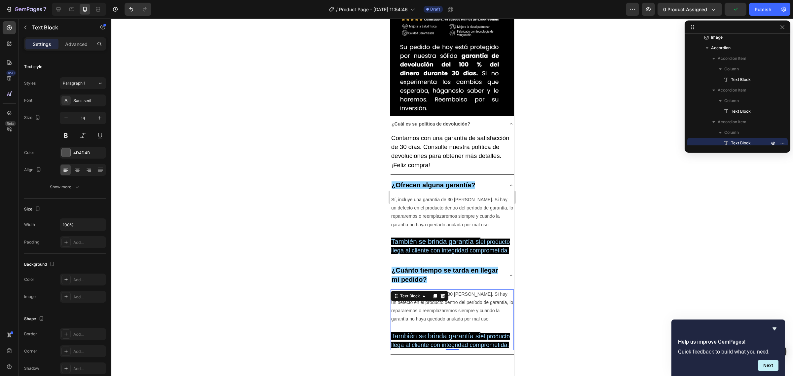
click at [428, 323] on p at bounding box center [452, 327] width 122 height 8
drag, startPoint x: 432, startPoint y: 219, endPoint x: 753, endPoint y: 181, distance: 323.8
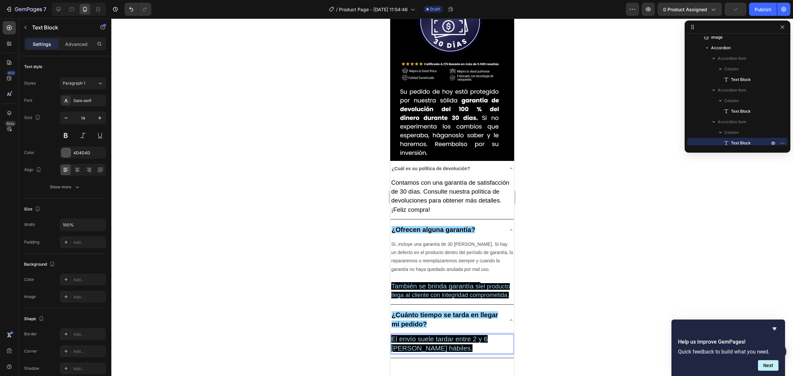
click at [343, 162] on div at bounding box center [452, 198] width 682 height 358
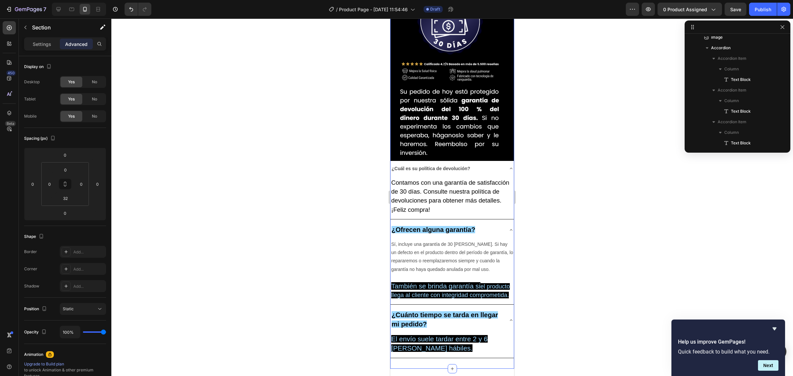
scroll to position [0, 0]
click at [434, 333] on div "El envío suele tardar entre 2 y 6 [PERSON_NAME] hábiles. Text Block" at bounding box center [452, 345] width 123 height 25
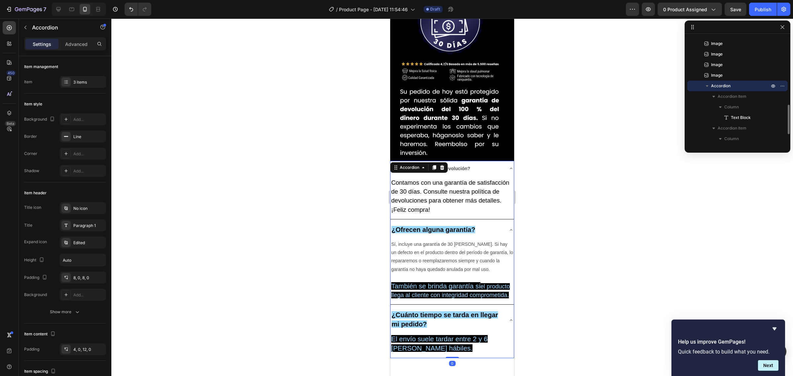
scroll to position [2612, 0]
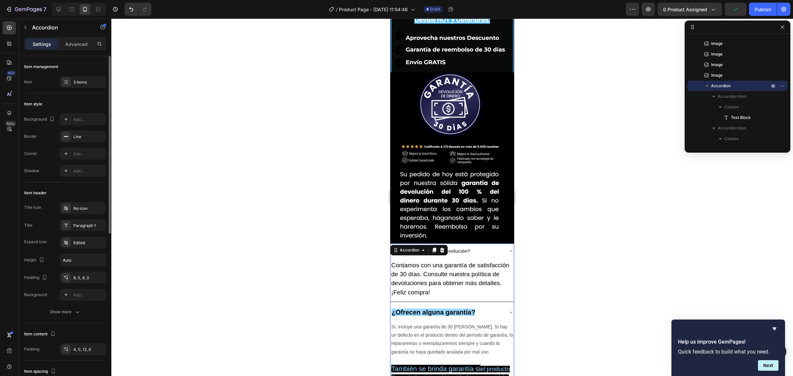
click at [78, 89] on div "Item management Item 3 items" at bounding box center [65, 74] width 82 height 37
click at [80, 84] on div "3 items" at bounding box center [88, 82] width 31 height 6
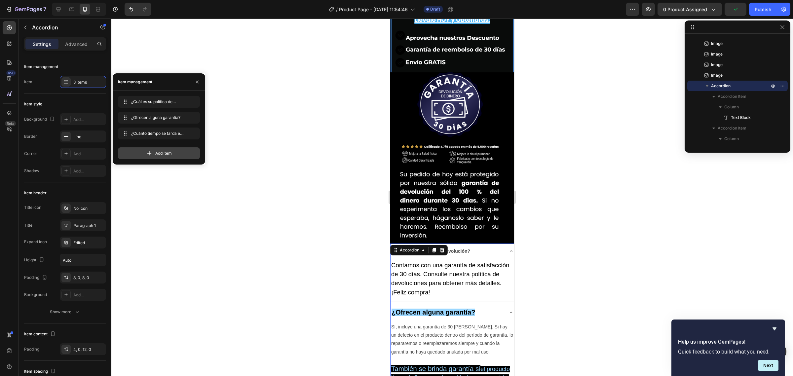
click at [139, 149] on div "Add item" at bounding box center [159, 153] width 82 height 12
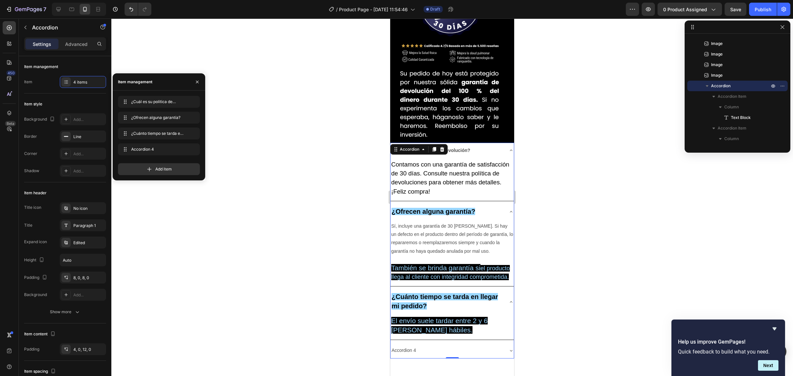
scroll to position [2714, 0]
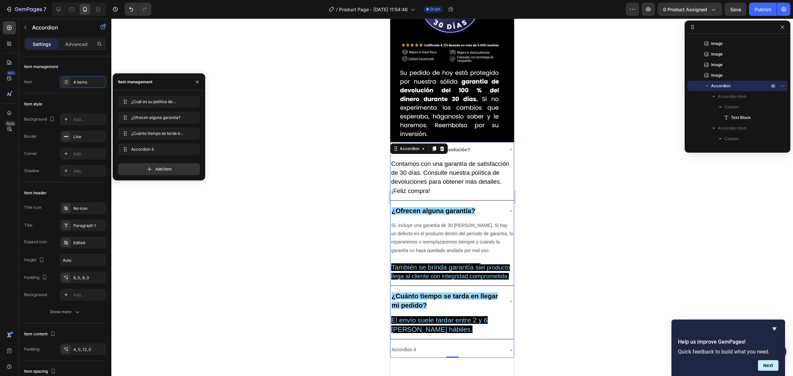
click at [400, 345] on div "Accordion 4" at bounding box center [404, 350] width 26 height 10
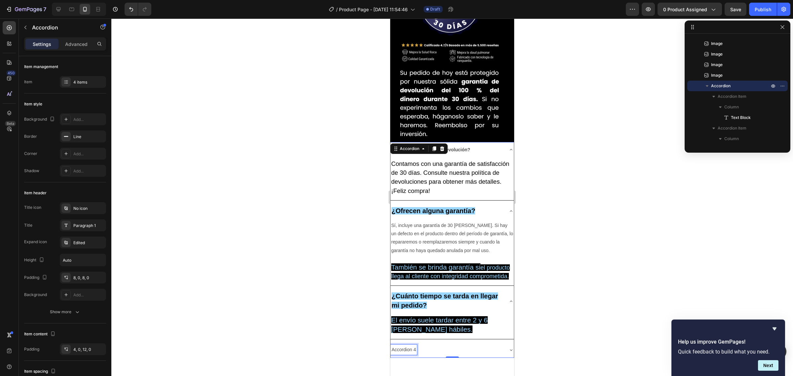
click at [399, 346] on p "Accordion 4" at bounding box center [404, 350] width 24 height 8
drag, startPoint x: 391, startPoint y: 217, endPoint x: 424, endPoint y: 216, distance: 33.1
click at [424, 345] on div "Accordion 4" at bounding box center [447, 350] width 113 height 10
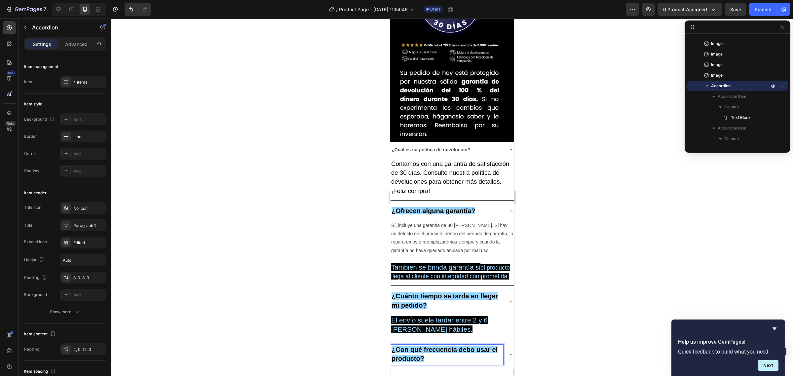
click at [419, 314] on div "El envío suele tardar entre 2 y 6 [PERSON_NAME] hábiles. Text Block" at bounding box center [452, 326] width 123 height 25
click at [409, 316] on p "El envío suele tardar entre 2 y 6 [PERSON_NAME] hábiles." at bounding box center [452, 325] width 122 height 19
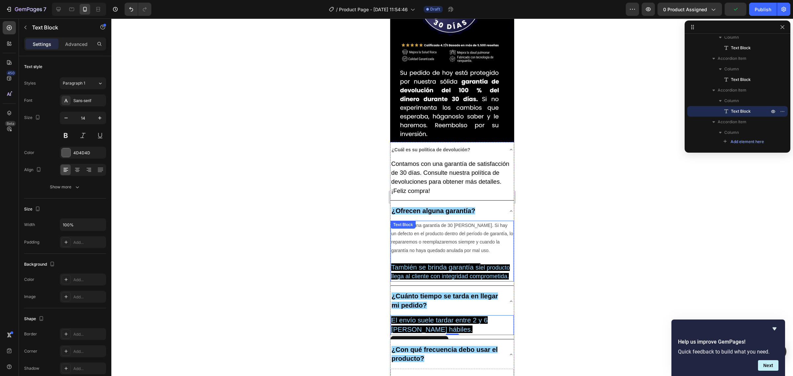
click at [412, 263] on span "También se brinda garantía si" at bounding box center [435, 267] width 89 height 8
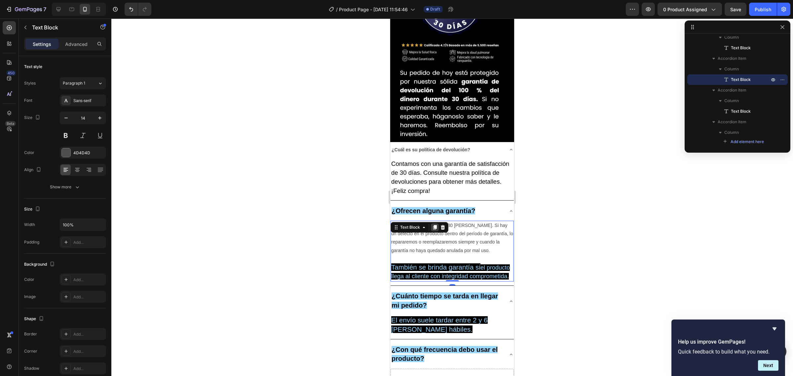
click at [433, 225] on icon at bounding box center [435, 227] width 4 height 5
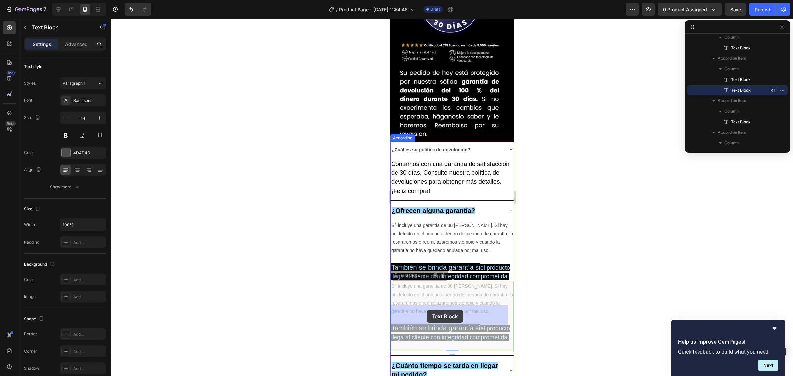
drag, startPoint x: 405, startPoint y: 139, endPoint x: 427, endPoint y: 310, distance: 172.2
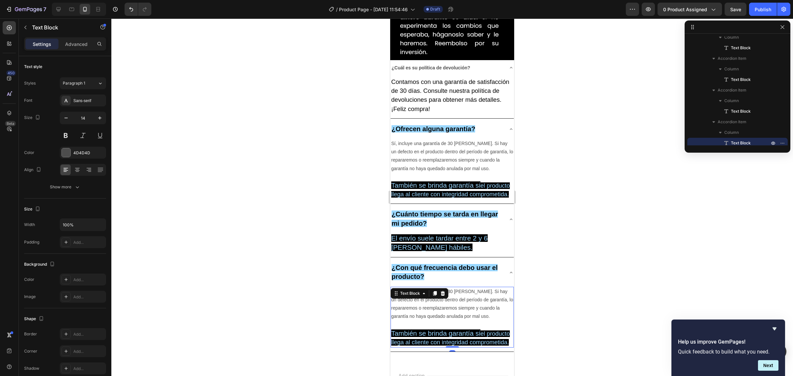
scroll to position [2796, 0]
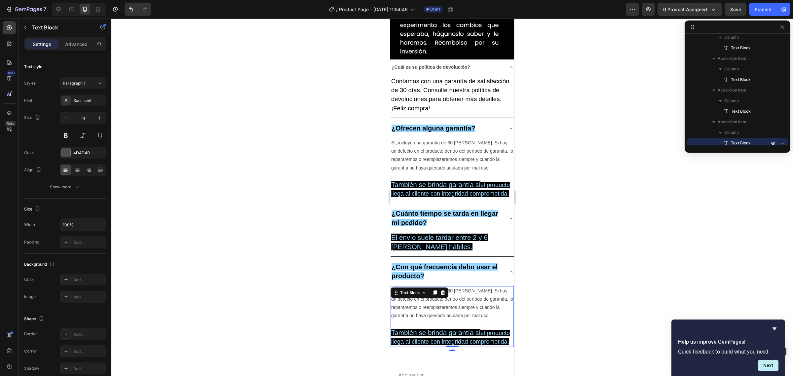
click at [437, 328] on p "También se brinda garantía si el producto llega al cliente con integridad compr…" at bounding box center [452, 337] width 122 height 18
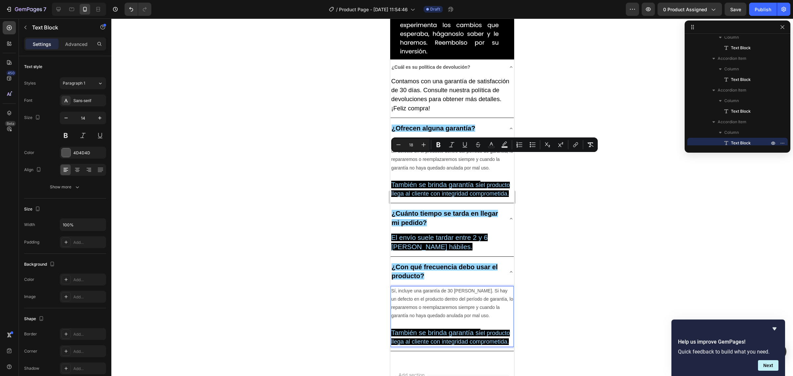
drag, startPoint x: 433, startPoint y: 216, endPoint x: 382, endPoint y: 156, distance: 79.3
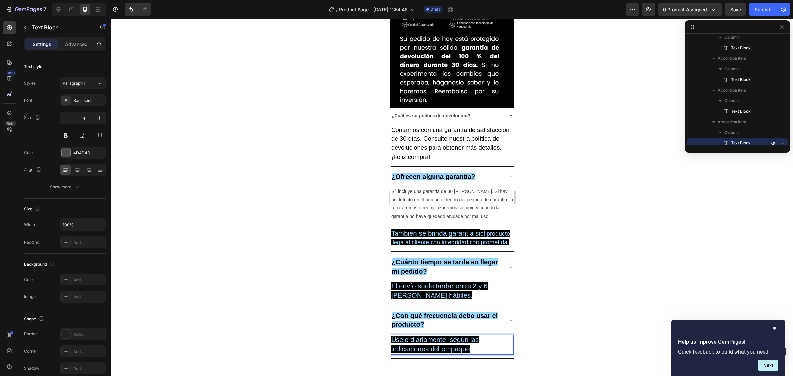
click at [351, 152] on div at bounding box center [452, 198] width 682 height 358
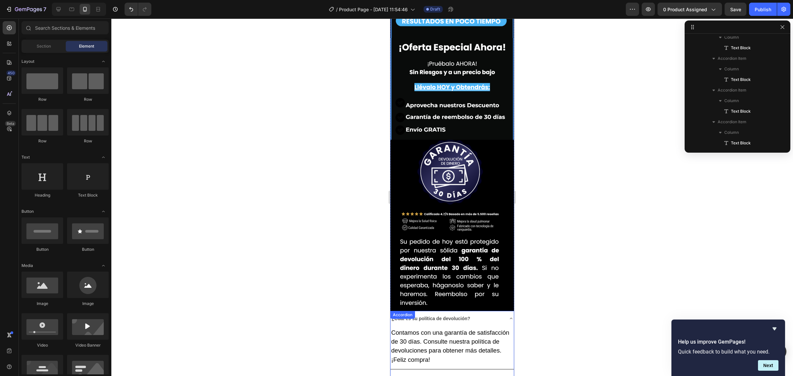
scroll to position [2541, 0]
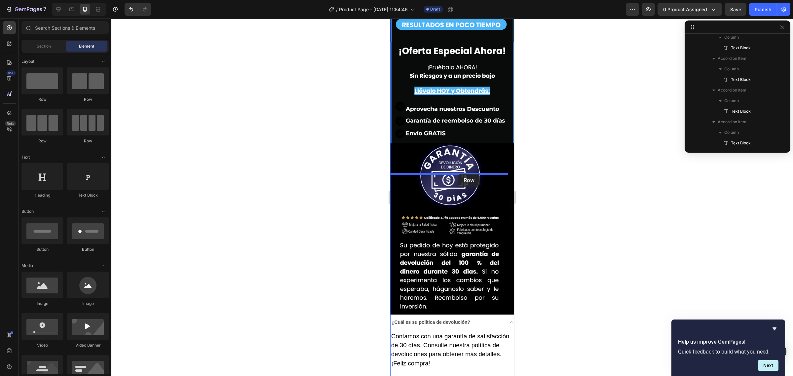
drag, startPoint x: 437, startPoint y: 96, endPoint x: 458, endPoint y: 174, distance: 80.5
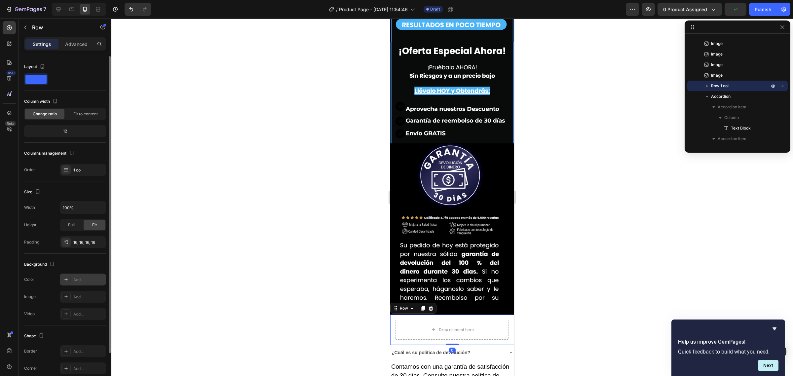
scroll to position [49, 0]
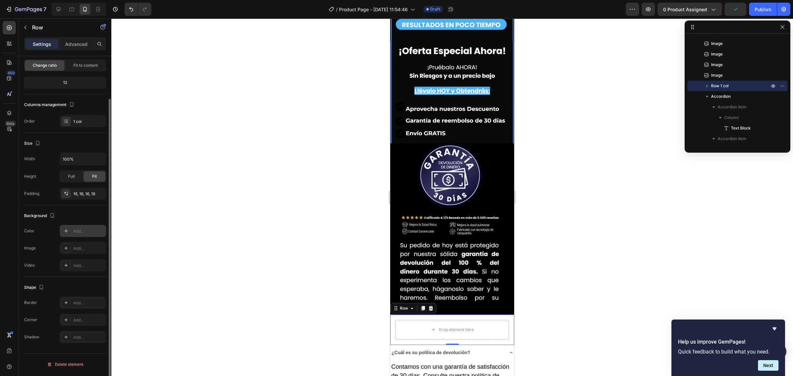
click at [73, 227] on div "Add..." at bounding box center [83, 231] width 46 height 12
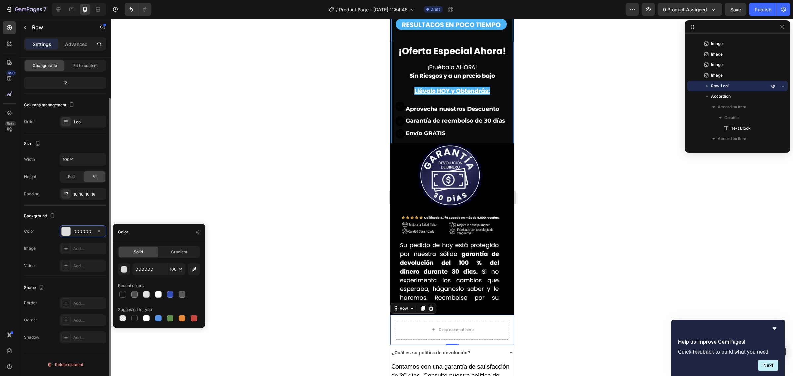
scroll to position [48, 0]
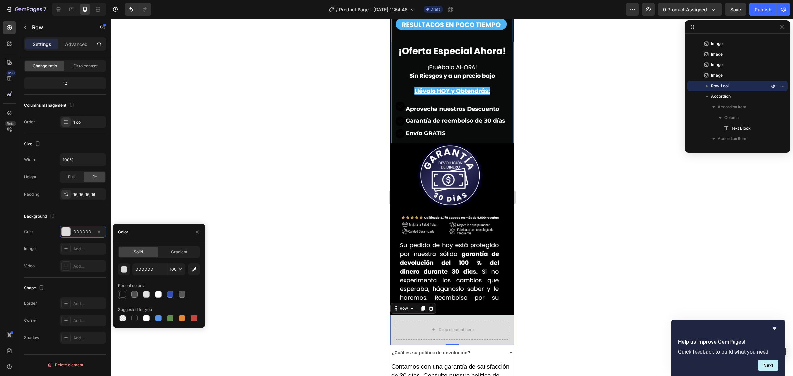
click at [123, 294] on div at bounding box center [122, 294] width 7 height 7
type input "121212"
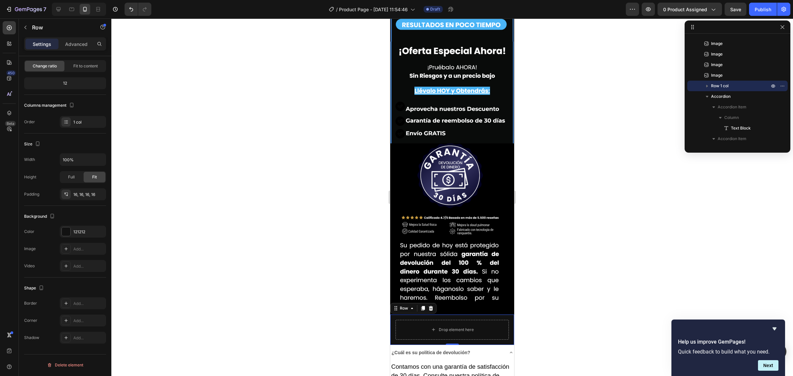
click at [220, 199] on div at bounding box center [452, 198] width 682 height 358
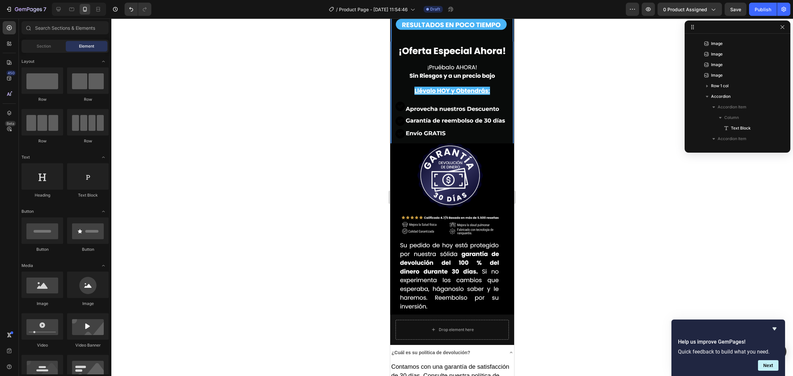
click at [394, 362] on div "Contamos con una garantía de satisfacción de 30 [PERSON_NAME]. Consulte nuestra…" at bounding box center [452, 380] width 123 height 37
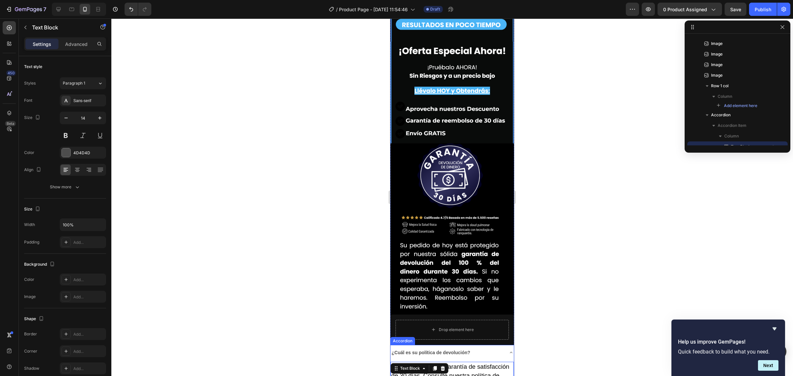
scroll to position [313, 0]
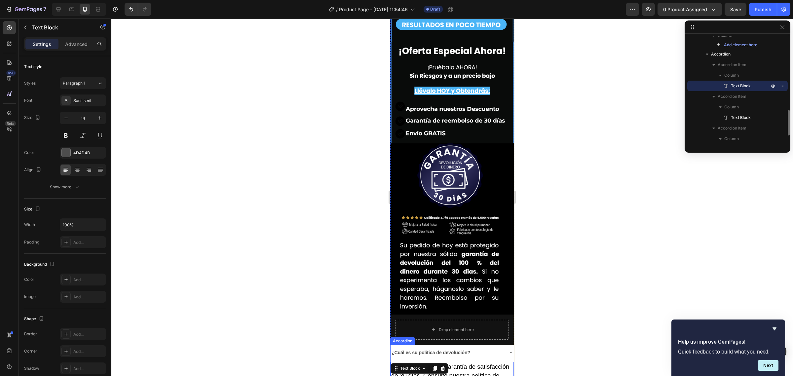
click at [410, 345] on div "¿Cuál es su política de devolución?" at bounding box center [452, 353] width 123 height 16
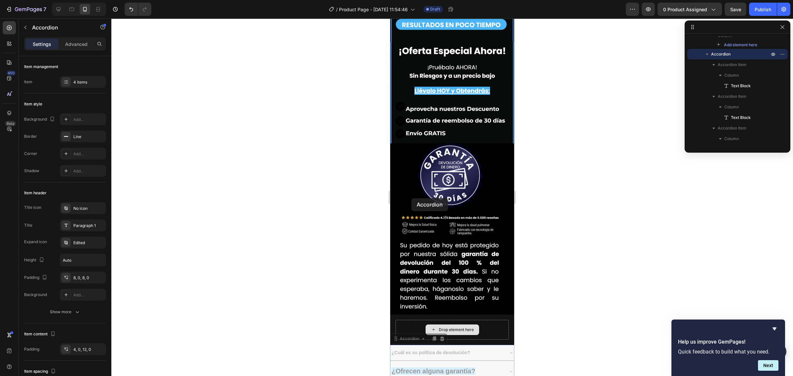
drag, startPoint x: 411, startPoint y: 198, endPoint x: 425, endPoint y: 180, distance: 22.5
click at [425, 320] on div "Drop element here" at bounding box center [452, 330] width 113 height 20
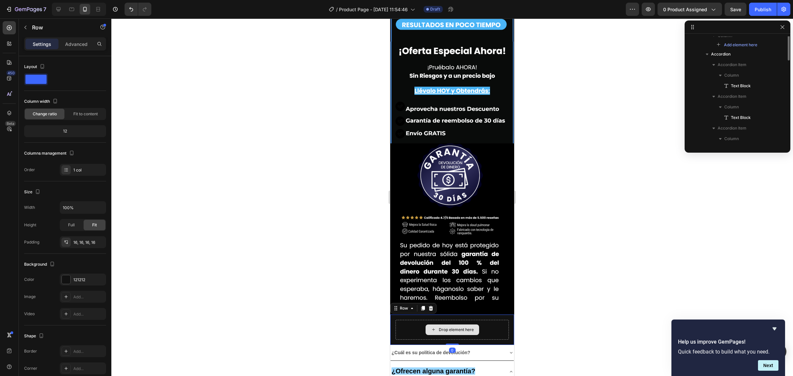
scroll to position [252, 0]
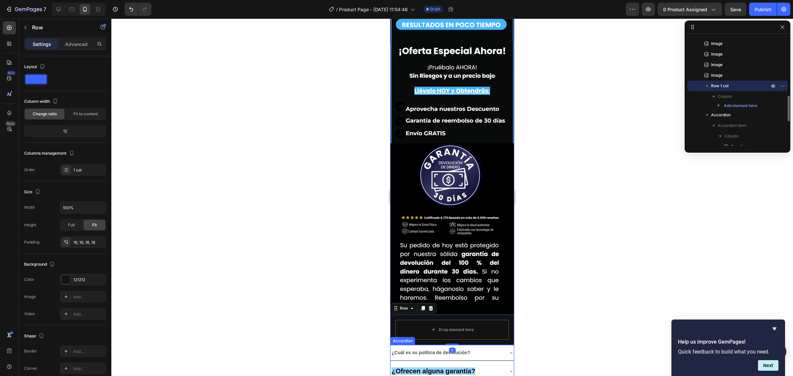
click at [395, 349] on p "¿Cuál es su política de devolución?" at bounding box center [431, 353] width 79 height 8
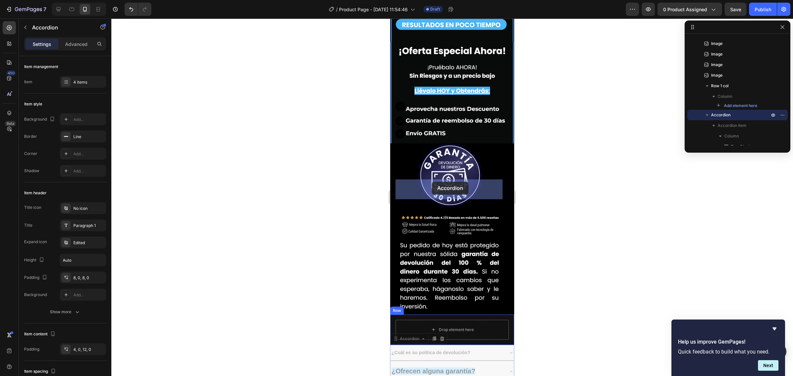
drag, startPoint x: 403, startPoint y: 202, endPoint x: 432, endPoint y: 182, distance: 34.6
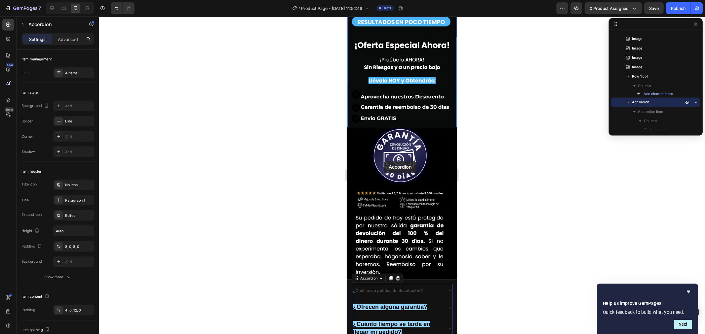
scroll to position [218, 0]
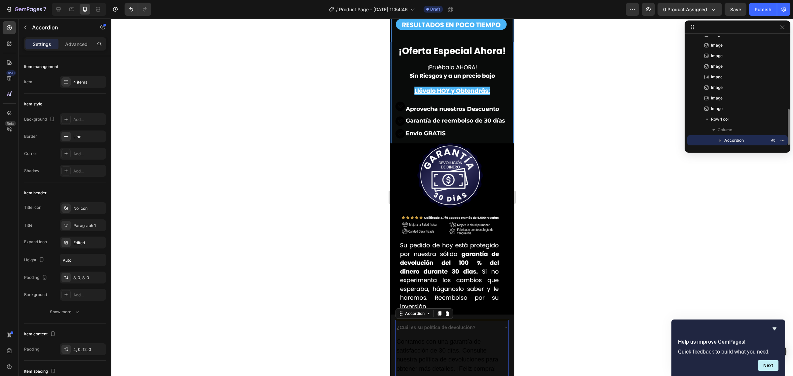
click at [579, 161] on div at bounding box center [452, 198] width 682 height 358
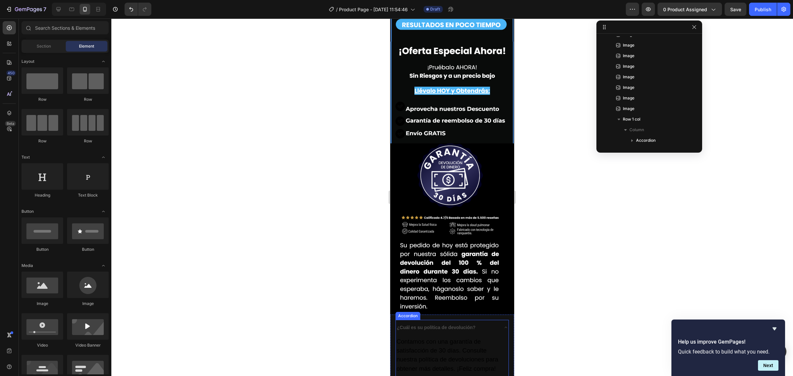
drag, startPoint x: 448, startPoint y: 192, endPoint x: 465, endPoint y: 188, distance: 16.7
click at [449, 323] on div "¿Cuál es su política de devolución?" at bounding box center [436, 328] width 81 height 10
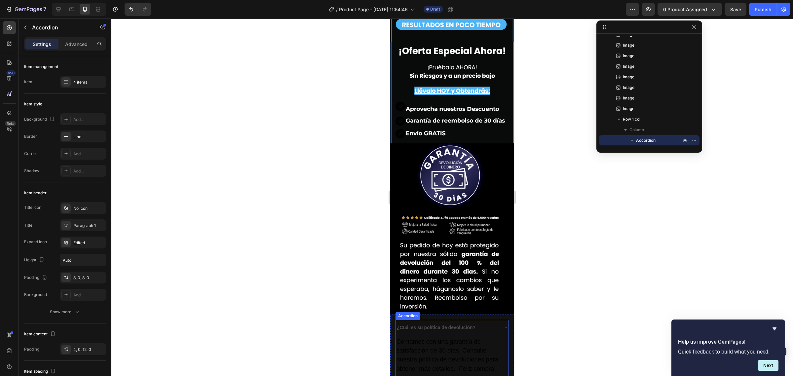
click at [465, 325] on strong "¿Cuál es su política de devolución?" at bounding box center [436, 327] width 79 height 5
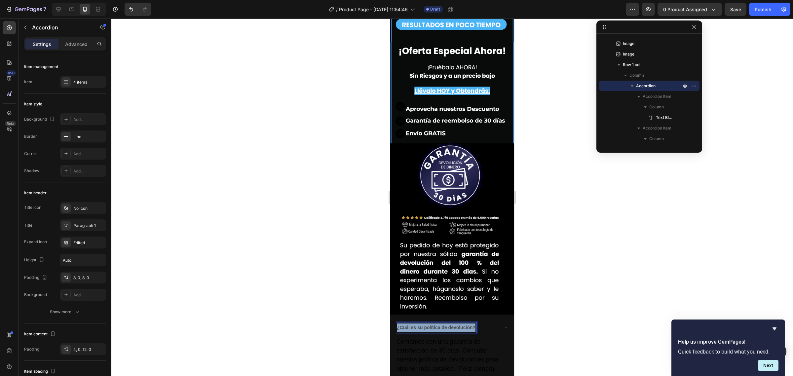
drag, startPoint x: 397, startPoint y: 188, endPoint x: 490, endPoint y: 191, distance: 92.9
click at [490, 323] on div "¿Cuál es su política de devolución?" at bounding box center [447, 328] width 102 height 10
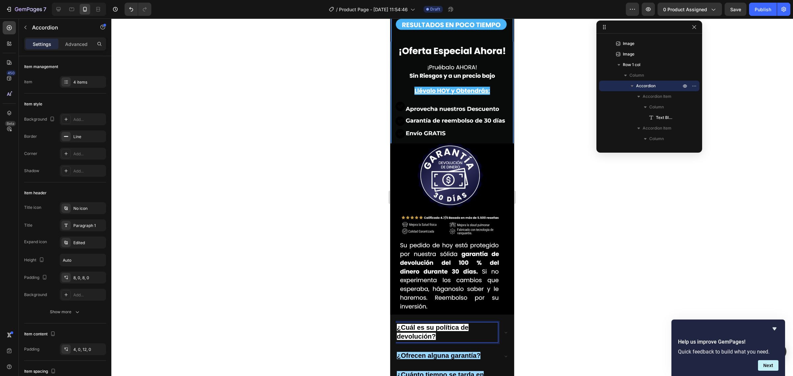
click at [592, 182] on div at bounding box center [452, 198] width 682 height 358
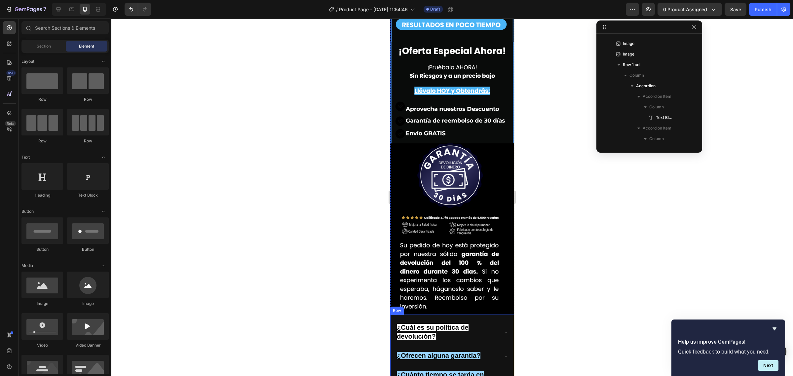
click at [439, 323] on p "¿Cuál es su política de devolución?" at bounding box center [447, 332] width 100 height 18
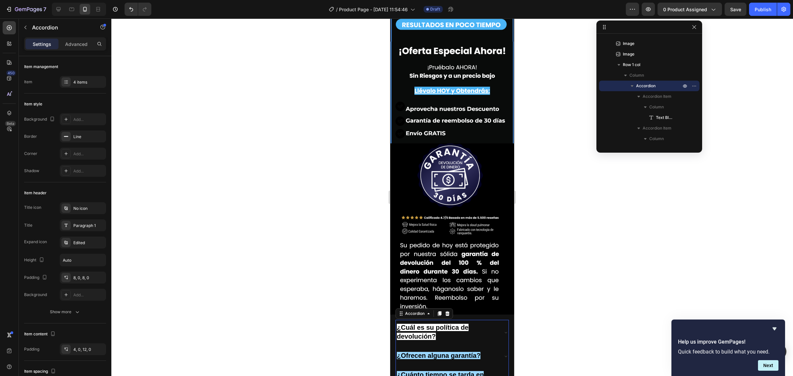
click at [439, 351] on div "¿Ofrecen alguna garantía?" at bounding box center [439, 356] width 86 height 11
click at [431, 352] on p "¿Ofrecen alguna garantía?" at bounding box center [439, 356] width 84 height 9
drag, startPoint x: 422, startPoint y: 217, endPoint x: 446, endPoint y: 216, distance: 24.5
click at [446, 352] on strong "¿Ofrecen alguna garantía?" at bounding box center [439, 355] width 84 height 7
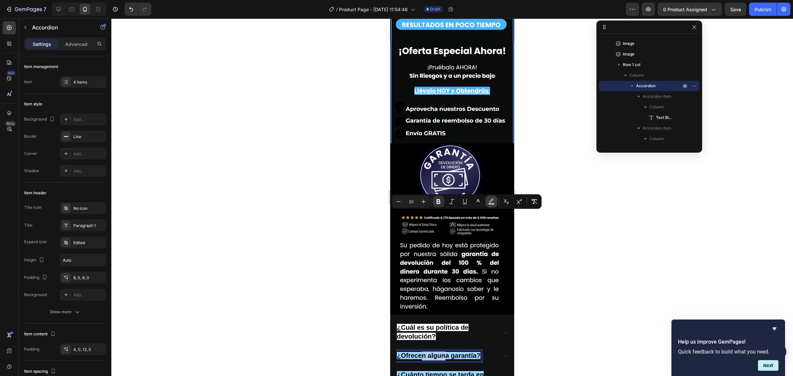
click at [491, 202] on icon "Editor contextual toolbar" at bounding box center [491, 201] width 7 height 7
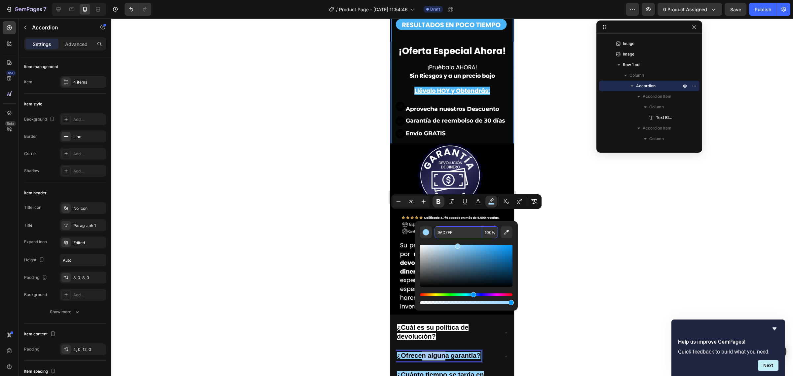
click at [442, 231] on input "9AD7FF" at bounding box center [459, 232] width 48 height 12
click at [442, 230] on input "9AD7FF" at bounding box center [459, 232] width 48 height 12
click at [415, 324] on strong "¿Cuál es su política de devolución?" at bounding box center [433, 332] width 72 height 16
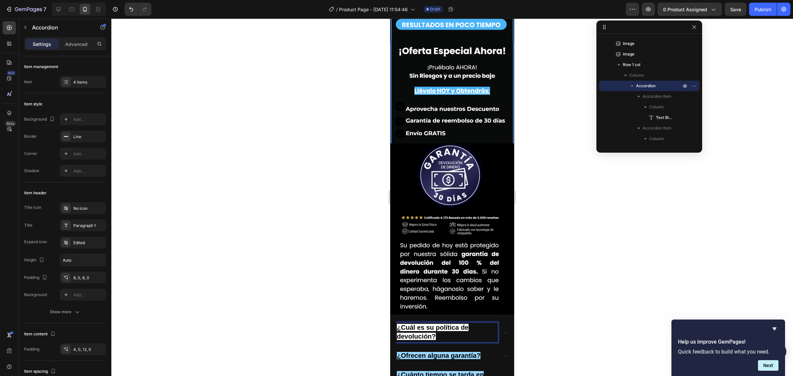
click at [426, 324] on strong "¿Cuál es su política de devolución?" at bounding box center [433, 332] width 72 height 16
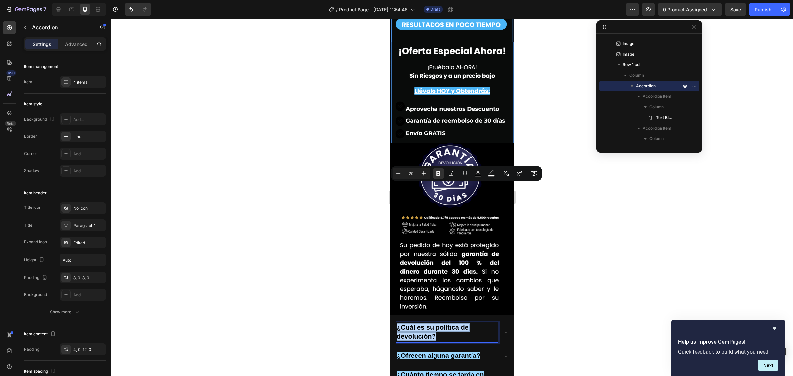
drag, startPoint x: 439, startPoint y: 196, endPoint x: 389, endPoint y: 187, distance: 50.6
click at [490, 176] on rect "Editor contextual toolbar" at bounding box center [491, 176] width 6 height 2
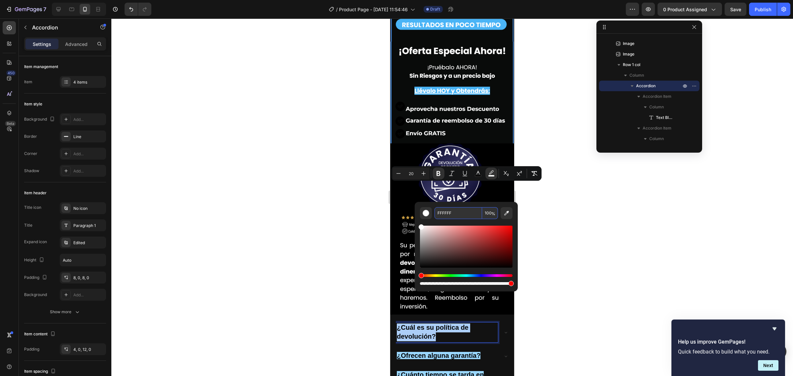
click at [445, 210] on input "FFFFFF" at bounding box center [459, 213] width 48 height 12
paste input "9AD7"
type input "FFFFFF"
click at [599, 175] on div at bounding box center [452, 198] width 682 height 358
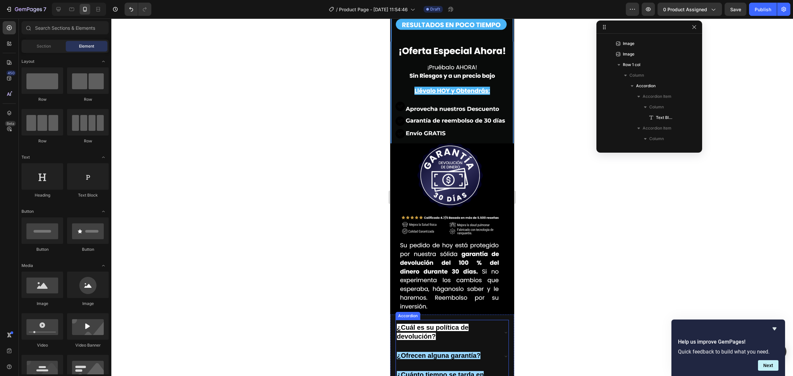
click at [445, 323] on p "¿Cuál es su política de devolución?" at bounding box center [447, 332] width 100 height 18
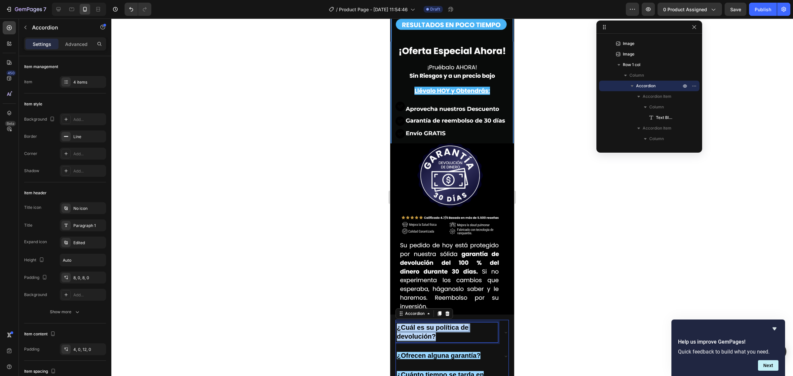
drag, startPoint x: 435, startPoint y: 196, endPoint x: 394, endPoint y: 188, distance: 41.6
click at [394, 315] on div "¿Cuál es su política de devolución? ¿Ofrecen alguna garantía? ¿Cuánto tiempo se…" at bounding box center [452, 371] width 124 height 112
click at [492, 174] on icon "Editor contextual toolbar" at bounding box center [491, 173] width 7 height 7
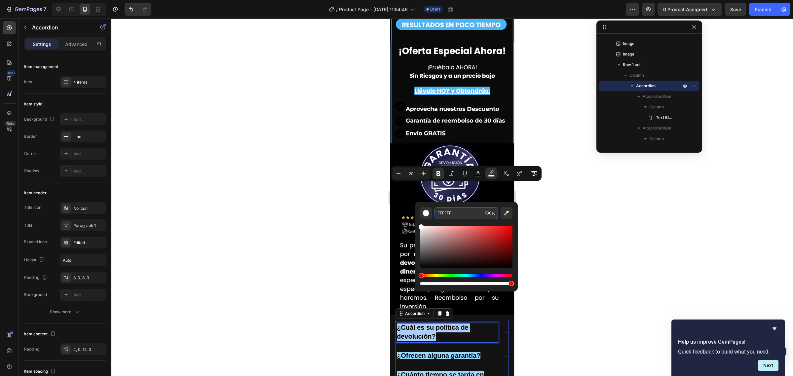
click at [437, 215] on input "FFFFFF" at bounding box center [459, 213] width 48 height 12
paste input "9AD7"
type input "9AD7FF"
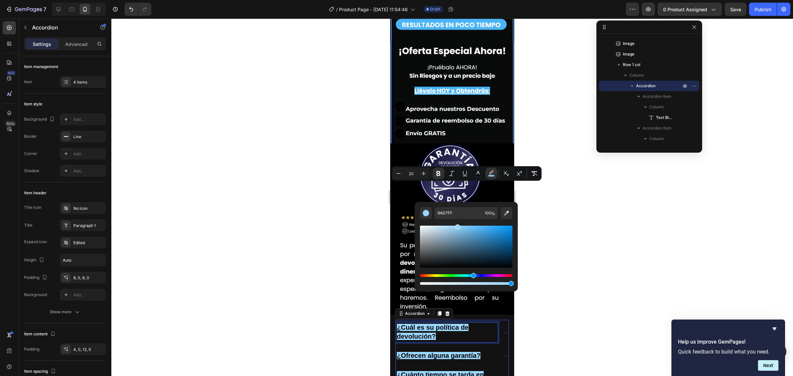
click at [554, 215] on div at bounding box center [452, 198] width 682 height 358
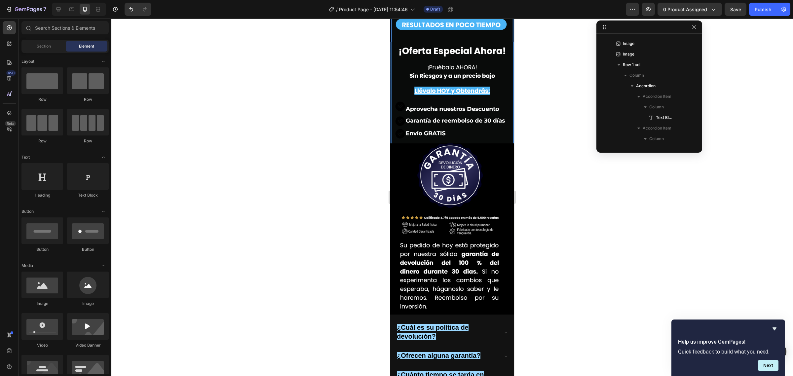
click at [554, 215] on div at bounding box center [452, 198] width 682 height 358
click at [471, 323] on p "¿Cuál es su política de devolución?" at bounding box center [447, 332] width 100 height 18
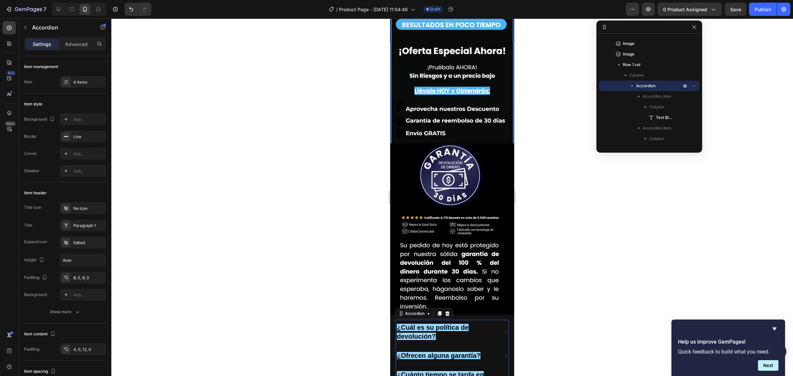
click at [492, 320] on div "¿Cuál es su política de devolución?" at bounding box center [452, 332] width 113 height 25
click at [452, 347] on p "Contamos con una garantía de satisfacción de 30 días. Consulte nuestra política…" at bounding box center [452, 365] width 111 height 36
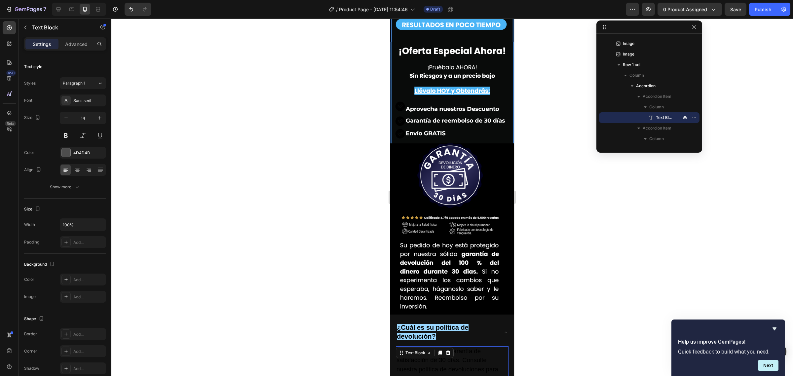
click at [457, 348] on span "Contamos con una garantía de satisfacción de 30 días. Consulte nuestra política…" at bounding box center [448, 365] width 102 height 34
drag, startPoint x: 500, startPoint y: 235, endPoint x: 383, endPoint y: 194, distance: 123.3
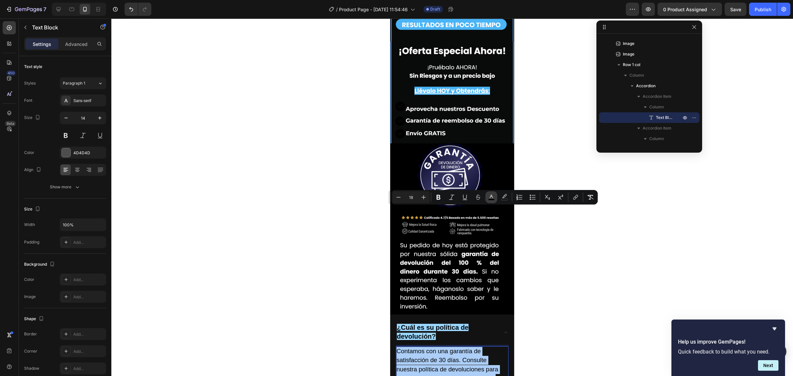
click at [493, 195] on icon "Editor contextual toolbar" at bounding box center [491, 197] width 7 height 7
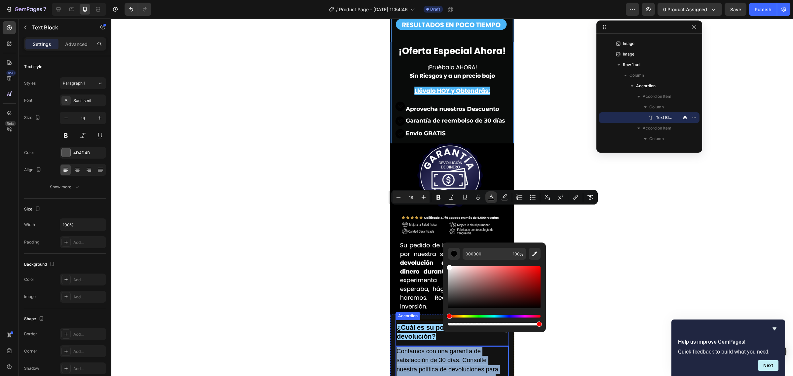
drag, startPoint x: 854, startPoint y: 285, endPoint x: 393, endPoint y: 231, distance: 464.2
type input "FFFFFF"
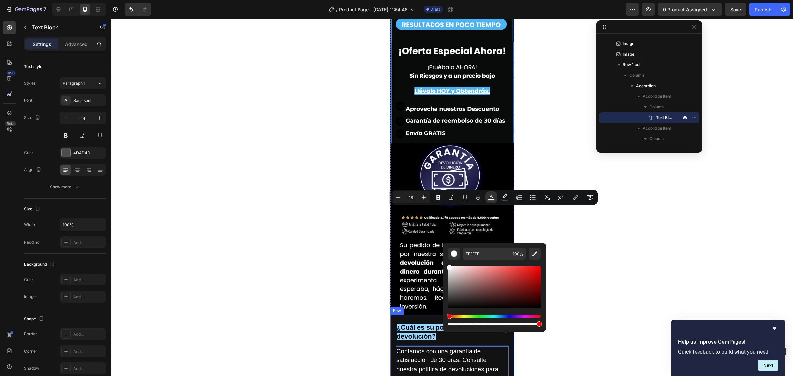
click at [320, 199] on div at bounding box center [452, 198] width 682 height 358
drag, startPoint x: 320, startPoint y: 199, endPoint x: 327, endPoint y: 197, distance: 7.9
click at [326, 198] on div at bounding box center [452, 198] width 682 height 358
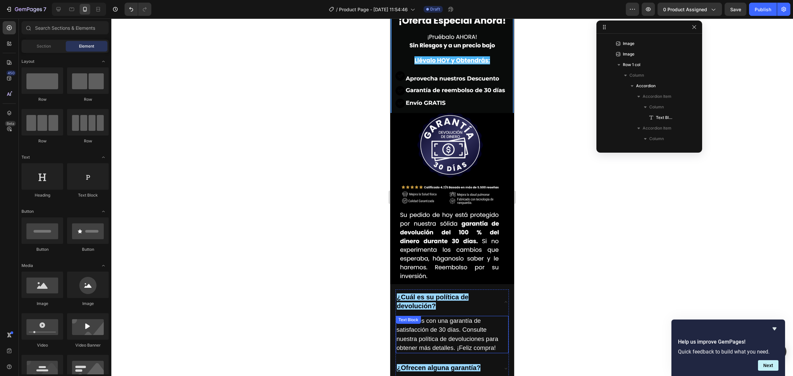
scroll to position [2624, 0]
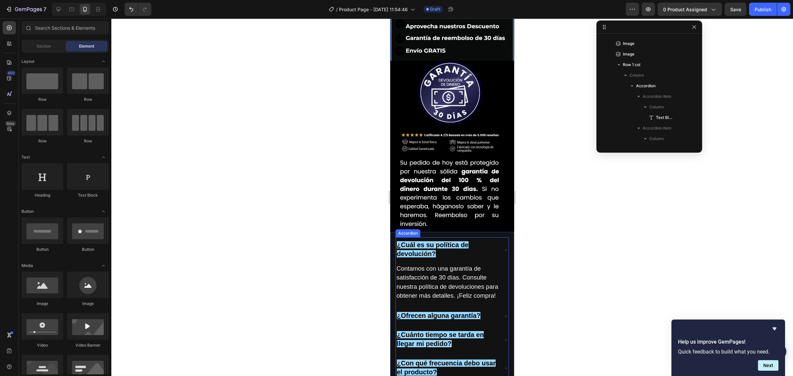
click at [494, 308] on div "¿Ofrecen alguna garantía?" at bounding box center [452, 316] width 113 height 16
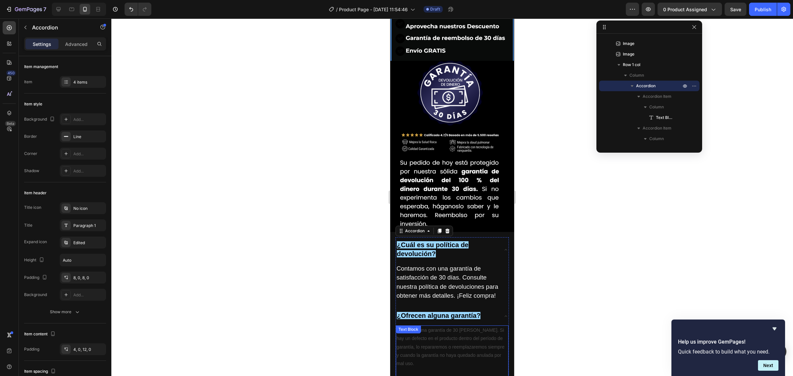
click at [443, 326] on p "Sí, incluye una garantía de 30 [PERSON_NAME]. Si hay un defecto en el producto …" at bounding box center [452, 347] width 111 height 42
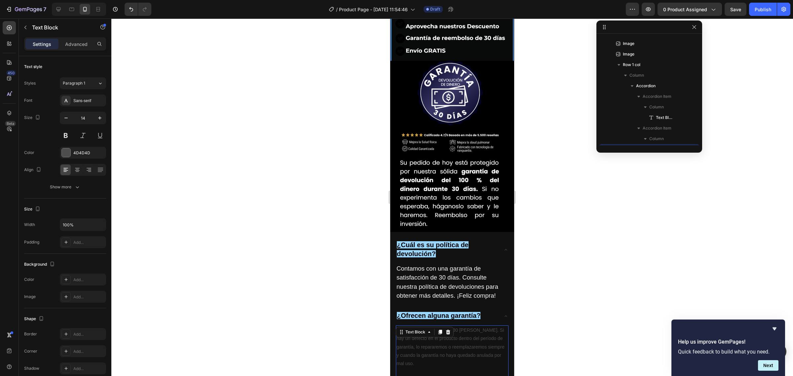
scroll to position [336, 0]
drag, startPoint x: 425, startPoint y: 247, endPoint x: 777, endPoint y: 203, distance: 355.0
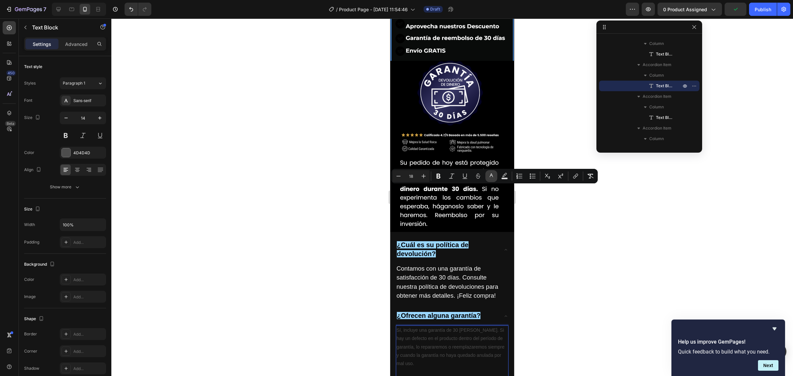
click at [491, 178] on icon "Editor contextual toolbar" at bounding box center [491, 176] width 7 height 7
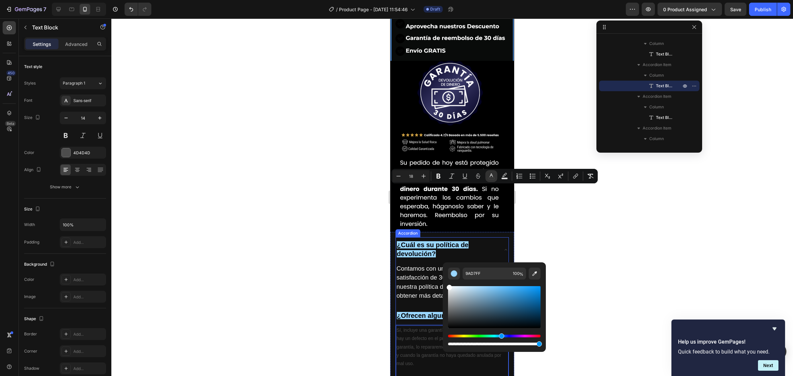
type input "FFFFFF"
drag, startPoint x: 853, startPoint y: 318, endPoint x: 430, endPoint y: 269, distance: 426.4
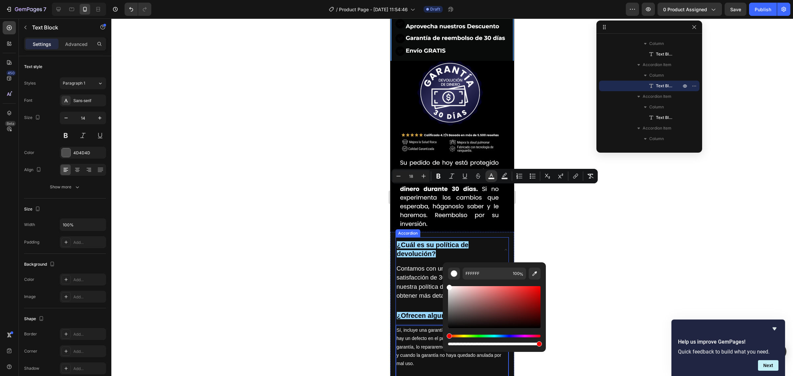
type input "14"
click at [437, 327] on span "Sí, incluye una garantía de 30 [PERSON_NAME]. Si hay un defecto en el producto …" at bounding box center [451, 346] width 108 height 39
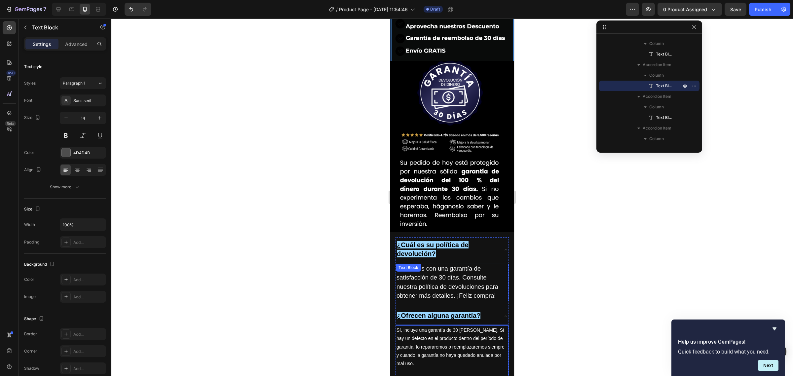
click at [438, 265] on span "Contamos con una garantía de satisfacción de 30 días. Consulte nuestra política…" at bounding box center [448, 282] width 102 height 34
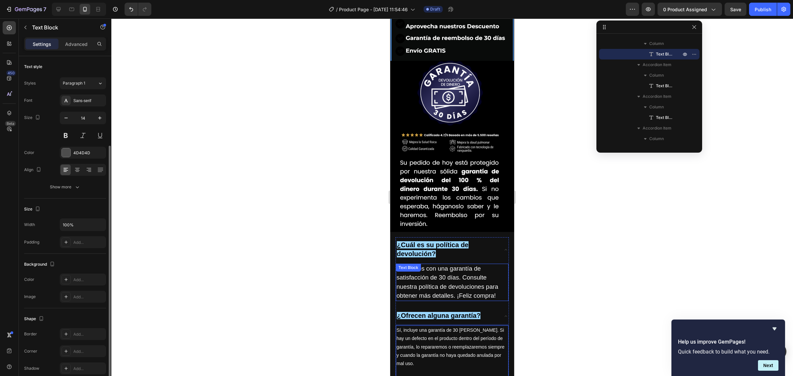
scroll to position [48, 0]
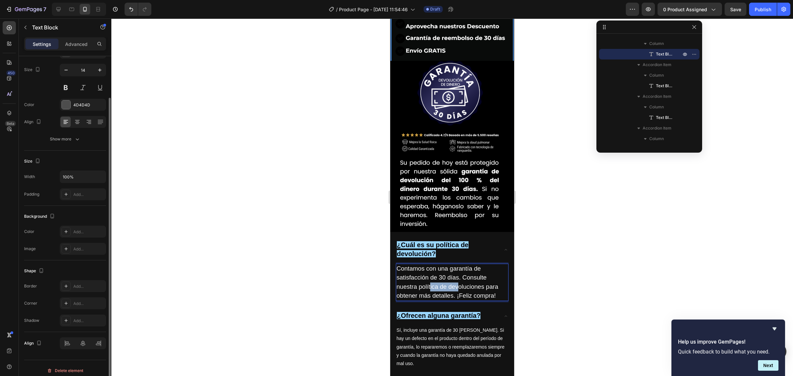
drag, startPoint x: 431, startPoint y: 142, endPoint x: 458, endPoint y: 148, distance: 28.1
click at [458, 265] on span "Contamos con una garantía de satisfacción de 30 días. Consulte nuestra política…" at bounding box center [448, 282] width 102 height 34
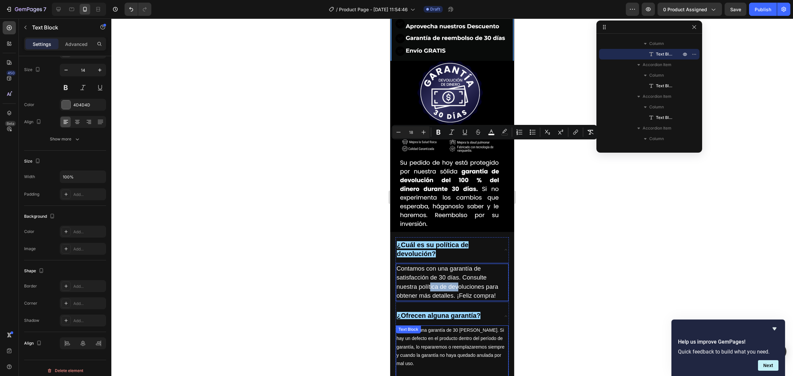
click at [441, 327] on span "Sí, incluye una garantía de 30 [PERSON_NAME]. Si hay un defecto en el producto …" at bounding box center [451, 346] width 108 height 39
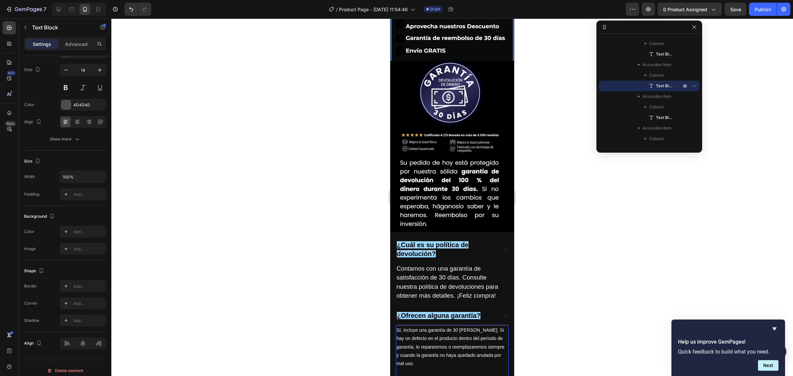
drag, startPoint x: 437, startPoint y: 257, endPoint x: 771, endPoint y: 203, distance: 338.1
click at [501, 175] on button "color" at bounding box center [505, 176] width 12 height 12
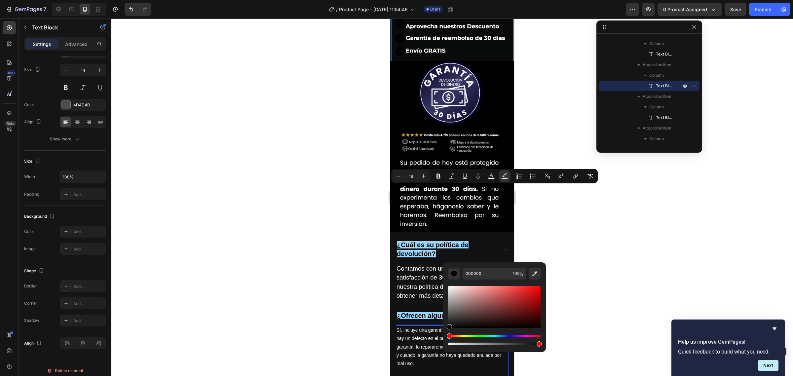
click at [452, 344] on div "Editor contextual toolbar" at bounding box center [494, 344] width 93 height 3
drag, startPoint x: 842, startPoint y: 362, endPoint x: 434, endPoint y: 334, distance: 408.7
type input "0"
click at [425, 178] on icon "Editor contextual toolbar" at bounding box center [423, 176] width 7 height 7
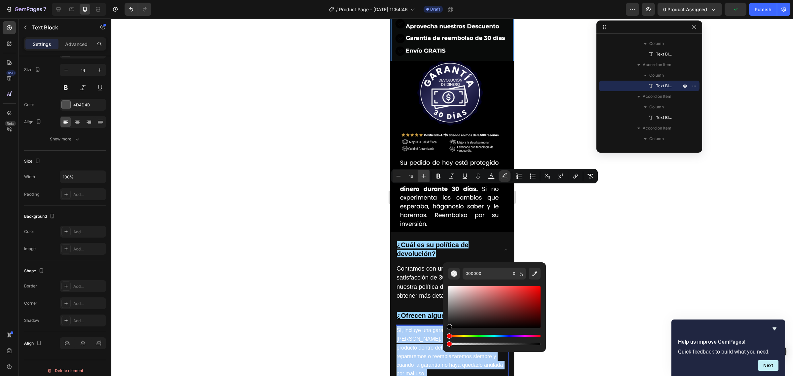
click at [425, 178] on icon "Editor contextual toolbar" at bounding box center [423, 176] width 7 height 7
type input "18"
click at [327, 206] on div at bounding box center [452, 198] width 682 height 358
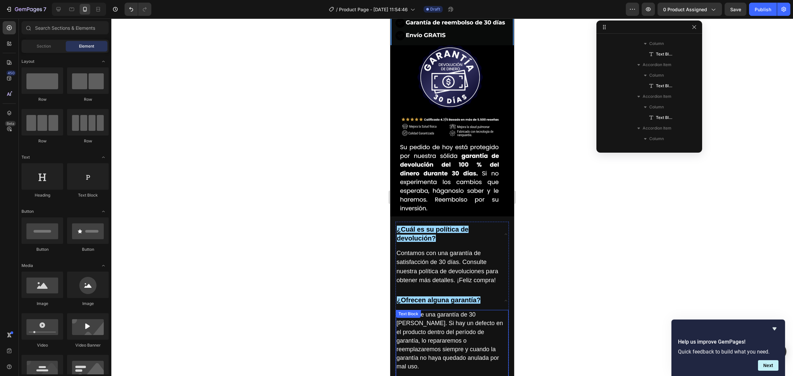
scroll to position [2665, 0]
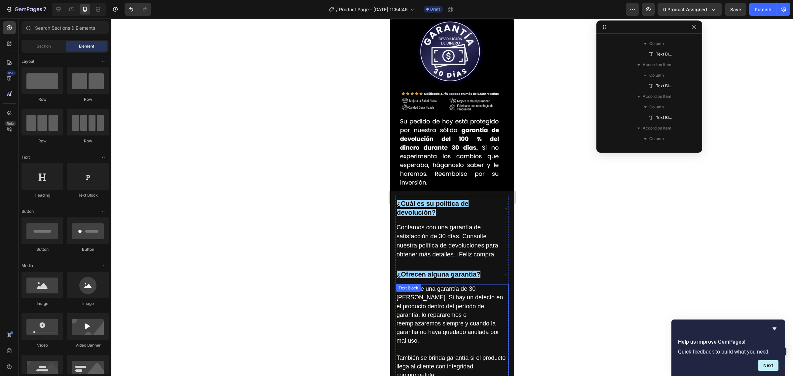
click at [445, 354] on p "También se brinda garantía si el producto llega al cliente con integridad compr…" at bounding box center [452, 367] width 111 height 26
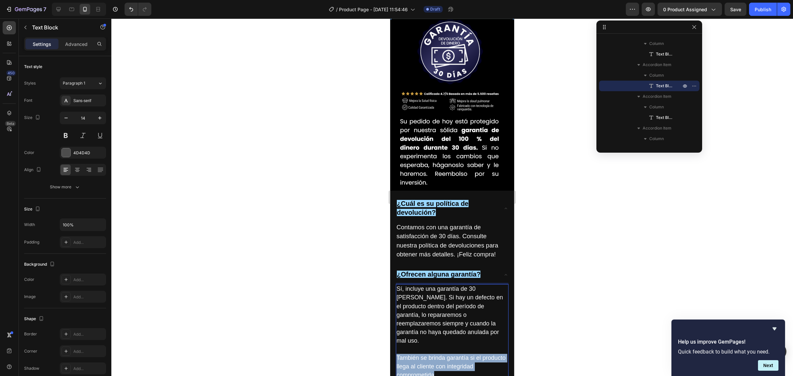
drag, startPoint x: 435, startPoint y: 227, endPoint x: 772, endPoint y: 228, distance: 337.0
click at [443, 355] on span "También se brinda garantía si el producto llega al cliente con integridad compr…" at bounding box center [451, 367] width 109 height 24
click at [436, 285] on span "Sí, incluye una garantía de 30 [PERSON_NAME]. Si hay un defecto en el producto …" at bounding box center [450, 314] width 106 height 58
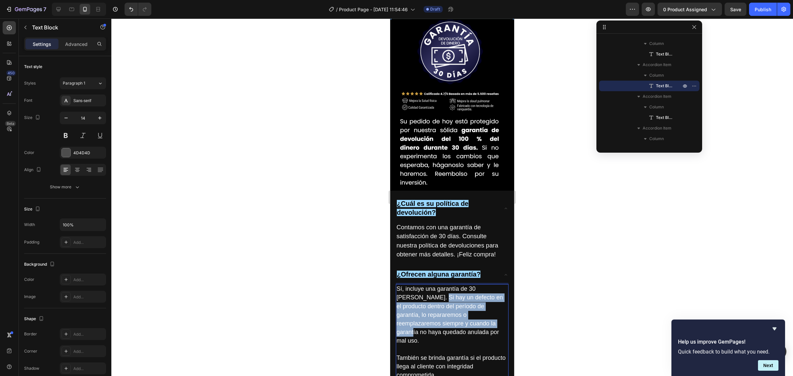
drag, startPoint x: 439, startPoint y: 185, endPoint x: 414, endPoint y: 159, distance: 36.5
click at [414, 285] on span "Sí, incluye una garantía de 30 [PERSON_NAME]. Si hay un defecto en el producto …" at bounding box center [450, 314] width 106 height 58
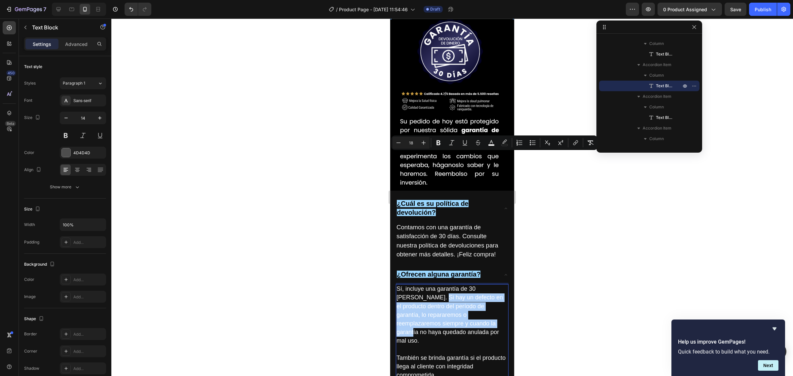
click at [568, 175] on div at bounding box center [452, 198] width 682 height 358
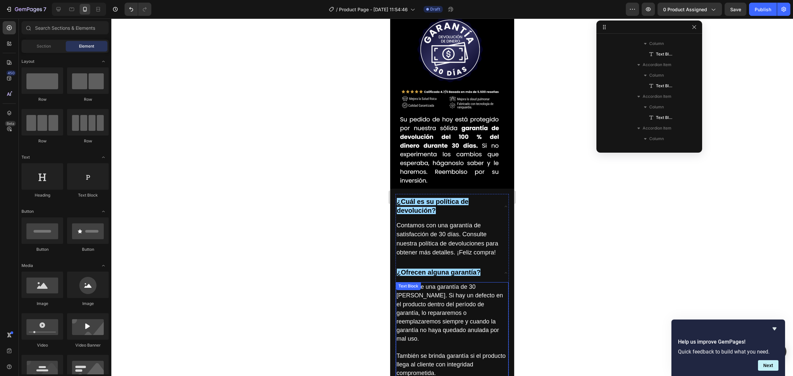
scroll to position [2706, 0]
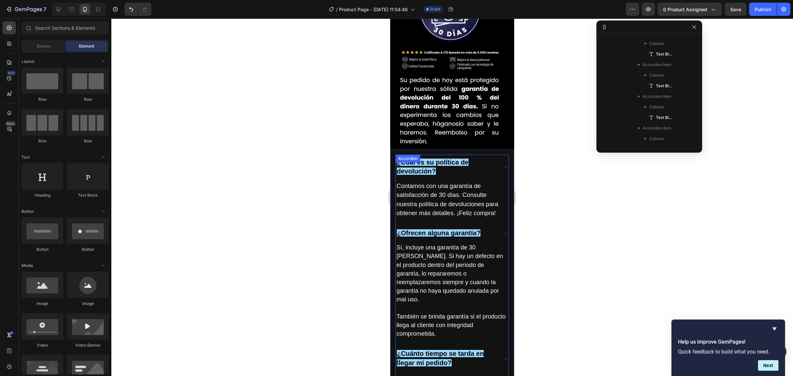
click at [440, 222] on div "¿Cuál es su política de devolución? Contamos con una garantía de satisfacción d…" at bounding box center [452, 277] width 113 height 245
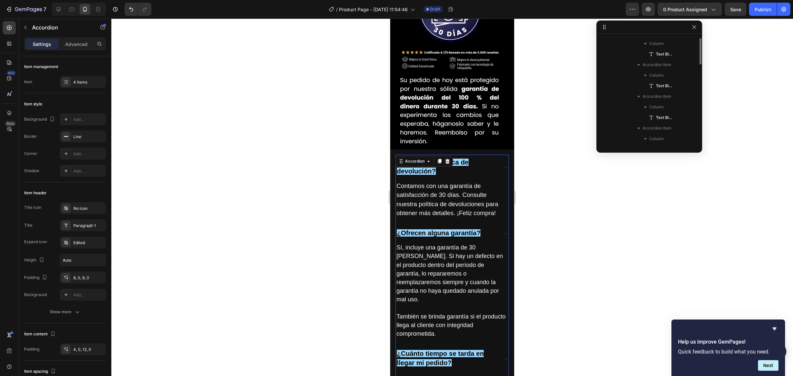
scroll to position [273, 0]
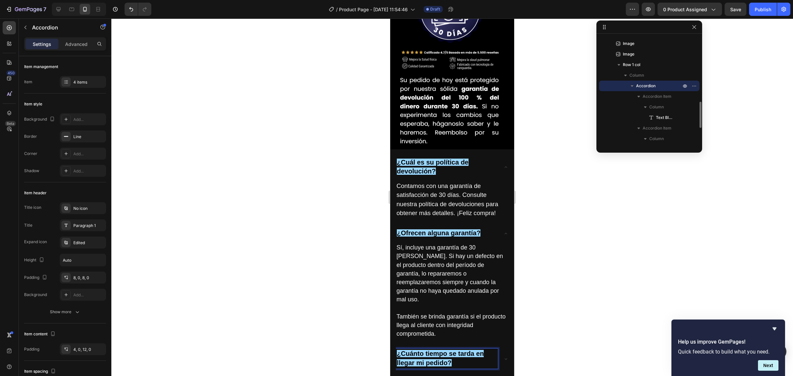
click at [490, 350] on p "¿Cuánto tiempo se tarda en llegar mi pedido?" at bounding box center [447, 359] width 100 height 18
click at [503, 356] on icon at bounding box center [505, 358] width 5 height 5
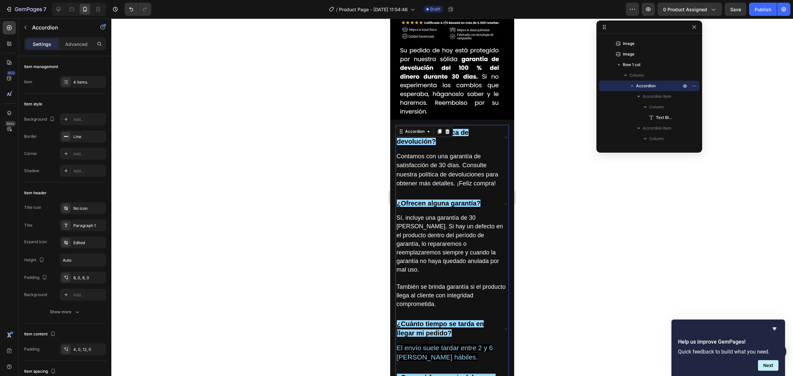
scroll to position [2756, 0]
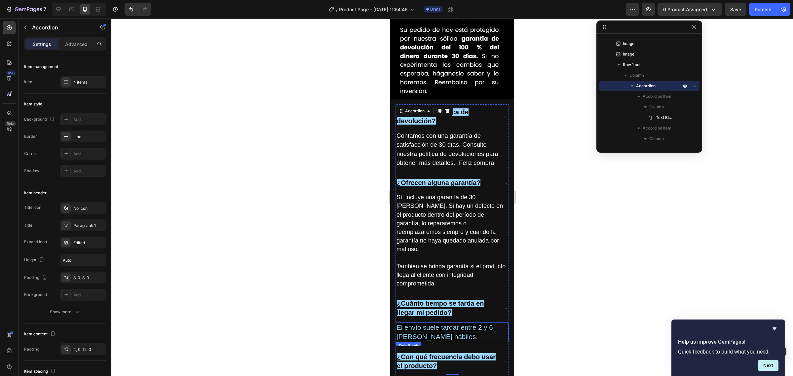
click at [449, 323] on p "El envío suele tardar entre 2 y 6 [PERSON_NAME] hábiles." at bounding box center [452, 332] width 111 height 19
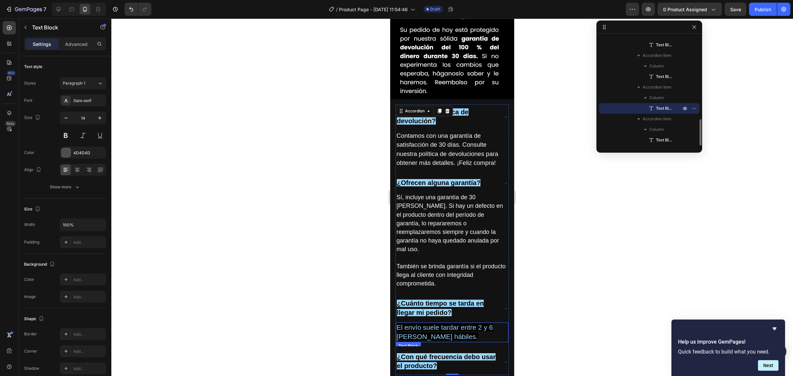
click at [445, 323] on p "El envío suele tardar entre 2 y 6 [PERSON_NAME] hábiles." at bounding box center [452, 332] width 111 height 19
drag, startPoint x: 441, startPoint y: 187, endPoint x: 394, endPoint y: 180, distance: 47.3
click at [394, 180] on div "¿Cuál es su política de devolución? Contamos con una garantía de satisfacción d…" at bounding box center [452, 239] width 124 height 281
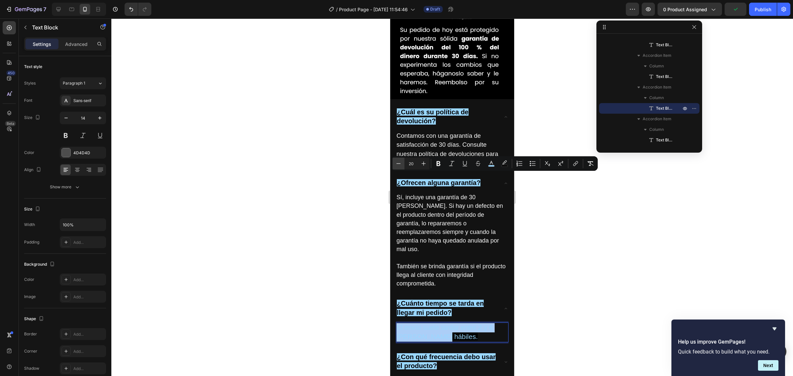
click at [397, 166] on icon "Editor contextual toolbar" at bounding box center [398, 163] width 7 height 7
type input "18"
click at [492, 162] on icon "Editor contextual toolbar" at bounding box center [491, 163] width 7 height 7
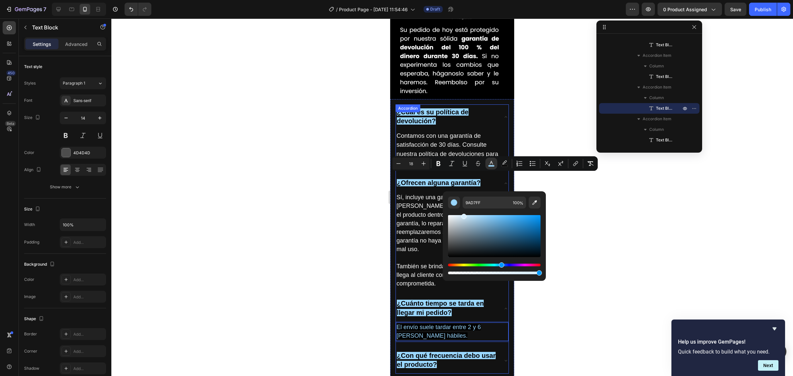
type input "F4FAFF"
drag, startPoint x: 875, startPoint y: 236, endPoint x: 416, endPoint y: 194, distance: 460.6
click at [339, 197] on div at bounding box center [452, 198] width 682 height 358
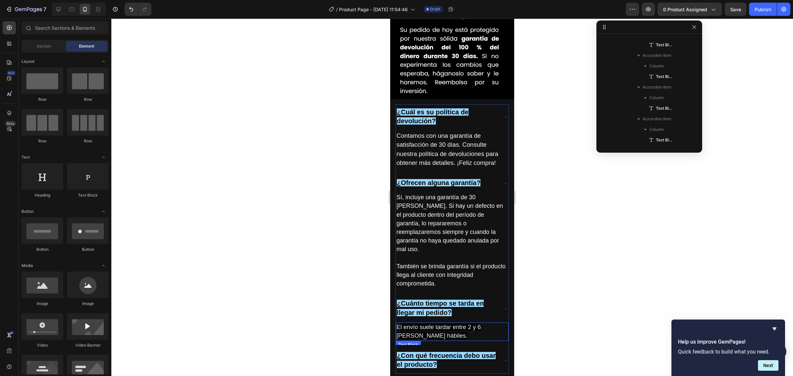
click at [442, 324] on span "El envío suele tardar entre 2 y 6 [PERSON_NAME] hábiles." at bounding box center [439, 331] width 84 height 15
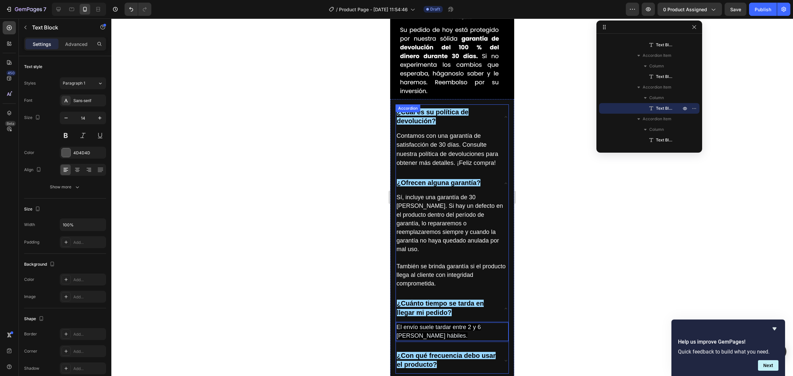
click at [428, 352] on strong "¿Con qué frecuencia debo usar el producto?" at bounding box center [446, 360] width 99 height 16
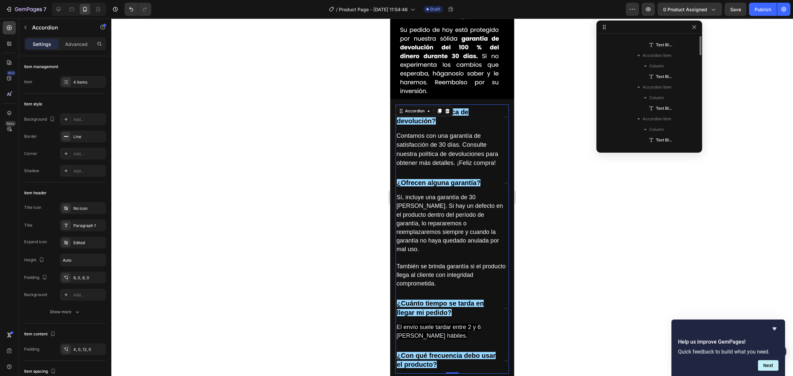
scroll to position [273, 0]
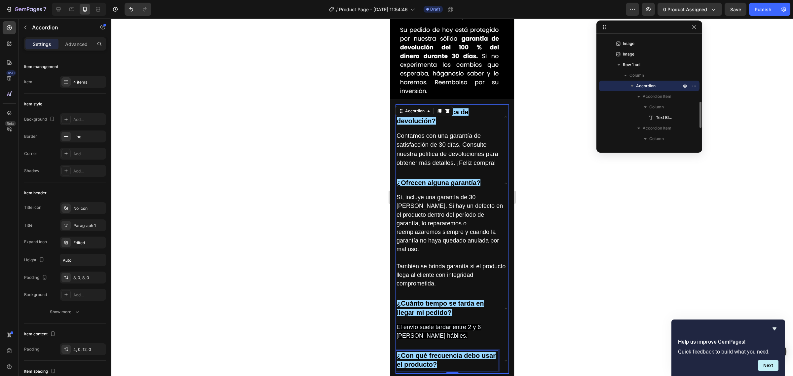
click at [496, 348] on div "¿Con qué frecuencia debo usar el producto?" at bounding box center [452, 360] width 113 height 25
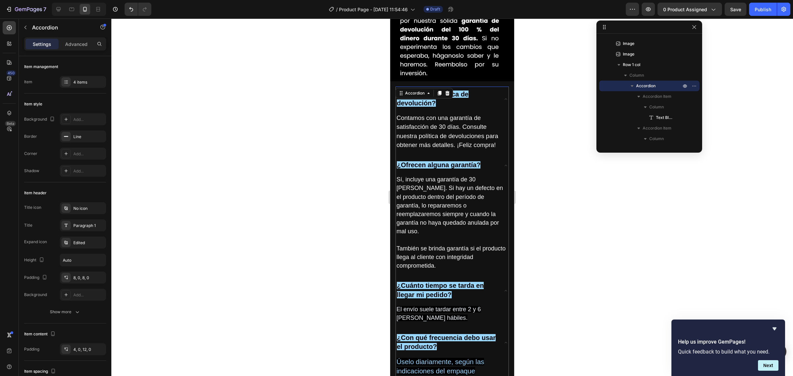
scroll to position [2784, 0]
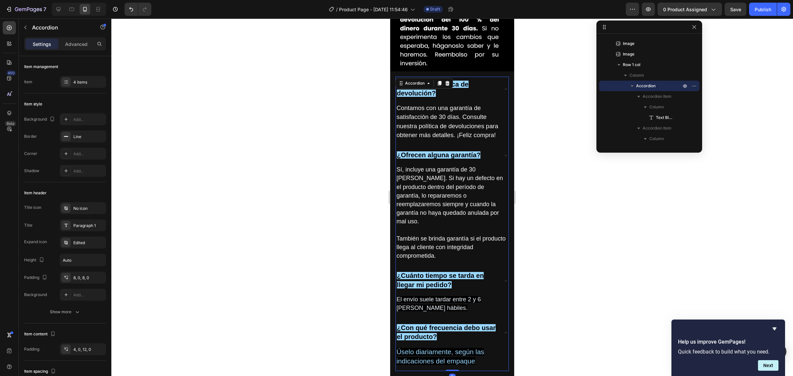
click at [460, 348] on p "Úselo diariamente, según las indicaciones del empaque" at bounding box center [452, 357] width 111 height 19
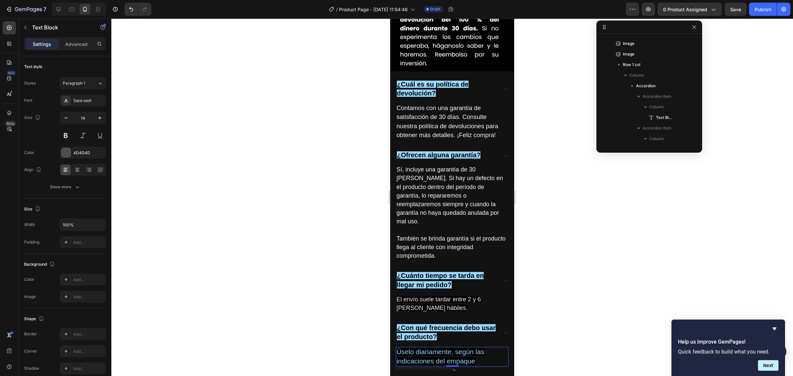
scroll to position [346, 0]
click at [471, 348] on p "Úselo diariamente, según las indicaciones del empaque" at bounding box center [452, 357] width 111 height 19
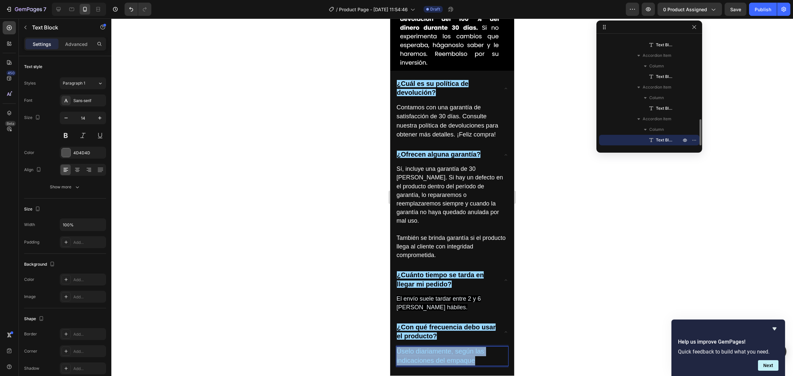
drag, startPoint x: 476, startPoint y: 209, endPoint x: 803, endPoint y: 205, distance: 327.2
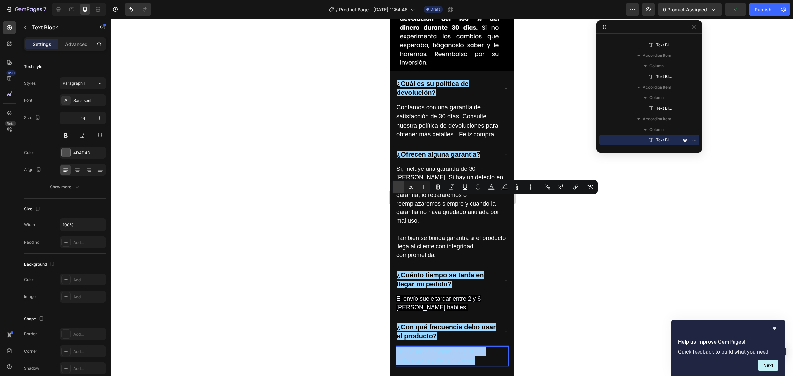
click at [396, 187] on icon "Editor contextual toolbar" at bounding box center [398, 187] width 7 height 7
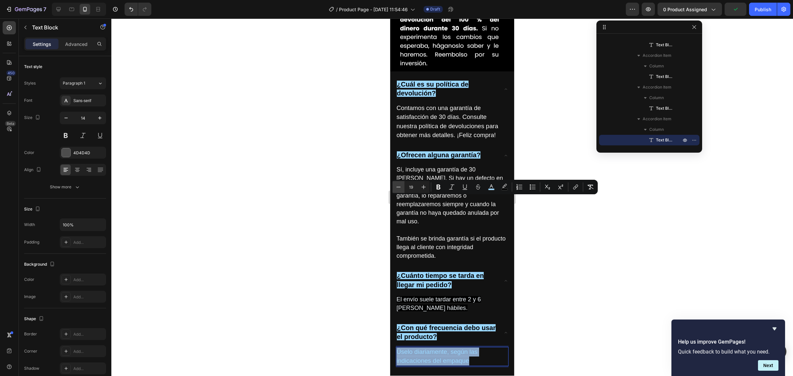
type input "18"
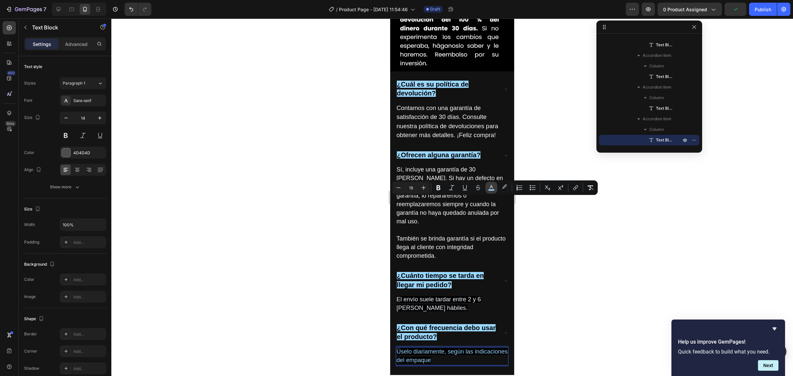
click at [491, 186] on icon "Editor contextual toolbar" at bounding box center [491, 187] width 3 height 4
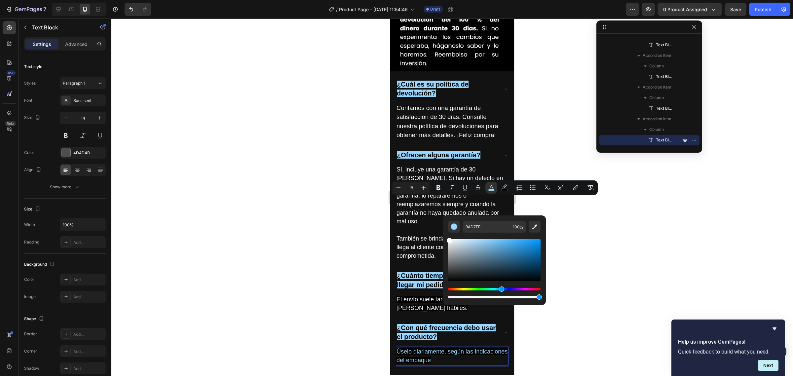
drag, startPoint x: 855, startPoint y: 260, endPoint x: 412, endPoint y: 211, distance: 446.2
type input "FFFFFF"
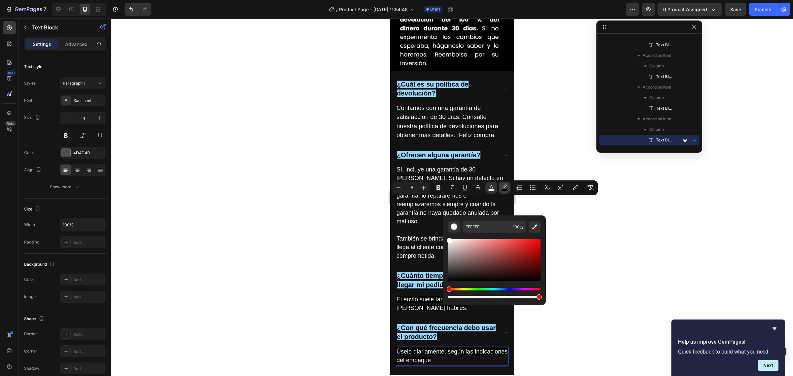
click at [503, 182] on button "color" at bounding box center [505, 188] width 12 height 12
click at [450, 297] on div "Editor contextual toolbar" at bounding box center [494, 297] width 93 height 3
drag, startPoint x: 840, startPoint y: 315, endPoint x: 410, endPoint y: 280, distance: 431.7
type input "0"
click at [306, 207] on div at bounding box center [452, 198] width 682 height 358
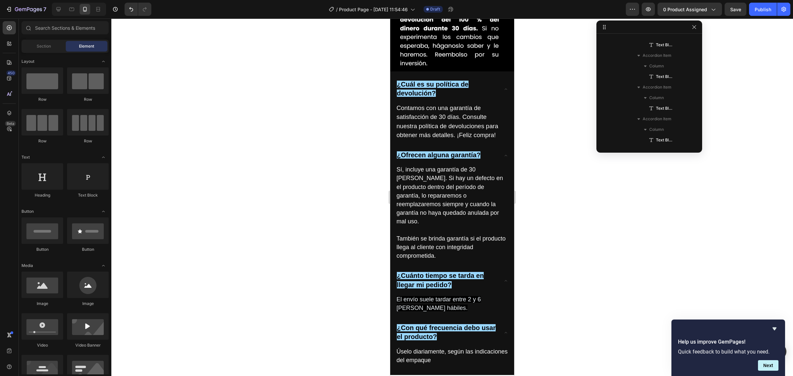
click at [306, 207] on div at bounding box center [452, 198] width 682 height 358
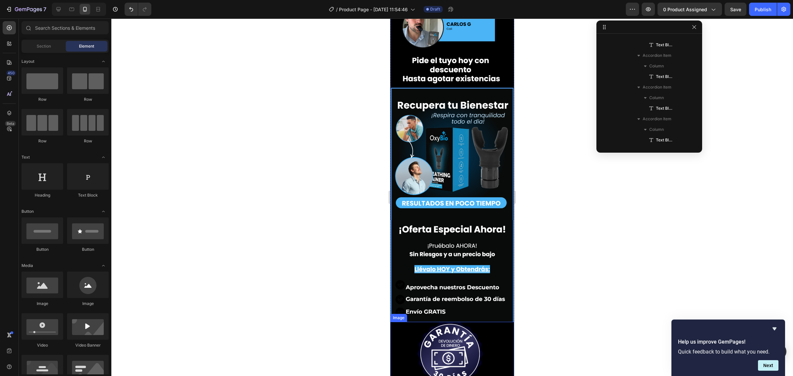
scroll to position [2412, 0]
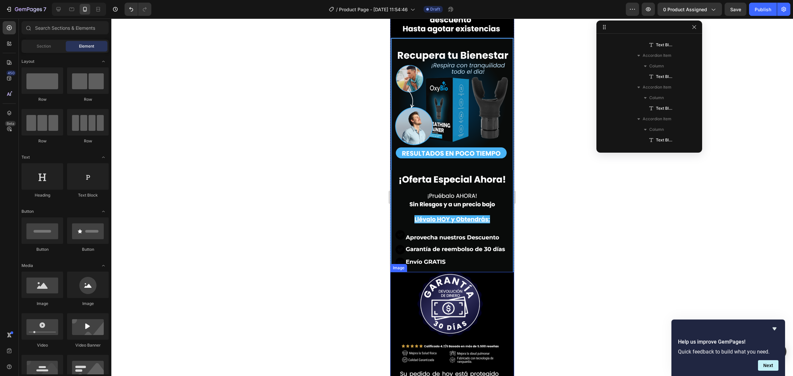
click at [465, 272] on img at bounding box center [452, 357] width 124 height 171
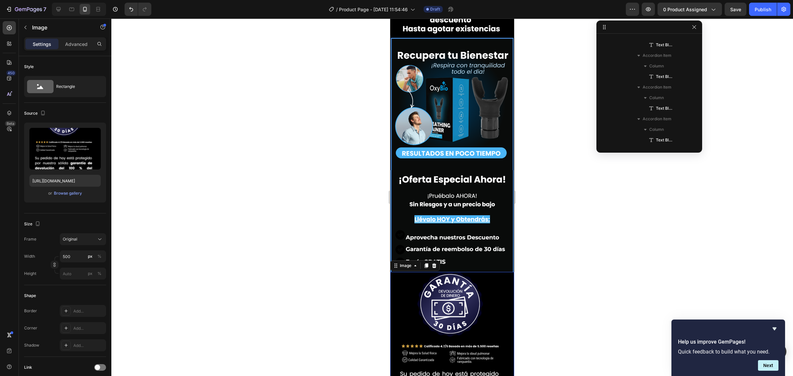
scroll to position [242, 0]
click at [427, 263] on icon at bounding box center [427, 265] width 4 height 5
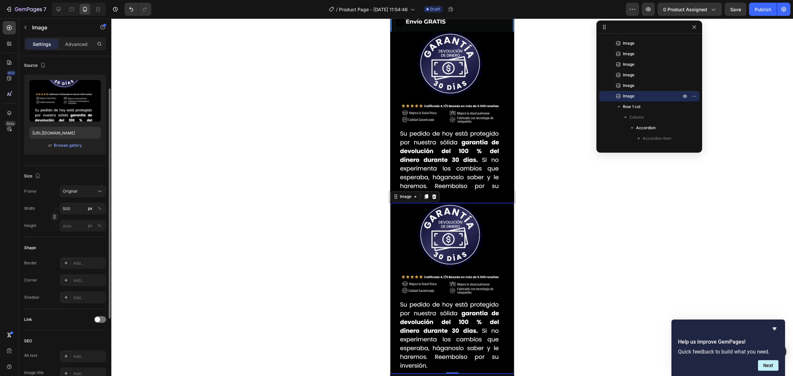
scroll to position [2674, 0]
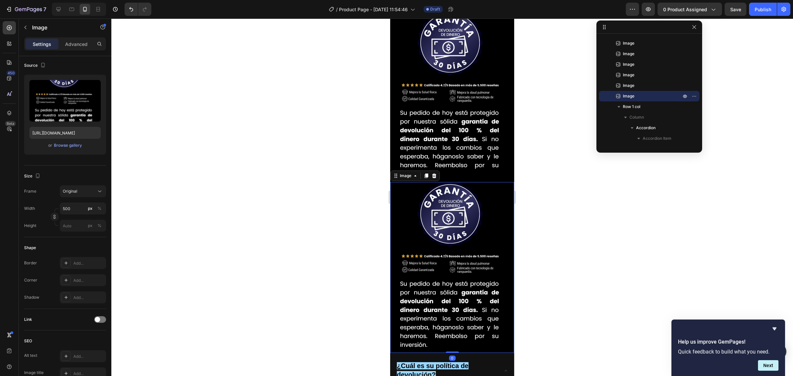
click at [446, 182] on img at bounding box center [452, 267] width 124 height 171
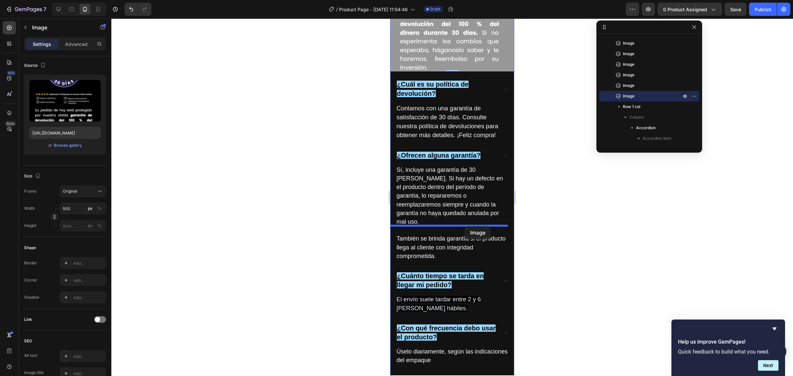
drag, startPoint x: 404, startPoint y: 39, endPoint x: 465, endPoint y: 227, distance: 197.6
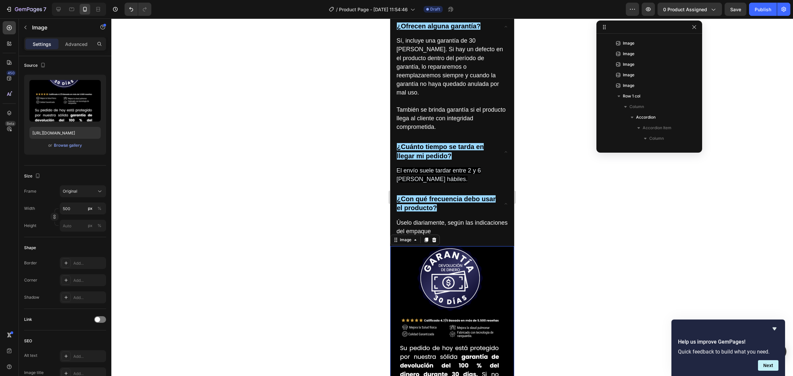
scroll to position [2946, 0]
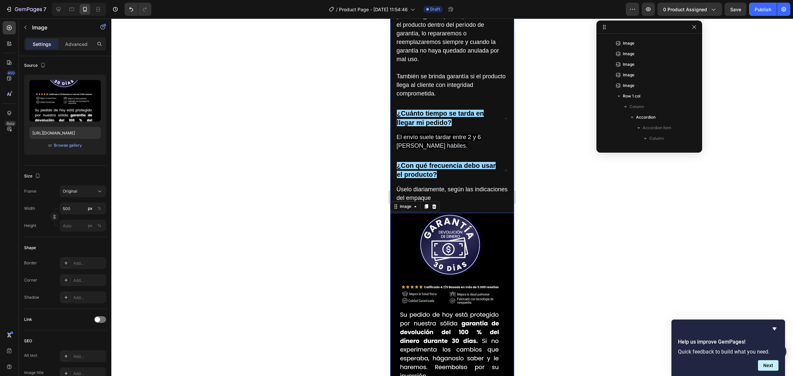
click at [448, 213] on img at bounding box center [452, 298] width 124 height 171
click at [470, 213] on img at bounding box center [452, 298] width 124 height 171
click at [90, 119] on label at bounding box center [64, 101] width 71 height 42
click at [88, 117] on input "file" at bounding box center [65, 111] width 46 height 11
click at [432, 213] on img at bounding box center [452, 298] width 124 height 171
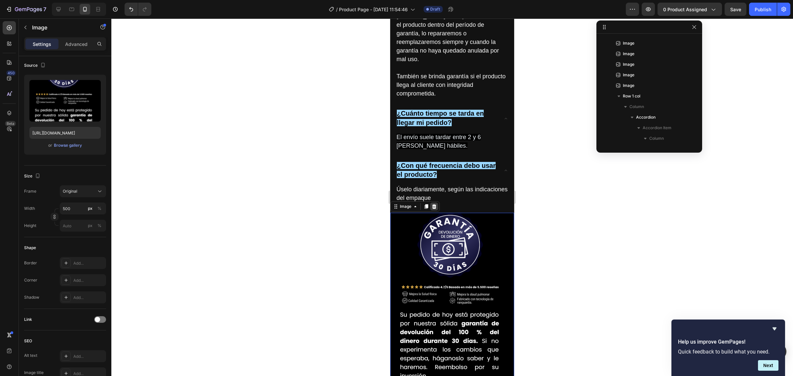
click at [436, 204] on icon at bounding box center [434, 206] width 4 height 5
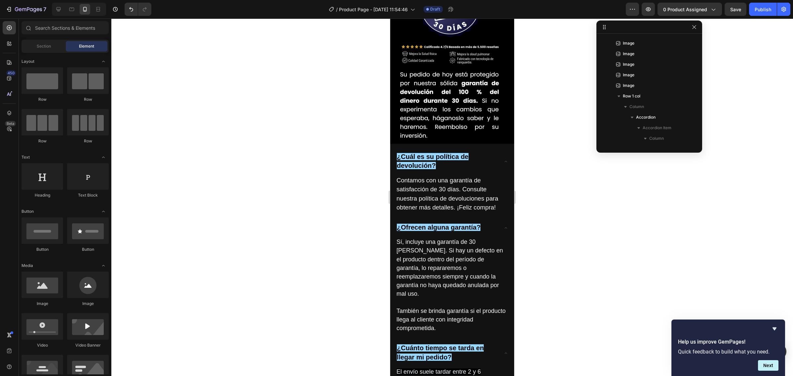
scroll to position [2784, 0]
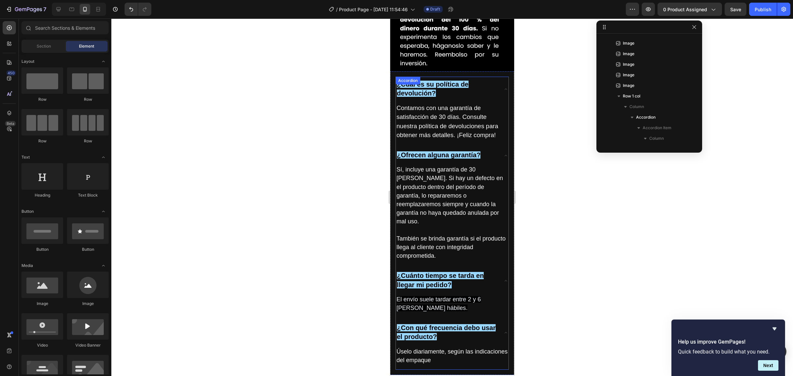
click at [419, 169] on div "¿Cuál es su política de devolución? Contamos con una garantía de satisfacción d…" at bounding box center [452, 223] width 113 height 293
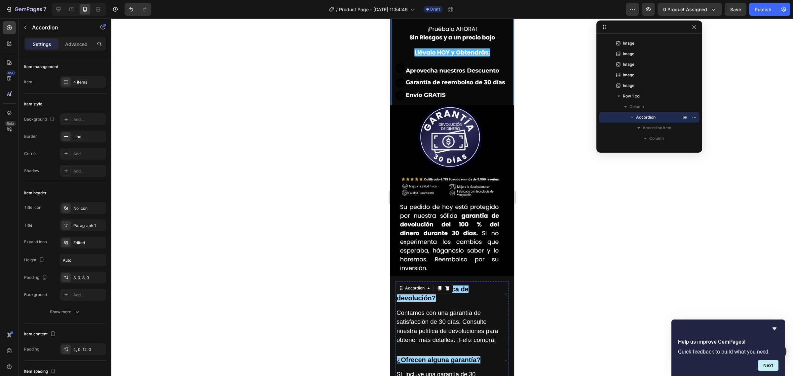
scroll to position [2495, 0]
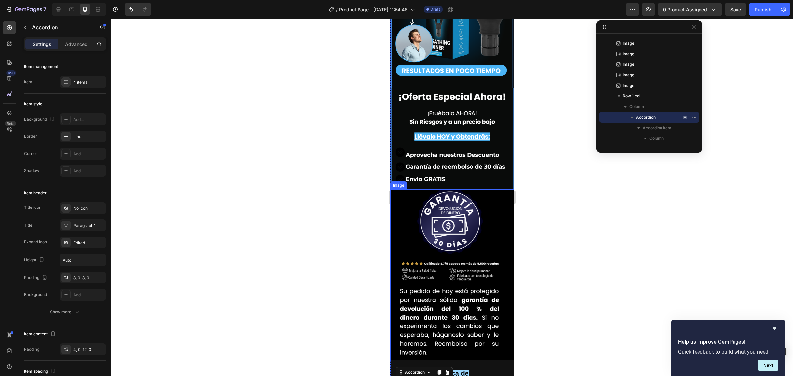
click at [438, 189] on img at bounding box center [452, 274] width 124 height 171
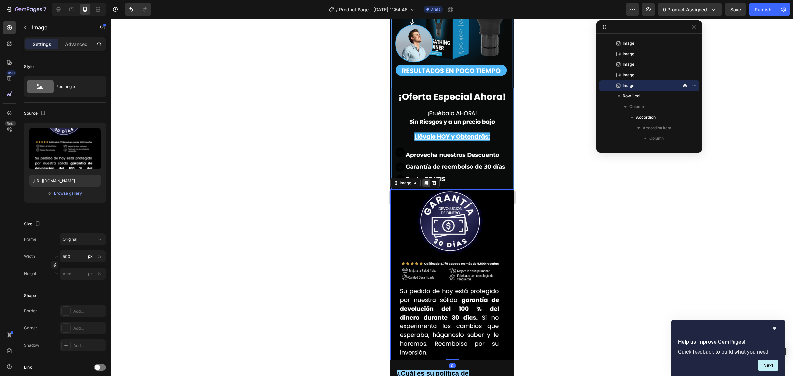
click at [423, 179] on div at bounding box center [426, 183] width 8 height 8
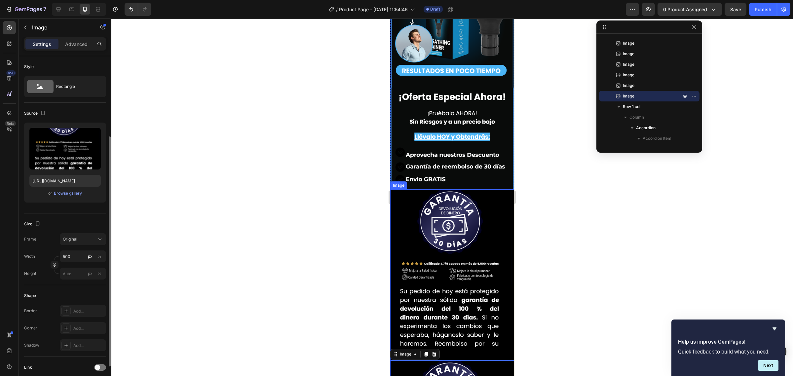
scroll to position [48, 0]
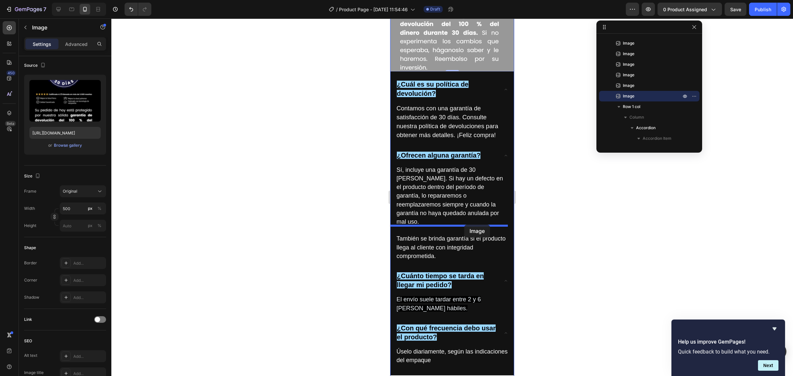
drag, startPoint x: 404, startPoint y: 217, endPoint x: 651, endPoint y: 178, distance: 250.5
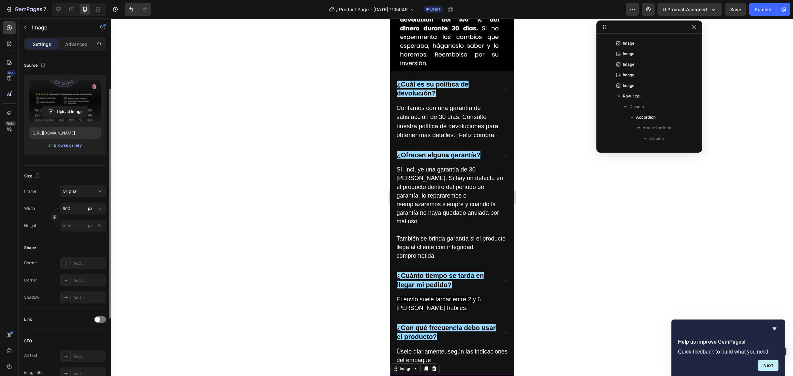
click at [83, 120] on label at bounding box center [64, 101] width 71 height 42
click at [83, 117] on input "file" at bounding box center [65, 111] width 46 height 11
type input "[URL][DOMAIN_NAME]"
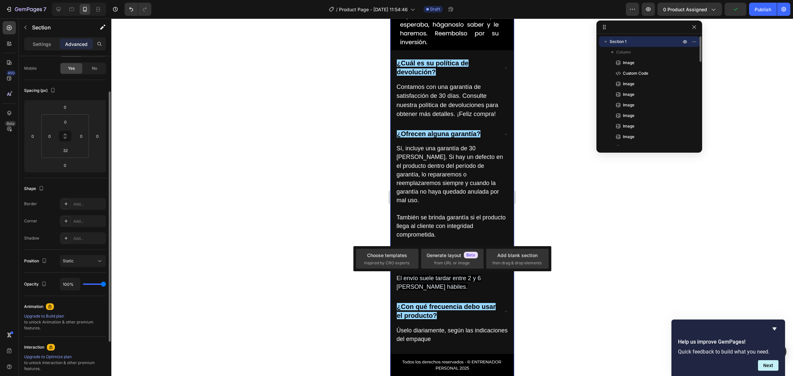
scroll to position [0, 0]
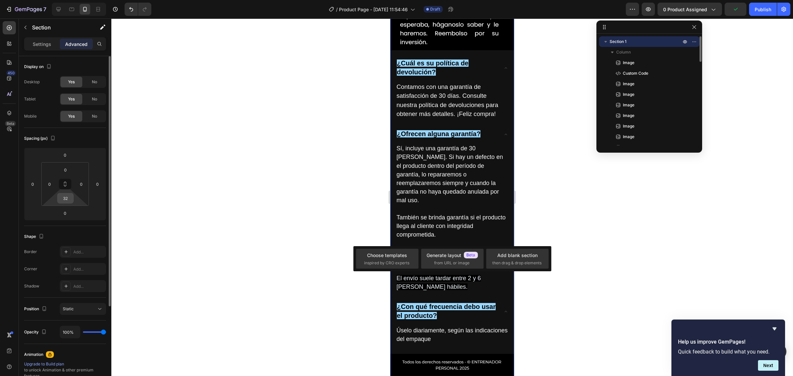
click at [67, 198] on input "32" at bounding box center [65, 198] width 13 height 10
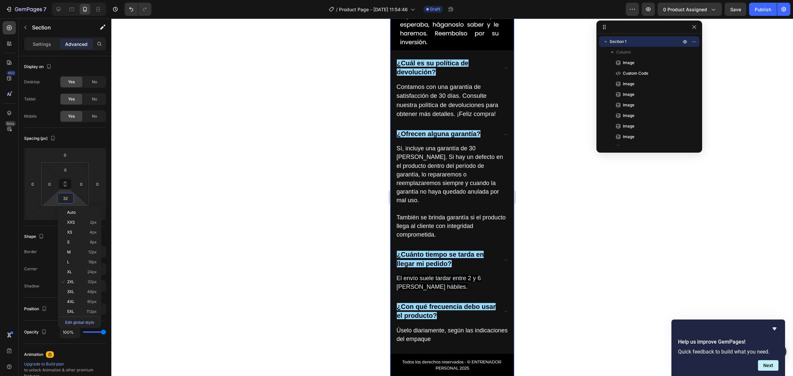
type input "0"
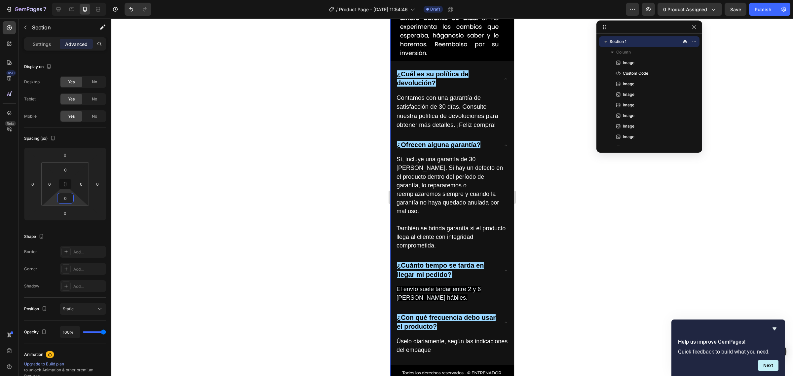
click at [169, 189] on div at bounding box center [452, 198] width 682 height 358
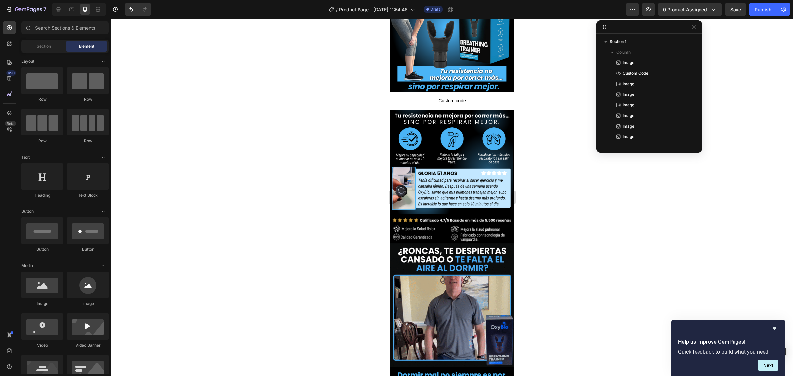
scroll to position [0, 0]
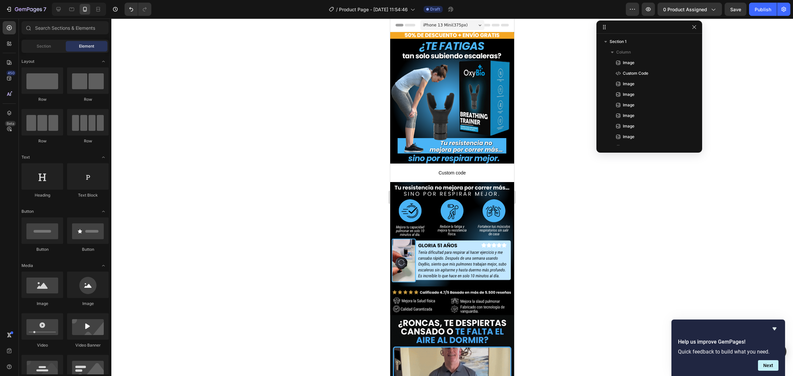
drag, startPoint x: 511, startPoint y: 349, endPoint x: 890, endPoint y: 33, distance: 493.6
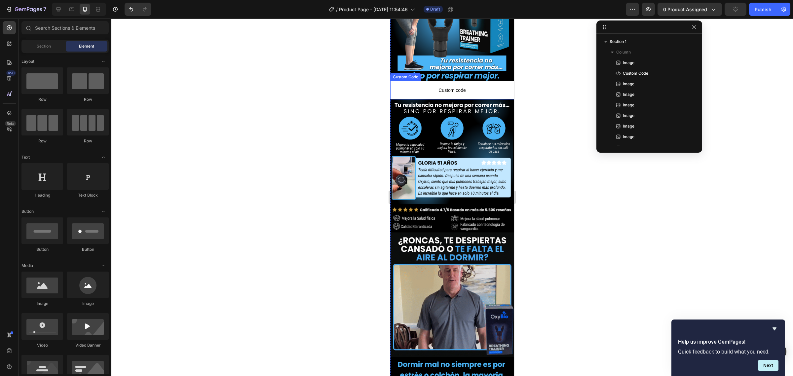
scroll to position [41, 0]
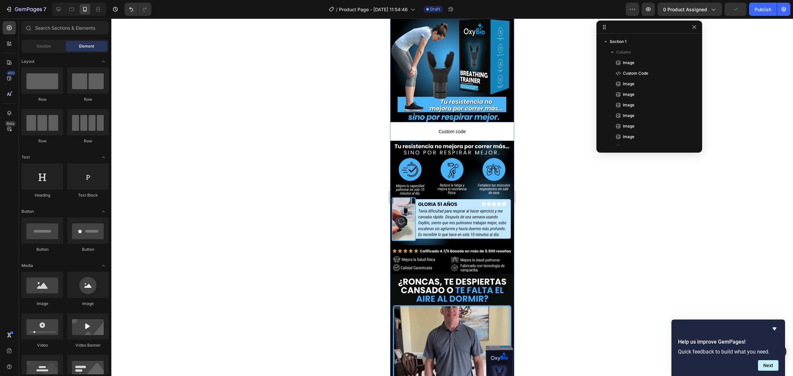
click at [417, 128] on span "Custom code" at bounding box center [452, 132] width 124 height 8
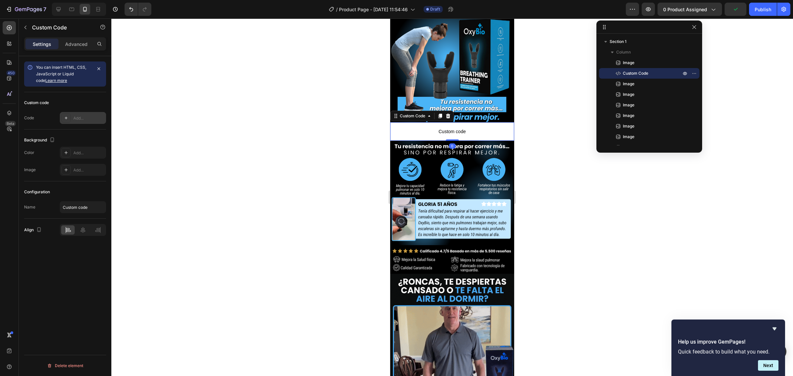
click at [82, 124] on div "Add..." at bounding box center [83, 118] width 46 height 12
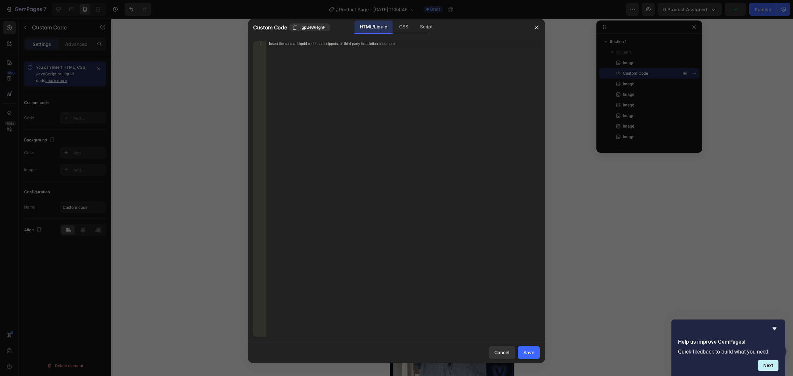
click at [331, 50] on div "Insert the custom Liquid code, add snippets, or third-party installation code h…" at bounding box center [403, 193] width 274 height 305
paste textarea "<div id="_rsi-cod-form-embed-custom-hook"></div>"
type textarea "<div id="_rsi-cod-form-embed-custom-hook"></div>"
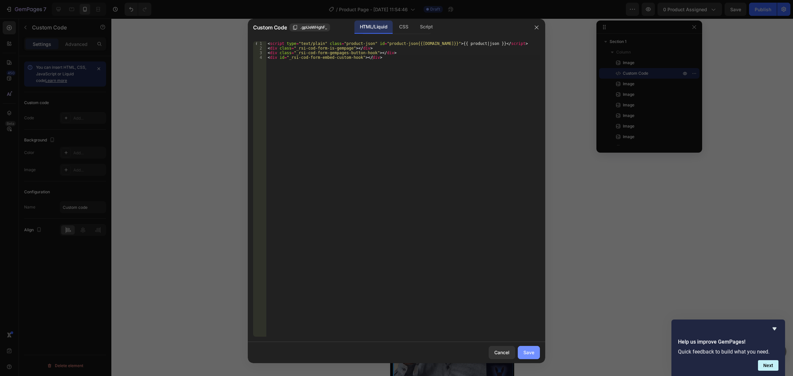
click at [527, 353] on div "Save" at bounding box center [528, 352] width 11 height 7
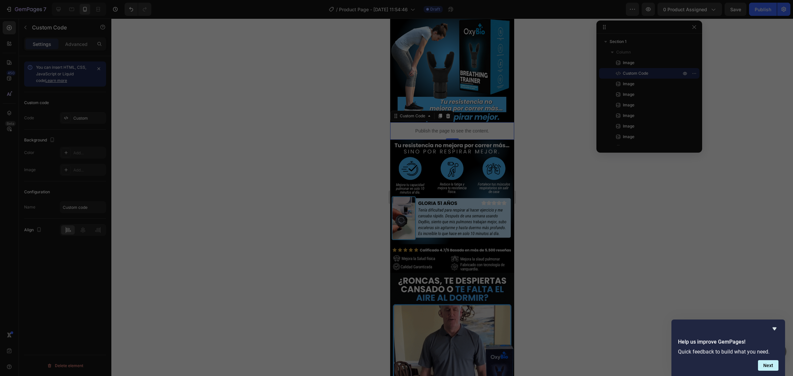
click at [331, 234] on div at bounding box center [452, 198] width 682 height 358
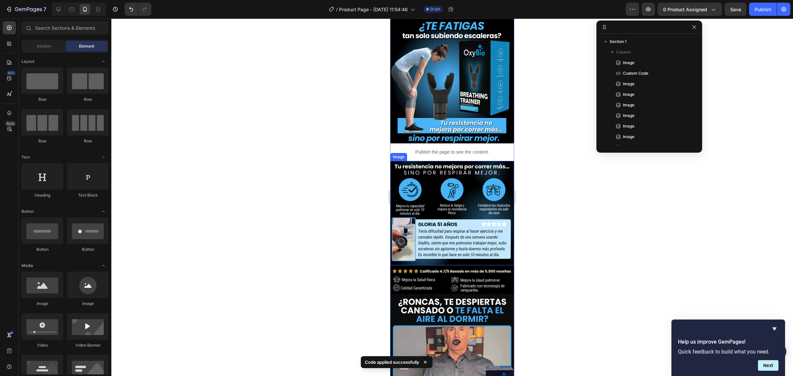
scroll to position [0, 0]
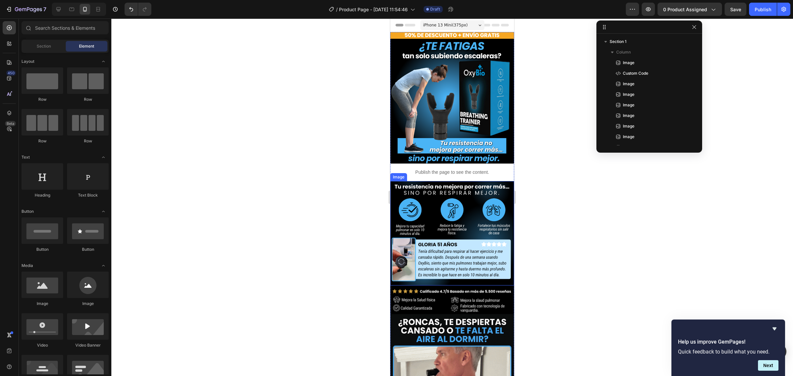
click at [437, 164] on div "Publish the page to see the content." at bounding box center [452, 173] width 124 height 18
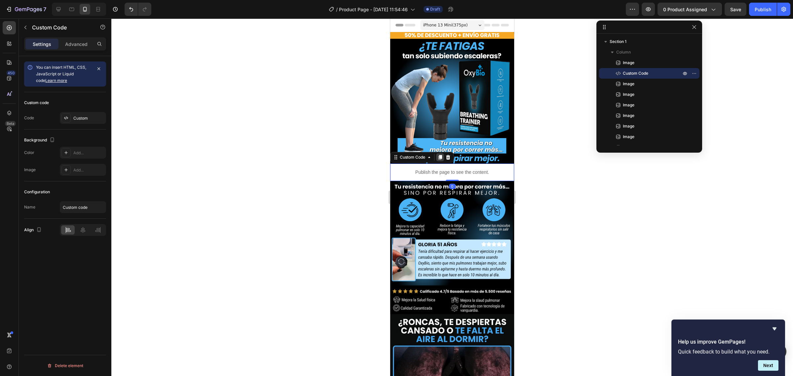
click at [441, 155] on icon at bounding box center [440, 157] width 4 height 5
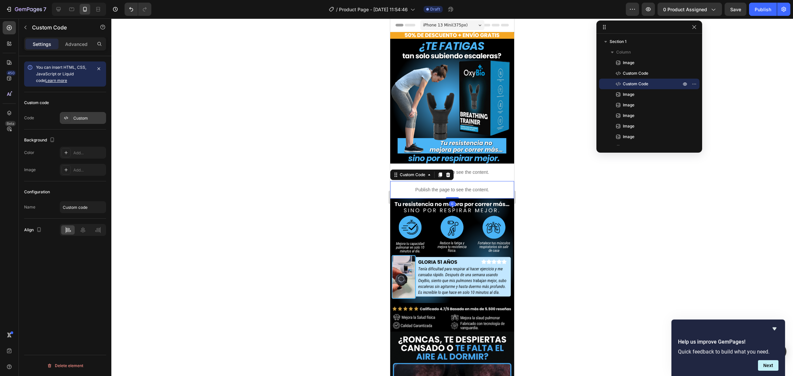
click at [82, 123] on div "Custom" at bounding box center [83, 118] width 46 height 12
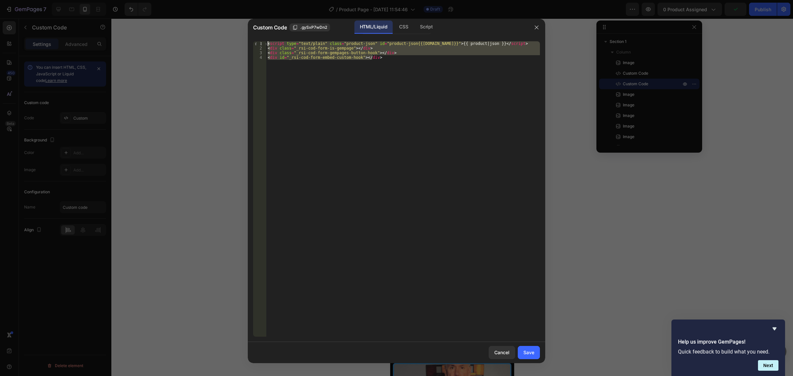
drag, startPoint x: 402, startPoint y: 63, endPoint x: 247, endPoint y: 44, distance: 156.5
click at [247, 44] on div "Custom Code .gySxP7wDn2 HTML/Liquid CSS Script <div id="_rsi-cod-form-embed-cus…" at bounding box center [396, 188] width 793 height 376
paste textarea
type textarea "</div>"
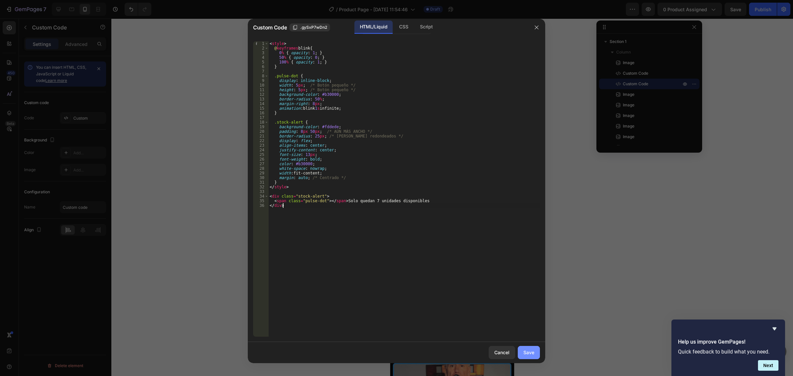
click at [528, 347] on button "Save" at bounding box center [529, 352] width 22 height 13
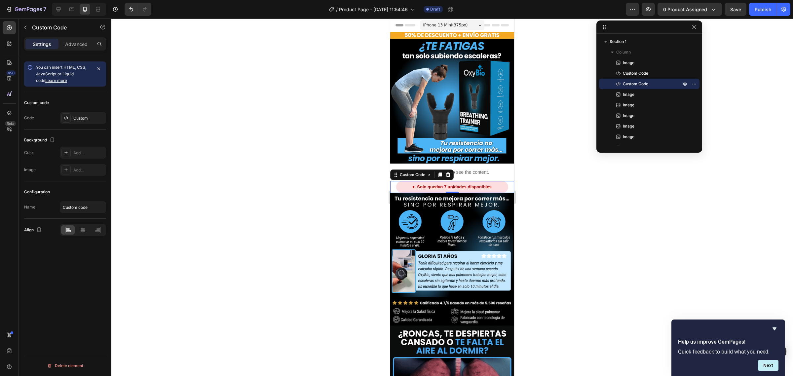
click at [303, 228] on div at bounding box center [452, 198] width 682 height 358
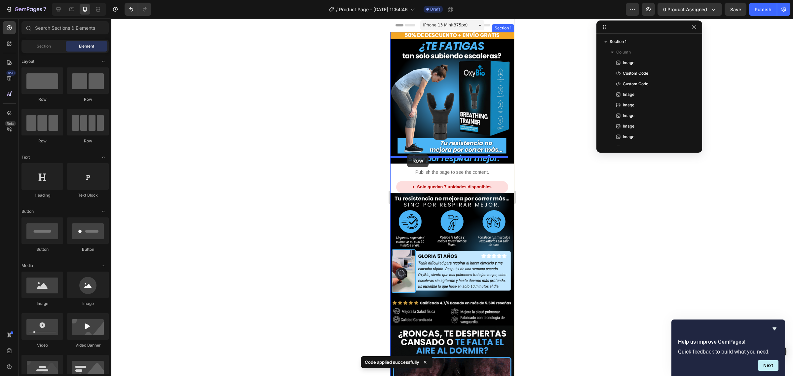
drag, startPoint x: 445, startPoint y: 101, endPoint x: 741, endPoint y: 184, distance: 307.3
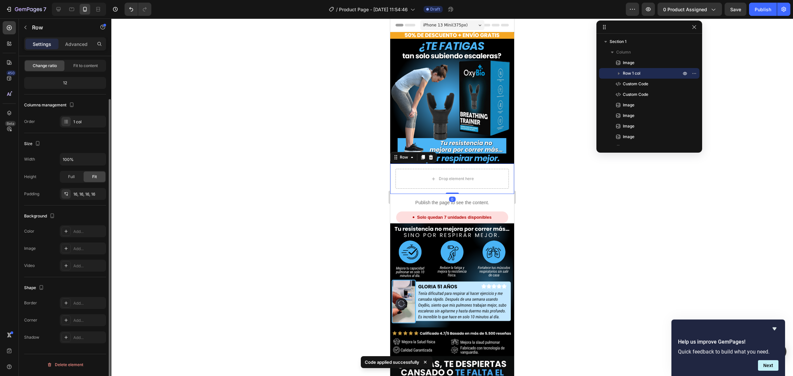
scroll to position [49, 0]
click at [75, 232] on div "Add..." at bounding box center [88, 231] width 31 height 6
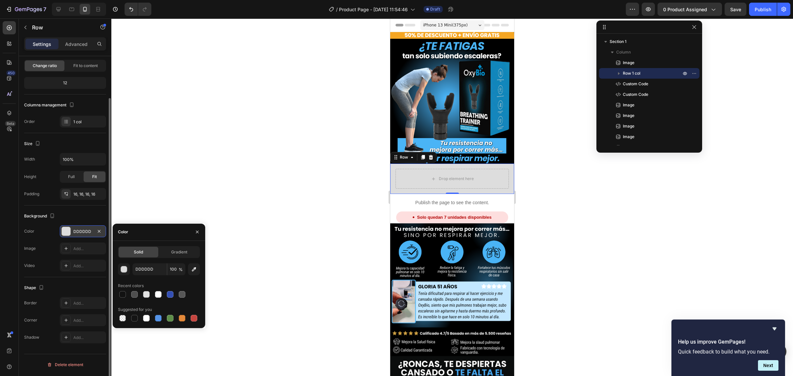
scroll to position [48, 0]
click at [121, 291] on div at bounding box center [122, 294] width 7 height 7
type input "121212"
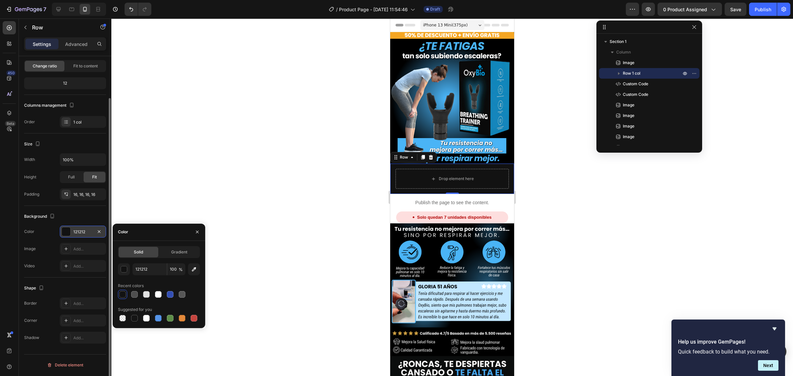
click at [244, 169] on div at bounding box center [452, 198] width 682 height 358
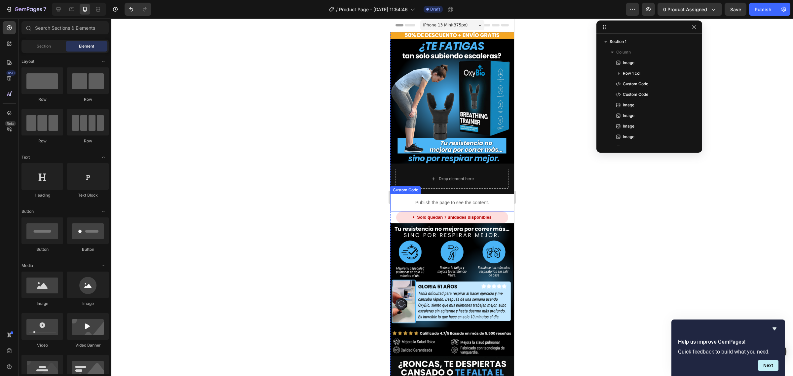
click at [407, 199] on p "Publish the page to see the content." at bounding box center [452, 202] width 124 height 7
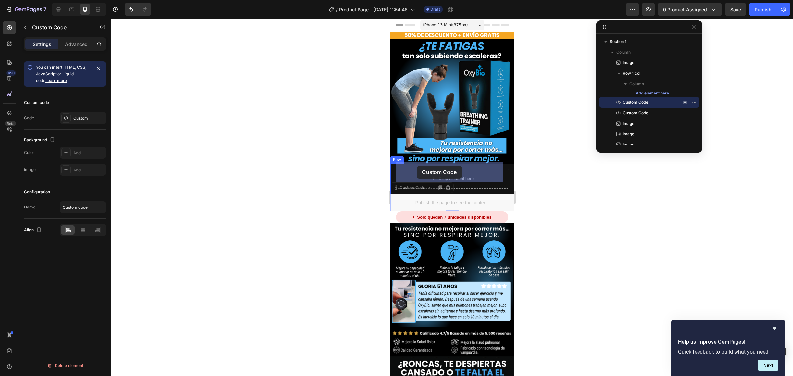
drag, startPoint x: 405, startPoint y: 183, endPoint x: 417, endPoint y: 166, distance: 20.3
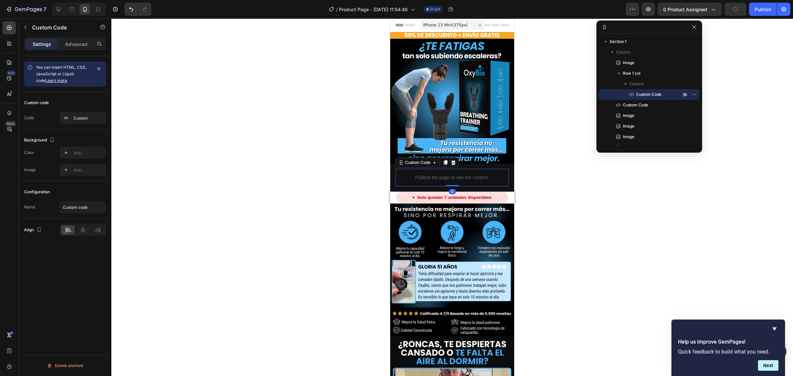
drag, startPoint x: 359, startPoint y: 168, endPoint x: 5, endPoint y: 156, distance: 354.1
click at [359, 168] on div at bounding box center [452, 198] width 682 height 358
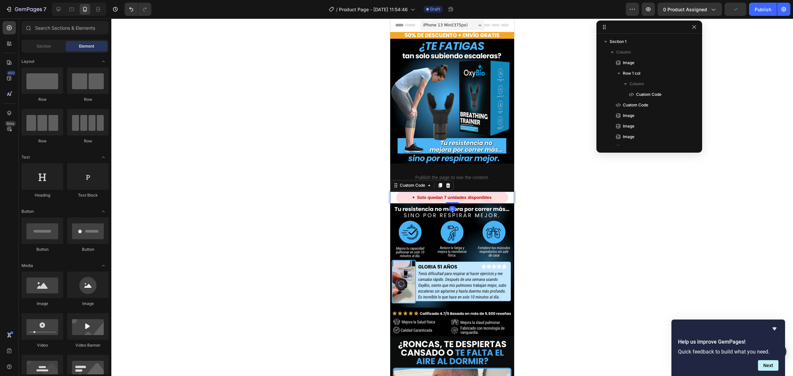
click at [409, 192] on div "Solo quedan 7 unidades disponibles" at bounding box center [452, 198] width 112 height 12
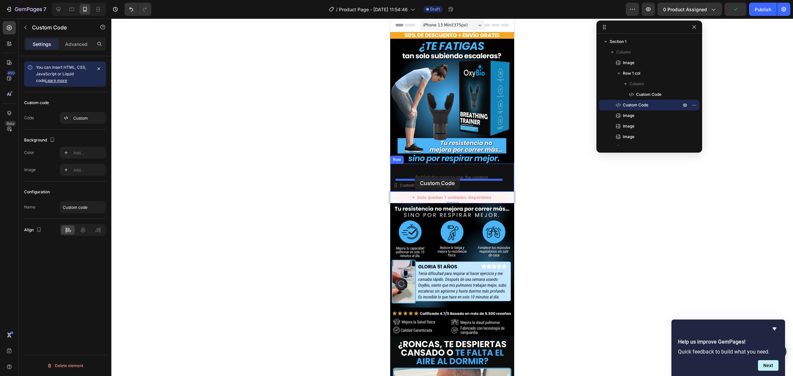
drag, startPoint x: 402, startPoint y: 181, endPoint x: 911, endPoint y: 179, distance: 508.9
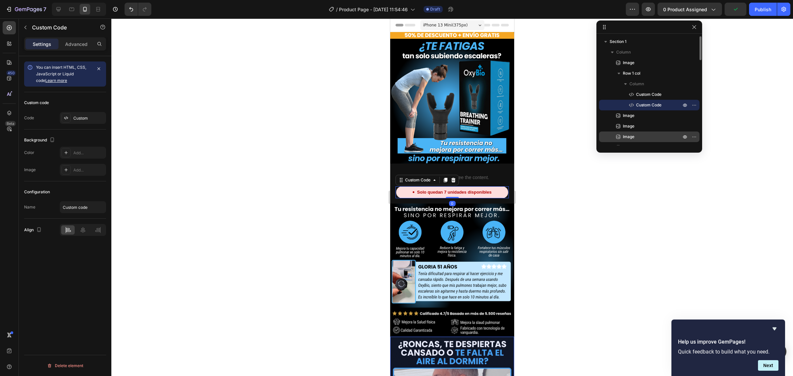
click at [623, 134] on span "Image" at bounding box center [629, 136] width 12 height 7
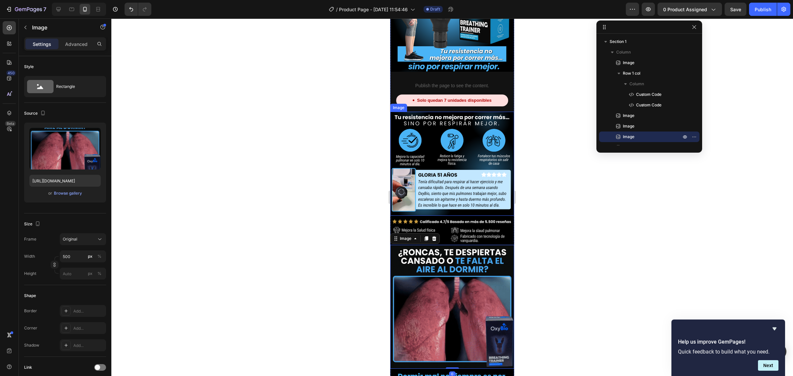
scroll to position [0, 0]
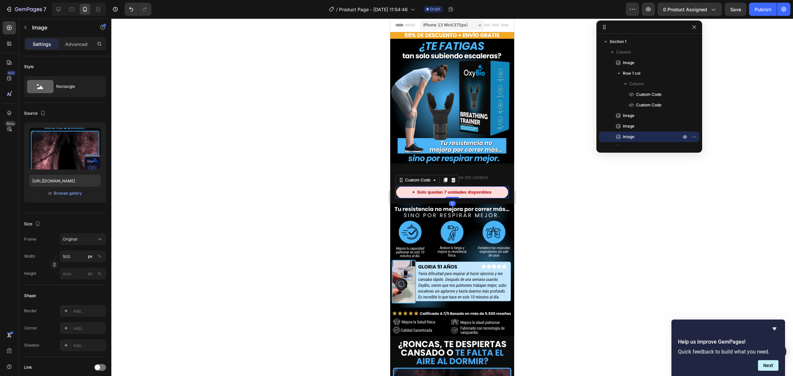
click at [468, 188] on div "Solo quedan 7 unidades disponibles" at bounding box center [452, 192] width 112 height 12
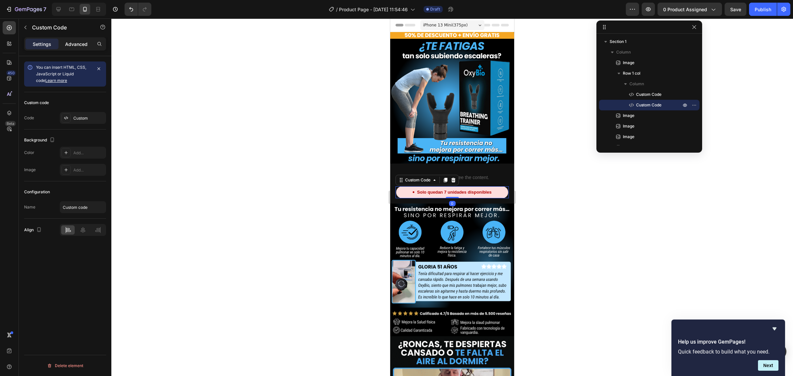
click at [72, 47] on p "Advanced" at bounding box center [76, 44] width 22 height 7
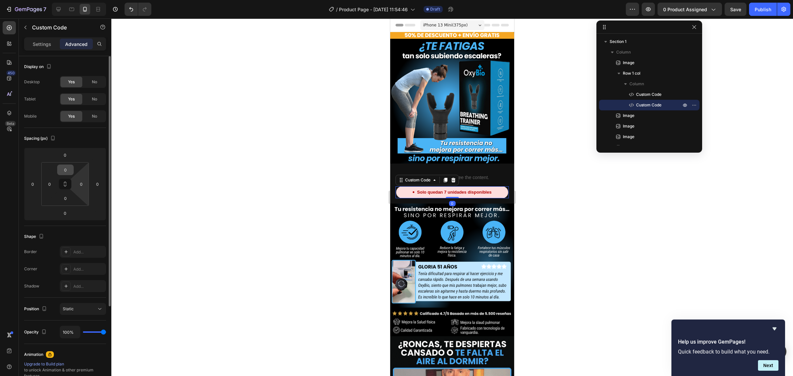
click at [66, 172] on input "0" at bounding box center [65, 170] width 13 height 10
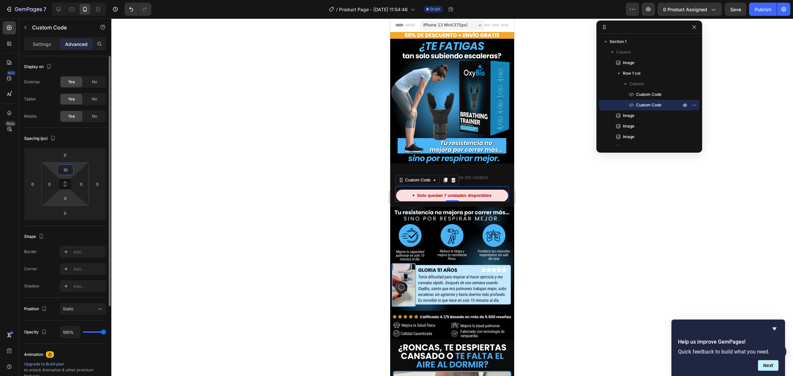
type input "10"
click at [66, 0] on html "7 / Product Page - [DATE] 11:54:46 Draft Preview 0 product assigned Save Publis…" at bounding box center [396, 0] width 793 height 0
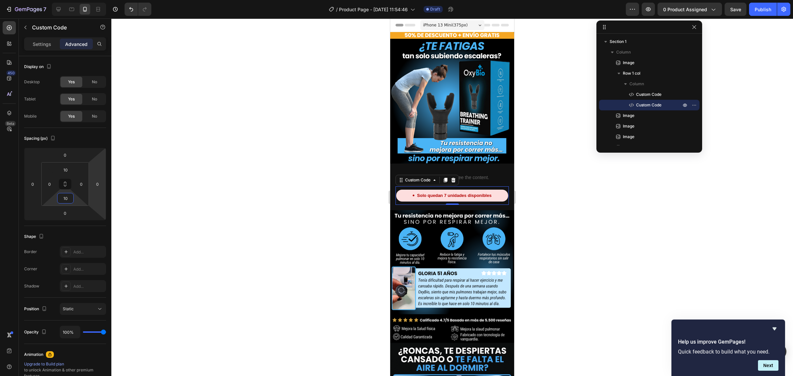
type input "10"
click at [209, 146] on div at bounding box center [452, 198] width 682 height 358
